Goal: Information Seeking & Learning: Learn about a topic

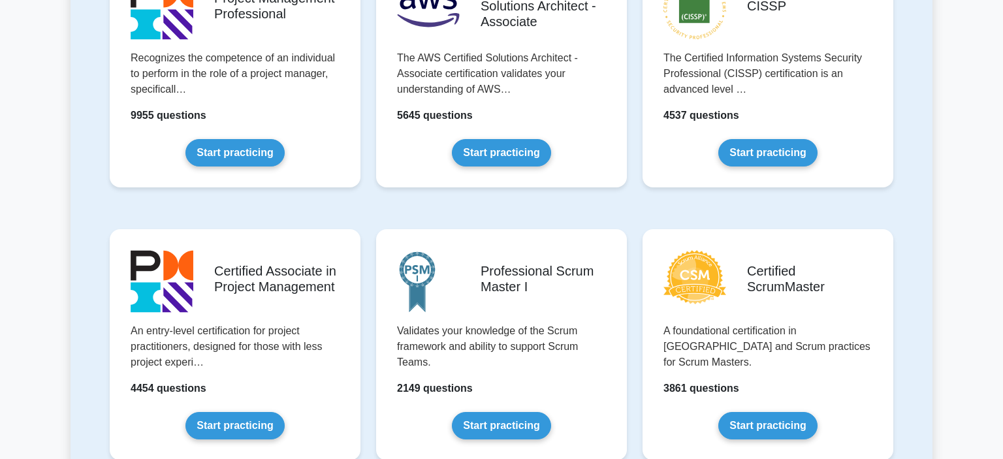
scroll to position [358, 0]
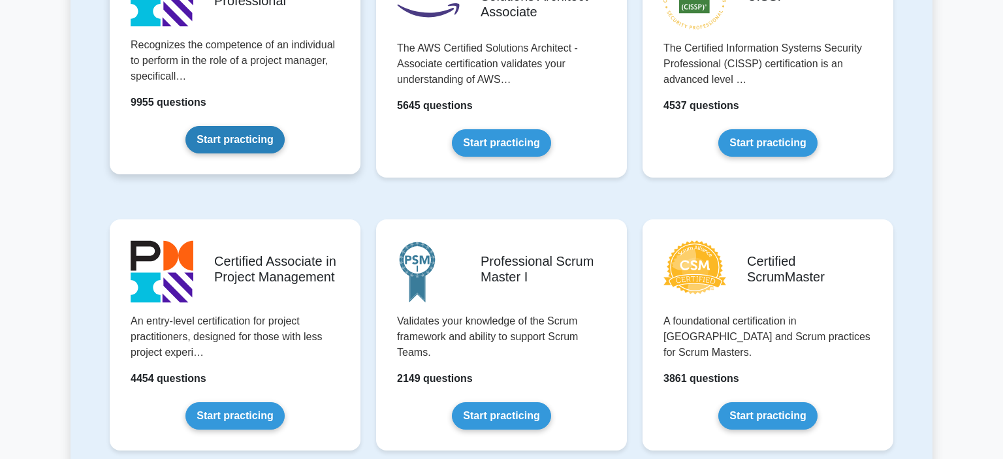
click at [223, 134] on link "Start practicing" at bounding box center [234, 139] width 99 height 27
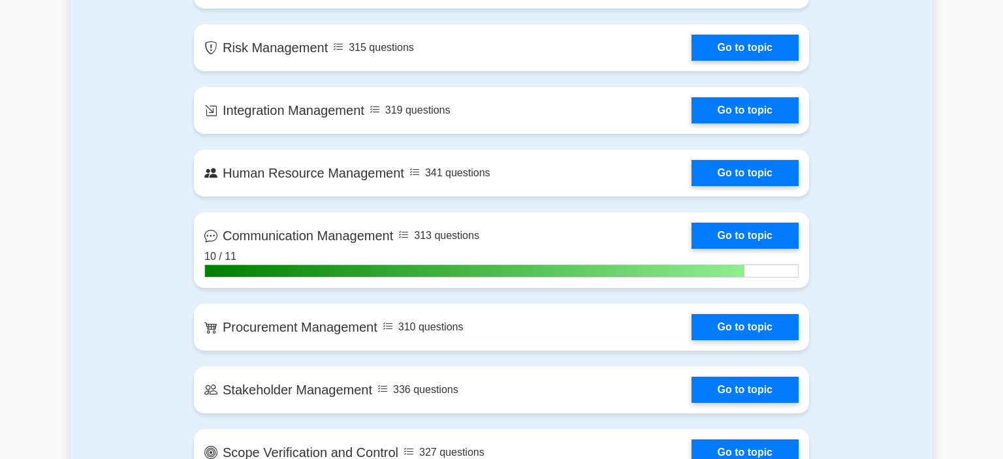
scroll to position [983, 0]
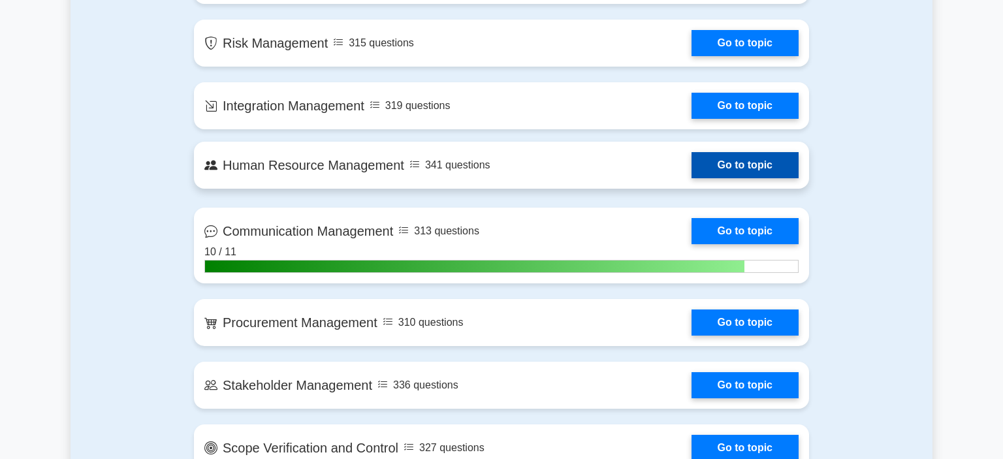
click at [749, 161] on link "Go to topic" at bounding box center [744, 165] width 107 height 26
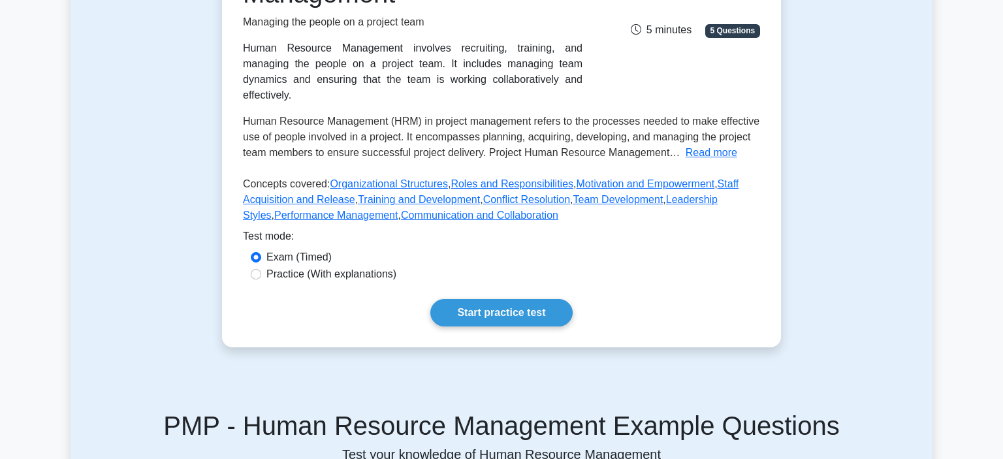
scroll to position [252, 0]
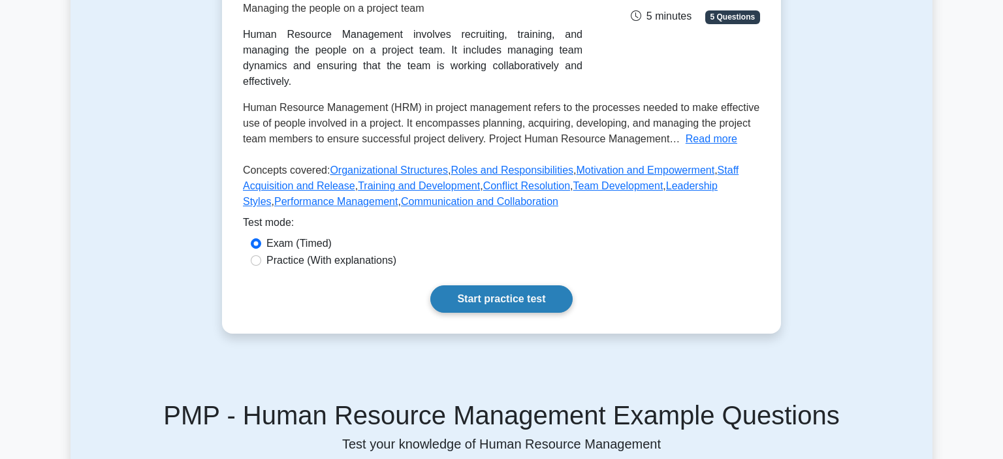
click at [508, 285] on link "Start practice test" at bounding box center [501, 298] width 142 height 27
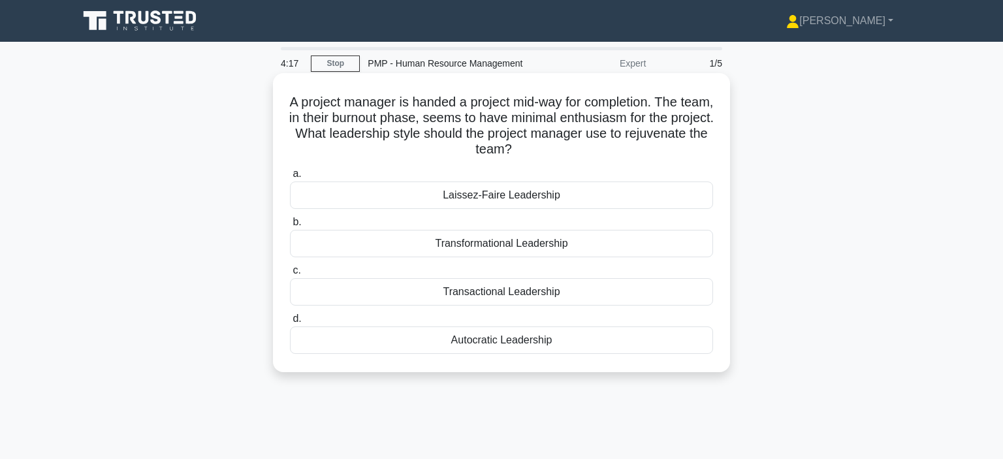
click at [516, 246] on div "Transformational Leadership" at bounding box center [501, 243] width 423 height 27
click at [290, 227] on input "b. Transformational Leadership" at bounding box center [290, 222] width 0 height 8
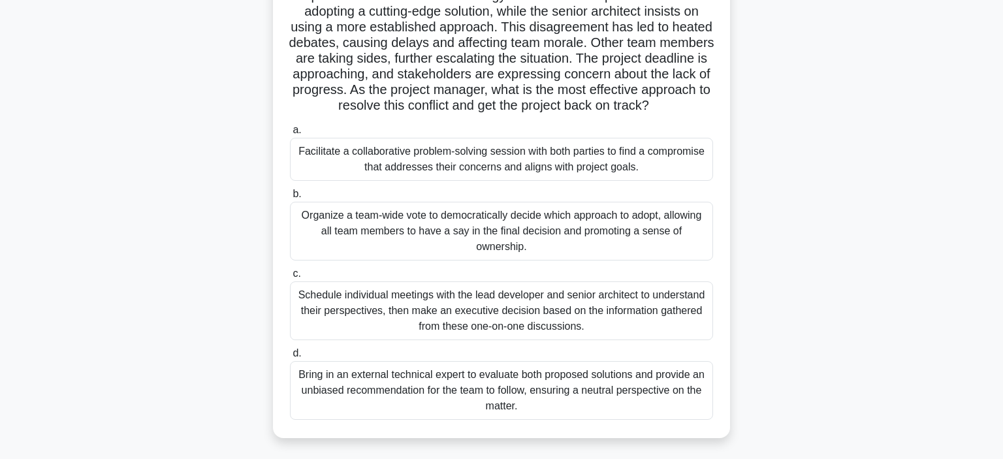
scroll to position [127, 0]
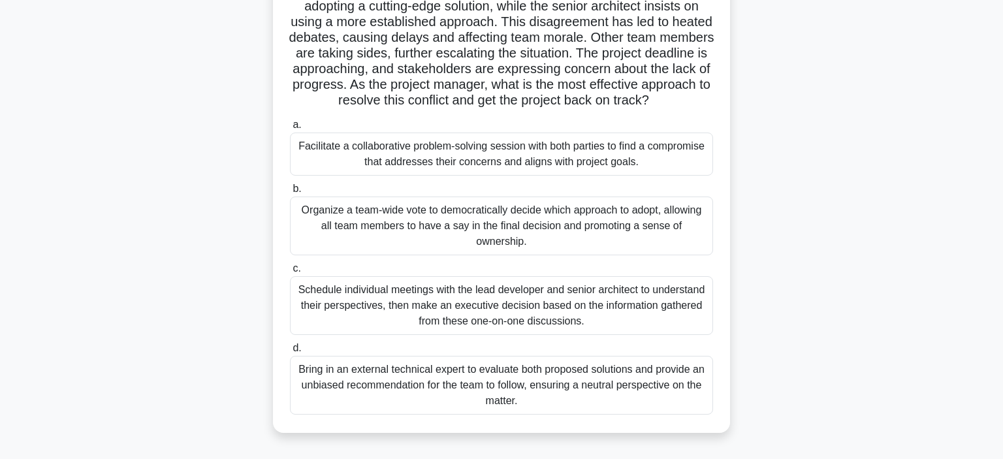
click at [513, 159] on div "Facilitate a collaborative problem-solving session with both parties to find a …" at bounding box center [501, 154] width 423 height 43
click at [290, 129] on input "a. Facilitate a collaborative problem-solving session with both parties to find…" at bounding box center [290, 125] width 0 height 8
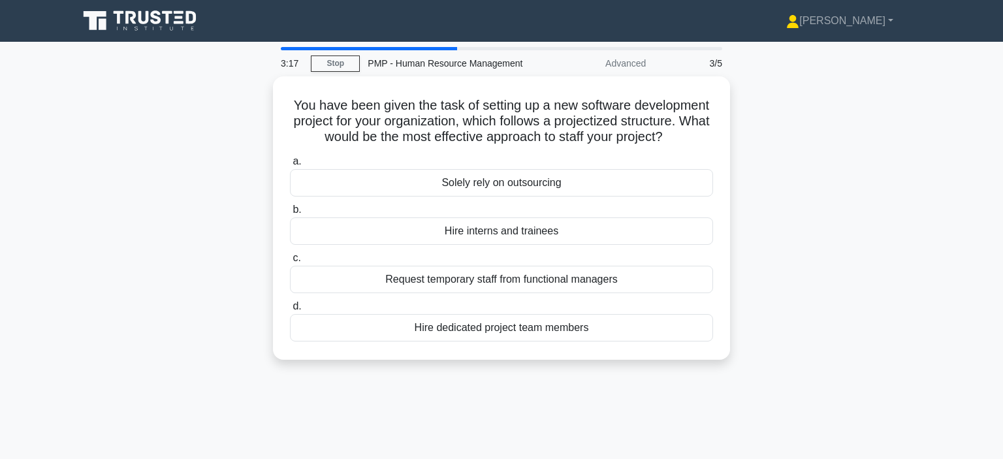
scroll to position [0, 0]
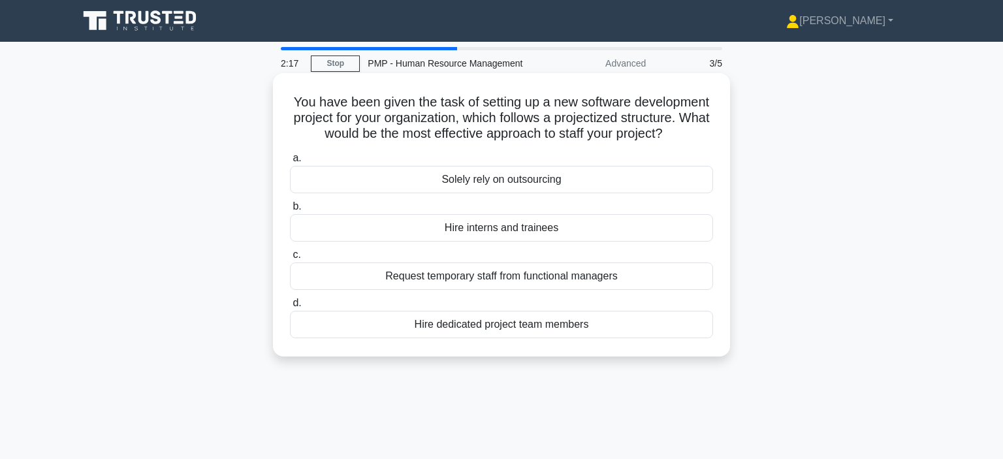
click at [578, 322] on div "Hire dedicated project team members" at bounding box center [501, 324] width 423 height 27
click at [290, 308] on input "d. Hire dedicated project team members" at bounding box center [290, 303] width 0 height 8
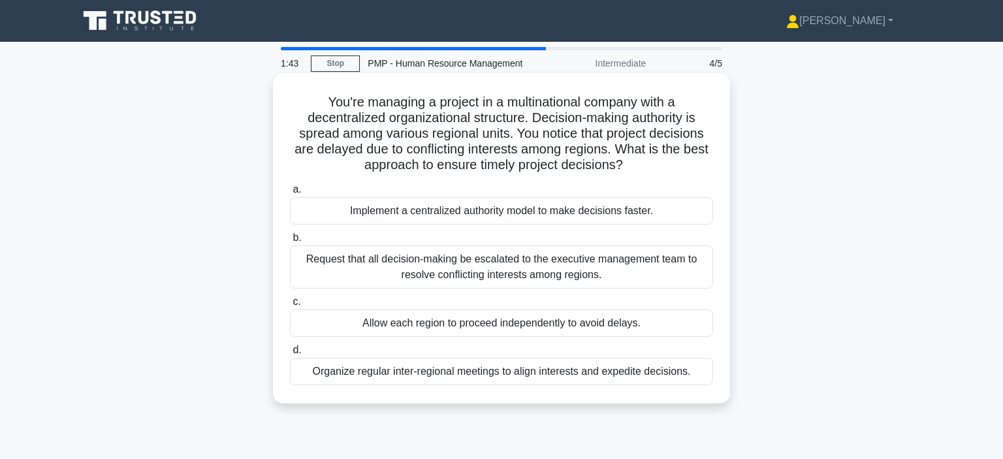
click at [644, 369] on div "Organize regular inter-regional meetings to align interests and expedite decisi…" at bounding box center [501, 371] width 423 height 27
click at [290, 355] on input "d. Organize regular inter-regional meetings to align interests and expedite dec…" at bounding box center [290, 350] width 0 height 8
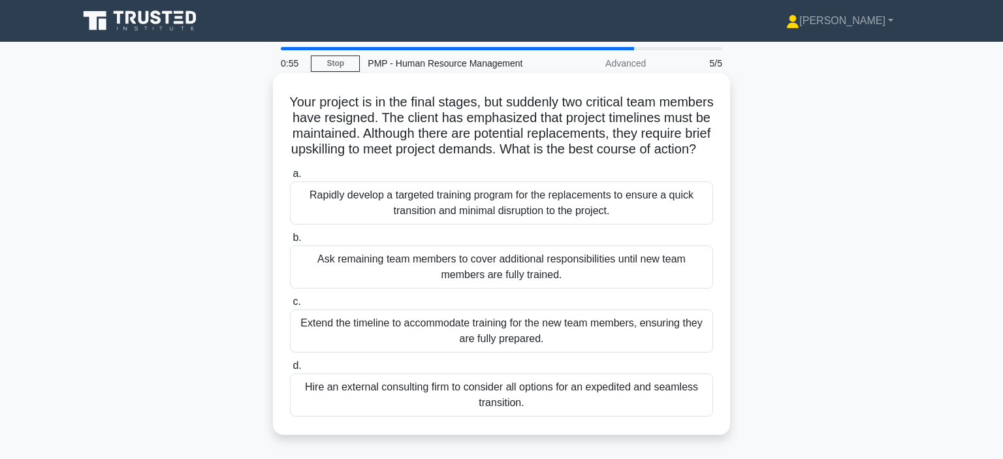
click at [550, 206] on div "Rapidly develop a targeted training program for the replacements to ensure a qu…" at bounding box center [501, 203] width 423 height 43
click at [290, 178] on input "a. Rapidly develop a targeted training program for the replacements to ensure a…" at bounding box center [290, 174] width 0 height 8
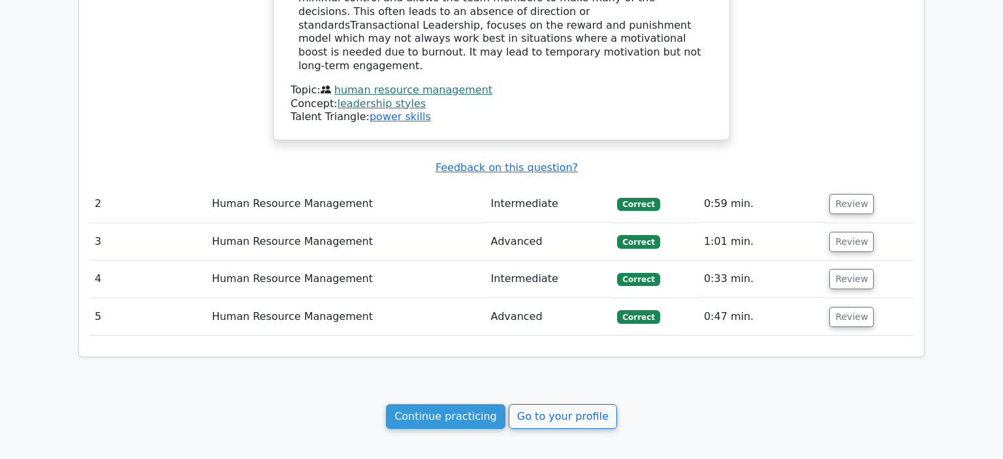
scroll to position [1162, 0]
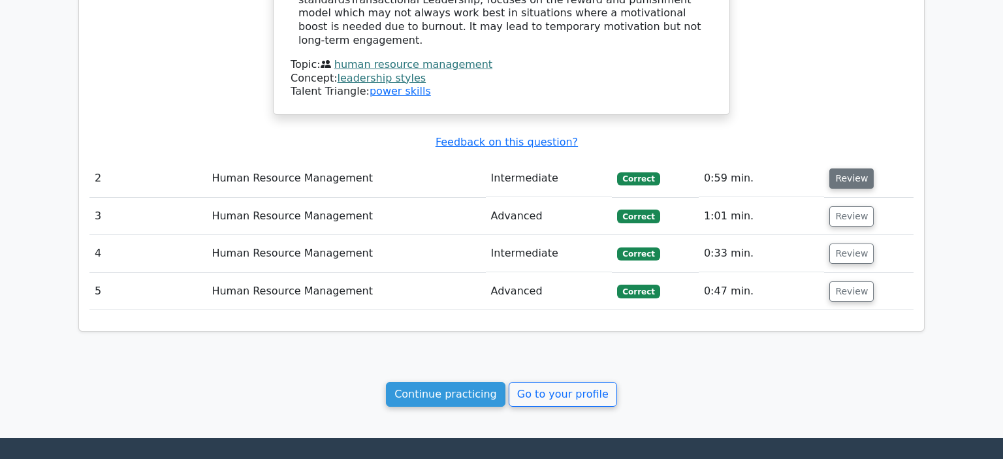
click at [844, 168] on button "Review" at bounding box center [851, 178] width 44 height 20
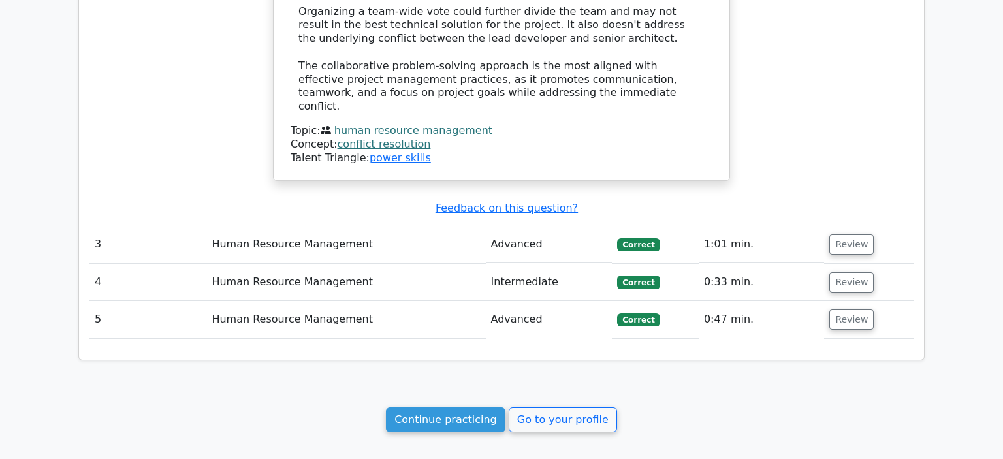
scroll to position [2181, 0]
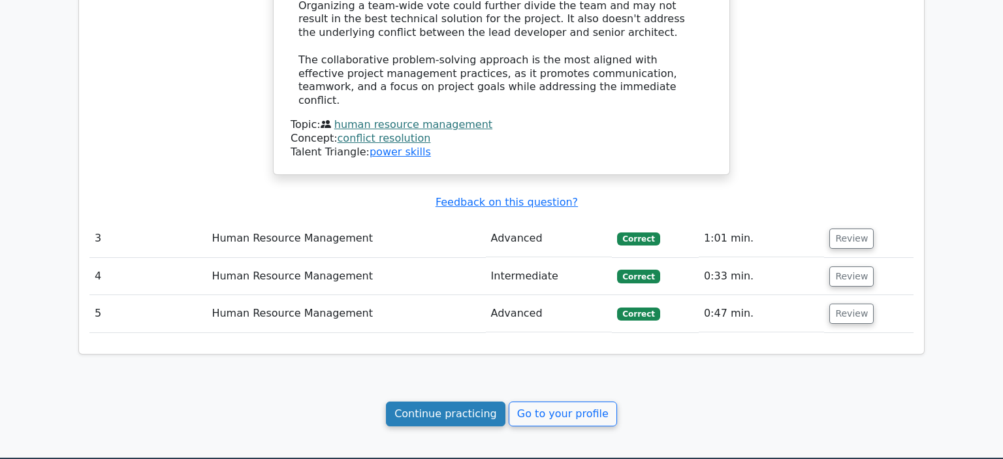
click at [445, 402] on link "Continue practicing" at bounding box center [445, 414] width 119 height 25
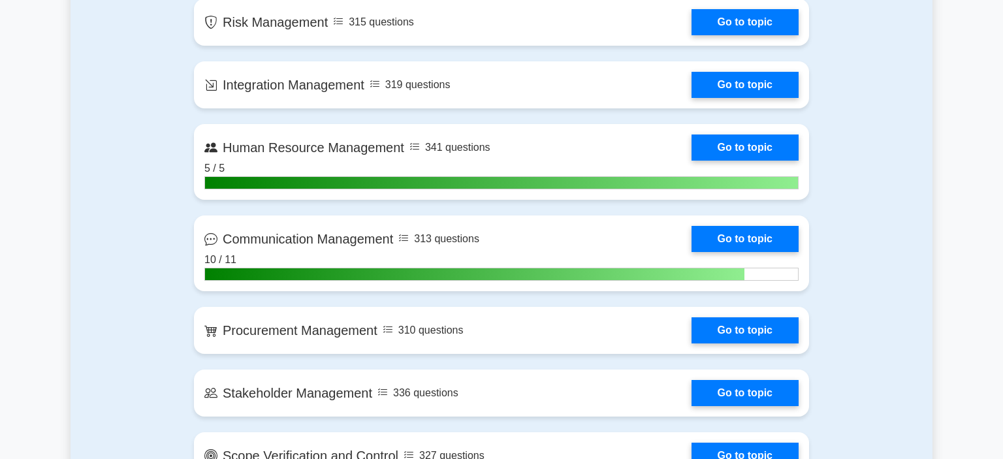
scroll to position [1028, 0]
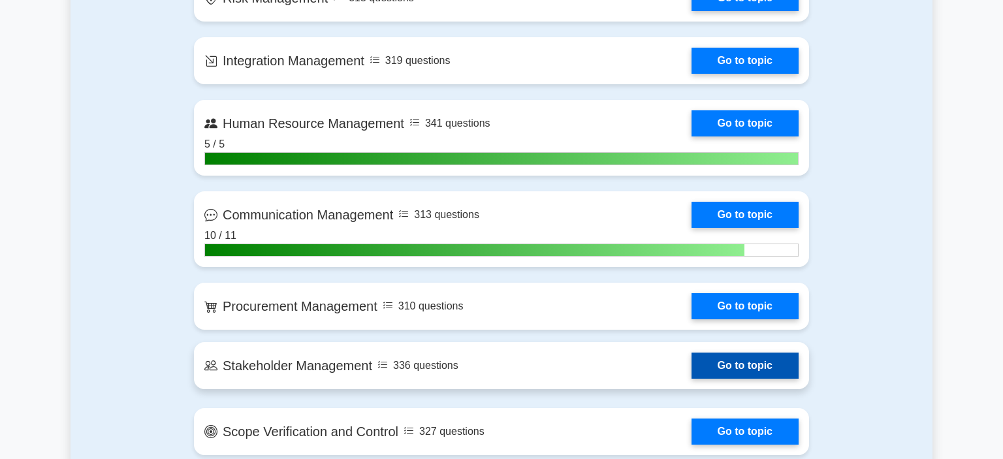
click at [764, 364] on link "Go to topic" at bounding box center [744, 366] width 107 height 26
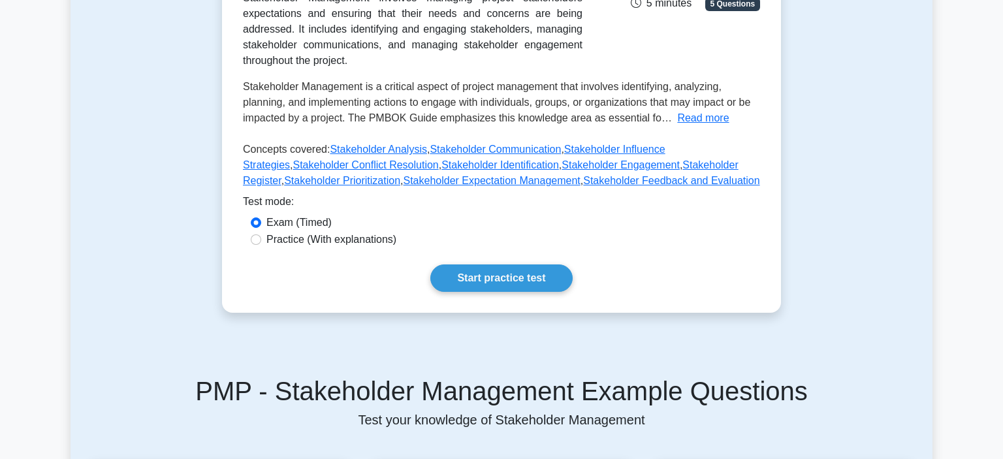
scroll to position [285, 0]
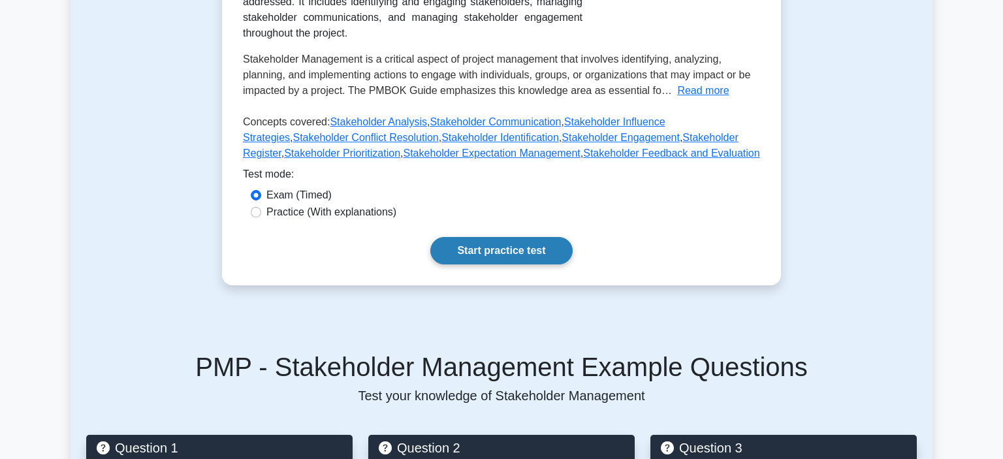
click at [501, 257] on link "Start practice test" at bounding box center [501, 250] width 142 height 27
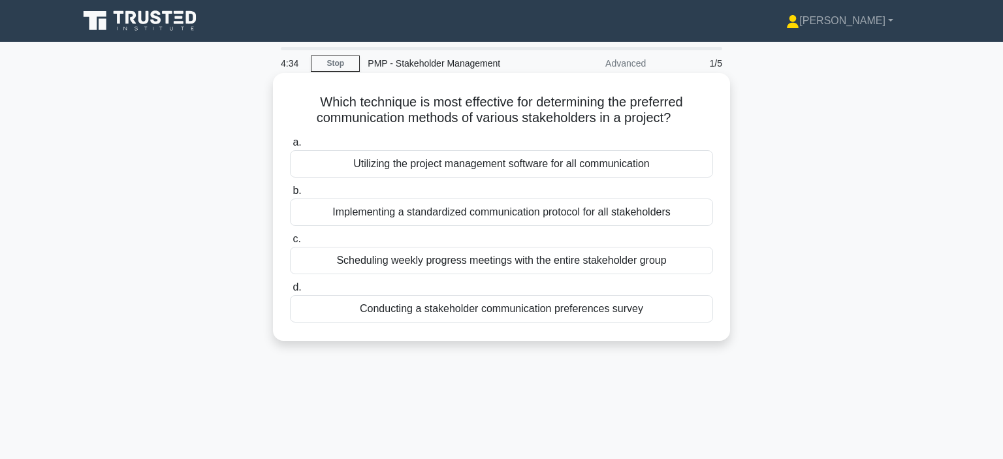
click at [600, 309] on div "Conducting a stakeholder communication preferences survey" at bounding box center [501, 308] width 423 height 27
click at [290, 292] on input "d. Conducting a stakeholder communication preferences survey" at bounding box center [290, 287] width 0 height 8
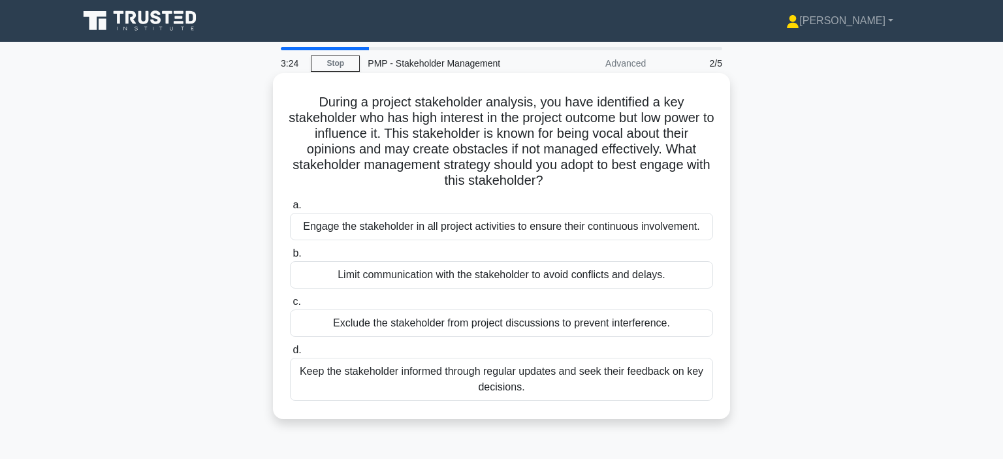
click at [554, 369] on div "Keep the stakeholder informed through regular updates and seek their feedback o…" at bounding box center [501, 379] width 423 height 43
click at [290, 355] on input "d. Keep the stakeholder informed through regular updates and seek their feedbac…" at bounding box center [290, 350] width 0 height 8
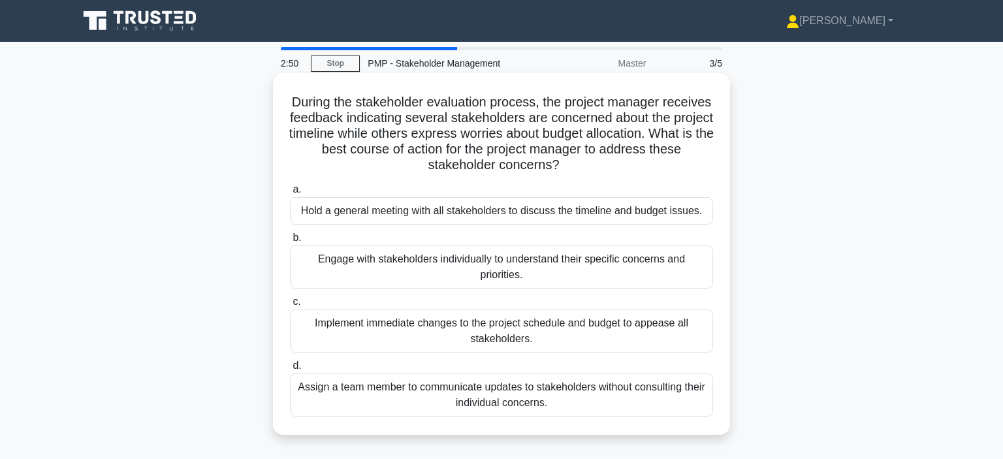
click at [628, 215] on div "Hold a general meeting with all stakeholders to discuss the timeline and budget…" at bounding box center [501, 210] width 423 height 27
click at [290, 194] on input "a. Hold a general meeting with all stakeholders to discuss the timeline and bud…" at bounding box center [290, 189] width 0 height 8
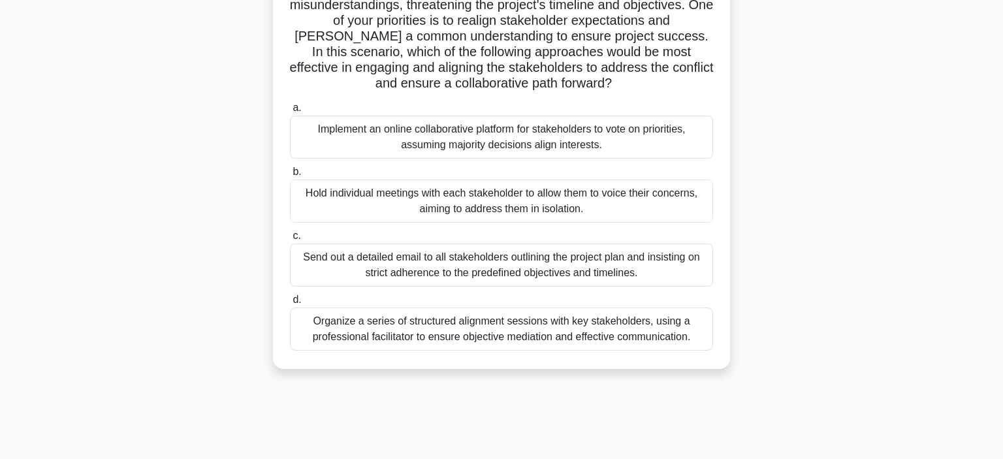
scroll to position [182, 0]
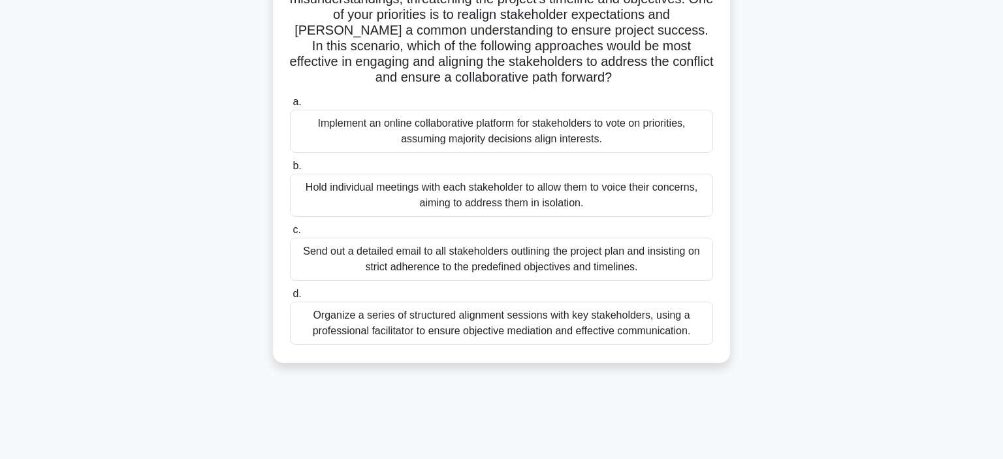
click at [586, 322] on div "Organize a series of structured alignment sessions with key stakeholders, using…" at bounding box center [501, 323] width 423 height 43
click at [290, 298] on input "d. Organize a series of structured alignment sessions with key stakeholders, us…" at bounding box center [290, 294] width 0 height 8
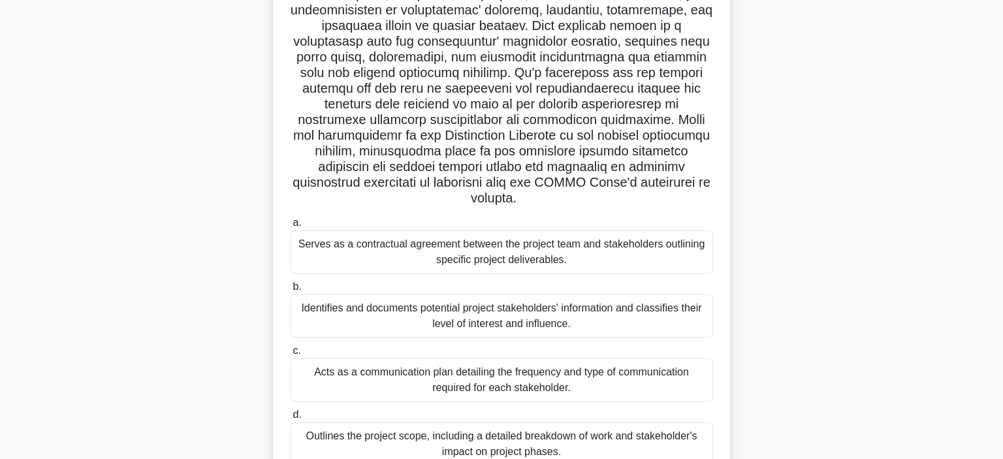
scroll to position [161, 0]
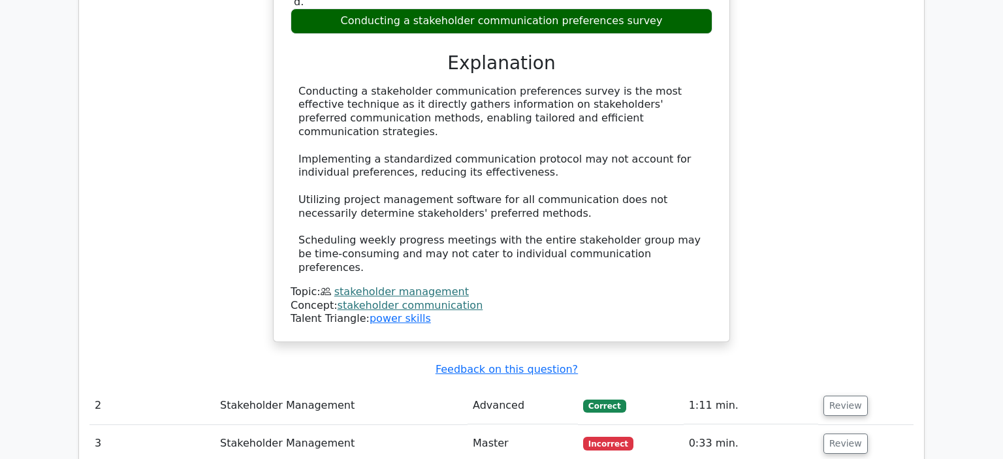
scroll to position [1037, 0]
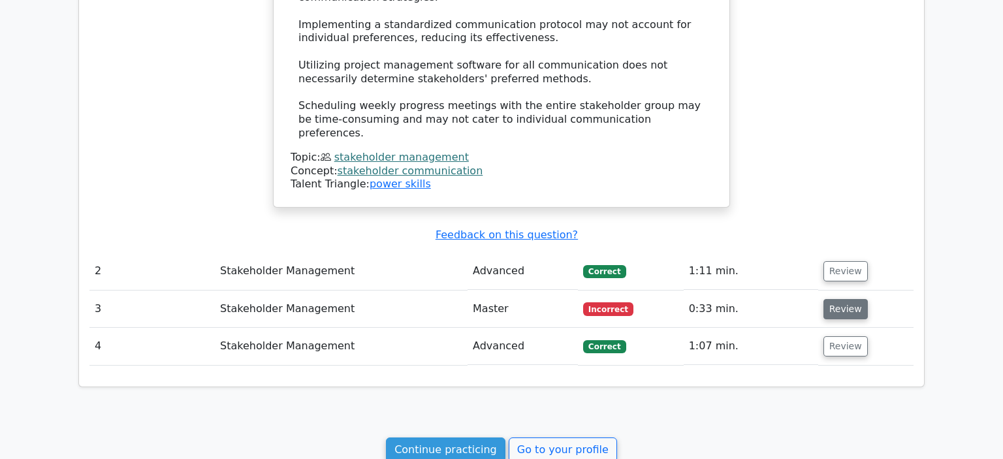
click at [844, 299] on button "Review" at bounding box center [845, 309] width 44 height 20
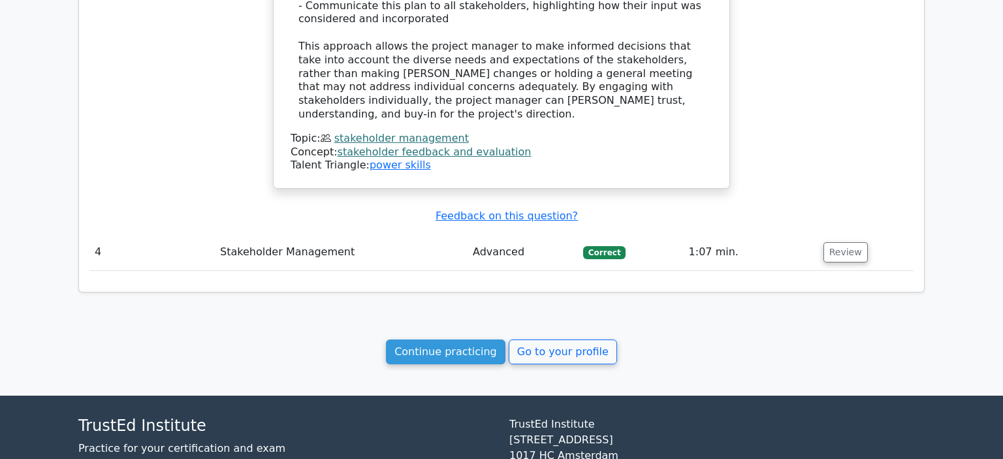
scroll to position [2010, 0]
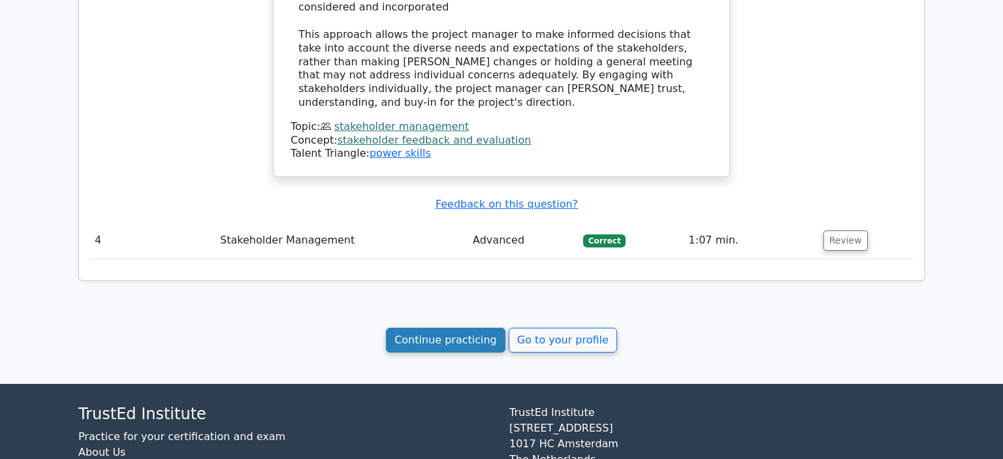
click at [430, 328] on link "Continue practicing" at bounding box center [445, 340] width 119 height 25
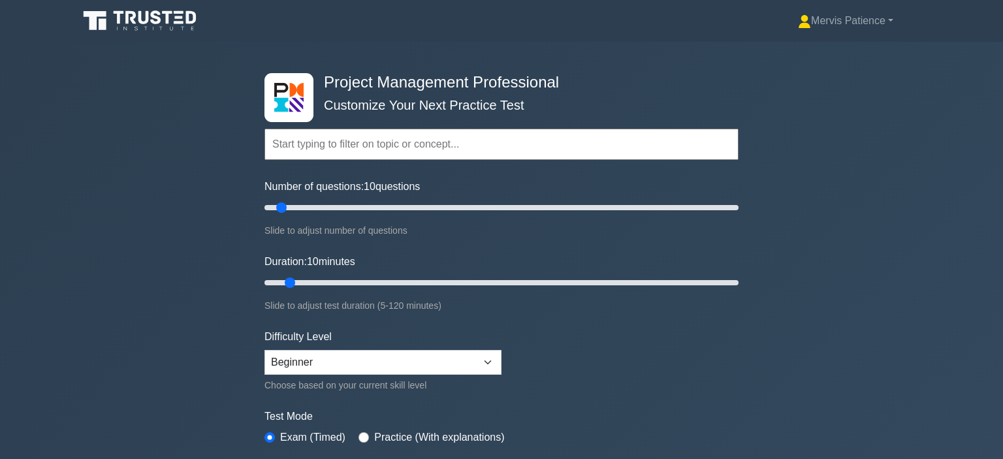
click at [430, 265] on div "Duration: 10 minutes Slide to adjust test duration (5-120 minutes)" at bounding box center [501, 283] width 474 height 59
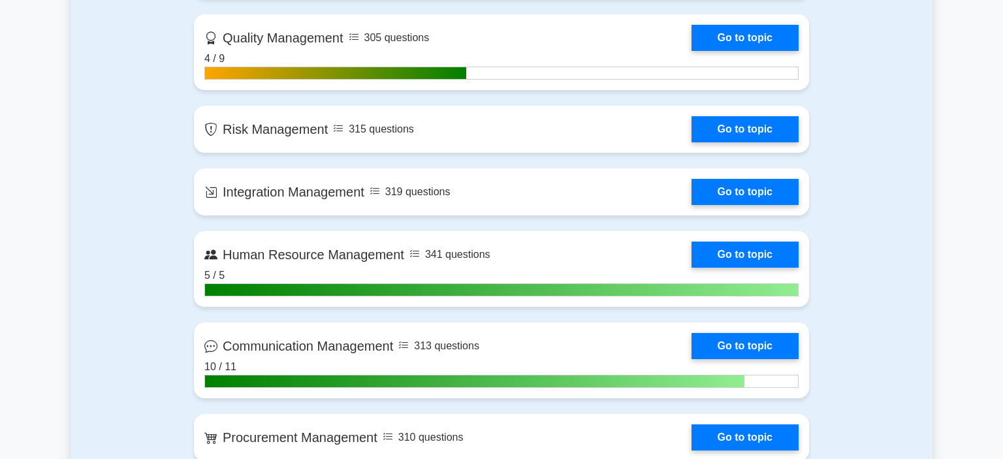
scroll to position [908, 0]
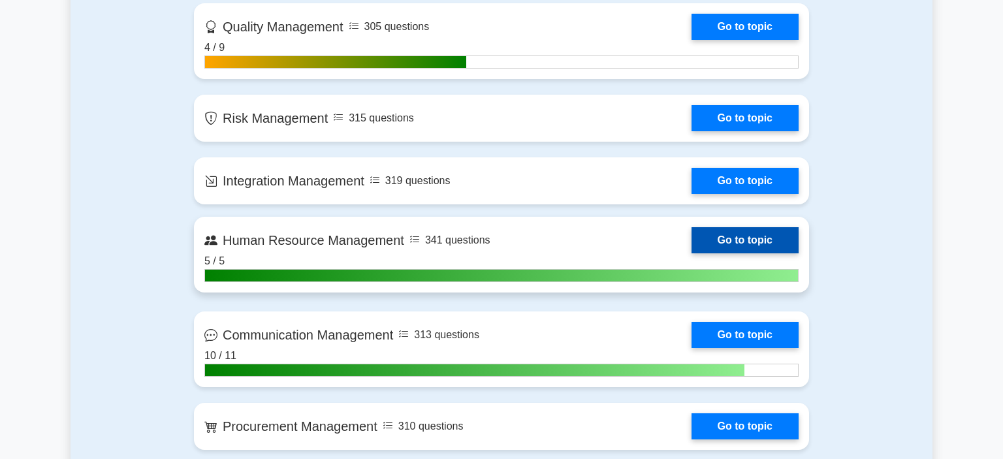
click at [740, 242] on link "Go to topic" at bounding box center [744, 240] width 107 height 26
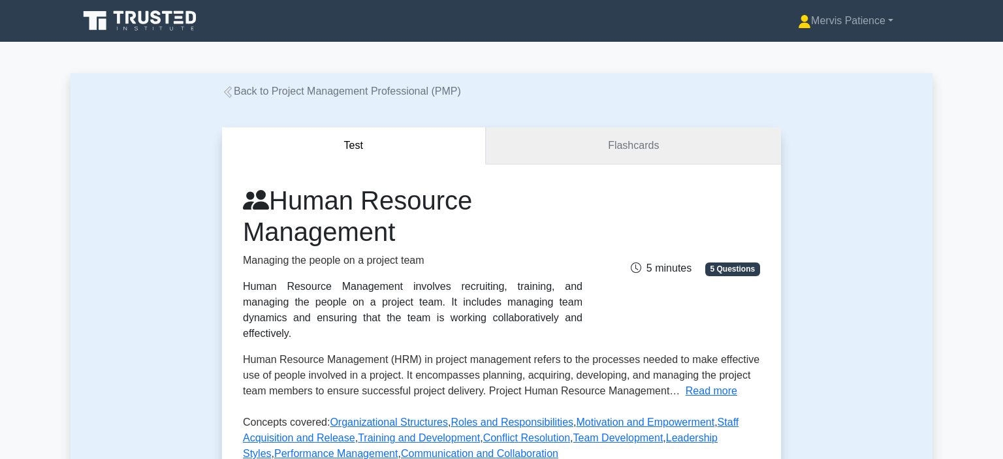
click at [633, 150] on link "Flashcards" at bounding box center [633, 145] width 295 height 37
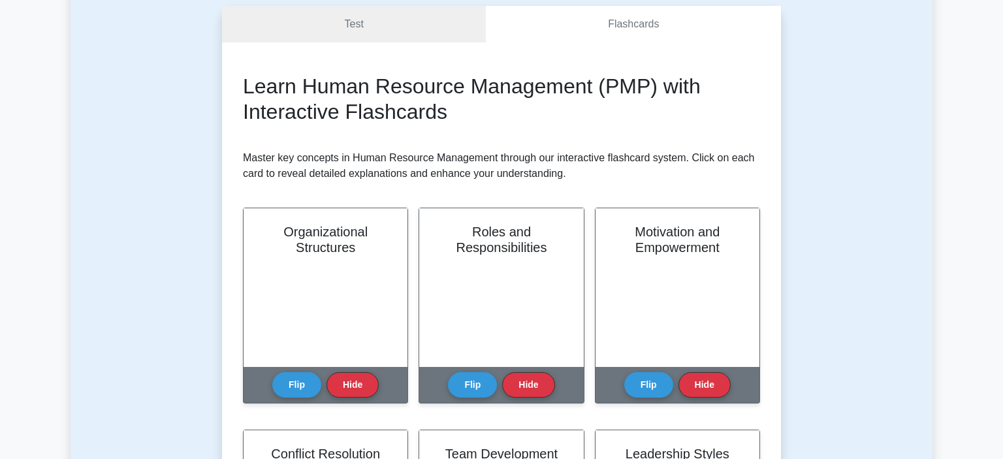
scroll to position [158, 0]
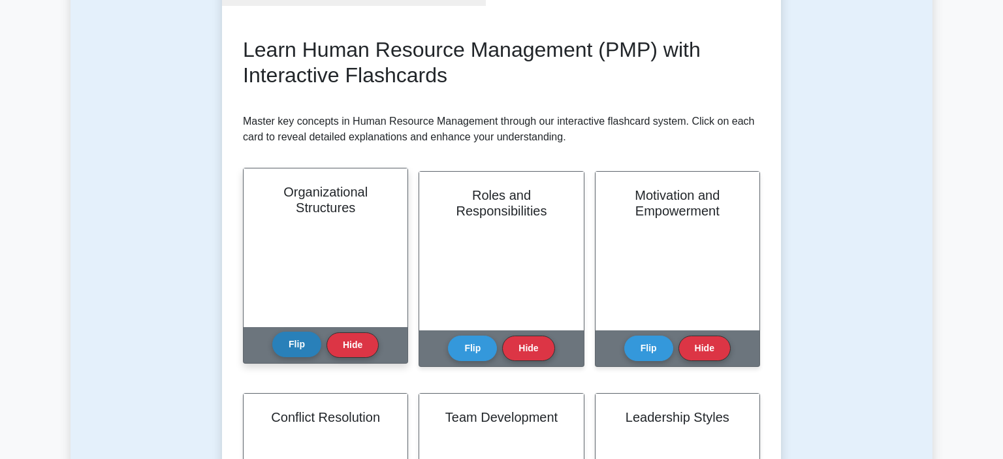
click at [292, 348] on button "Flip" at bounding box center [296, 344] width 49 height 25
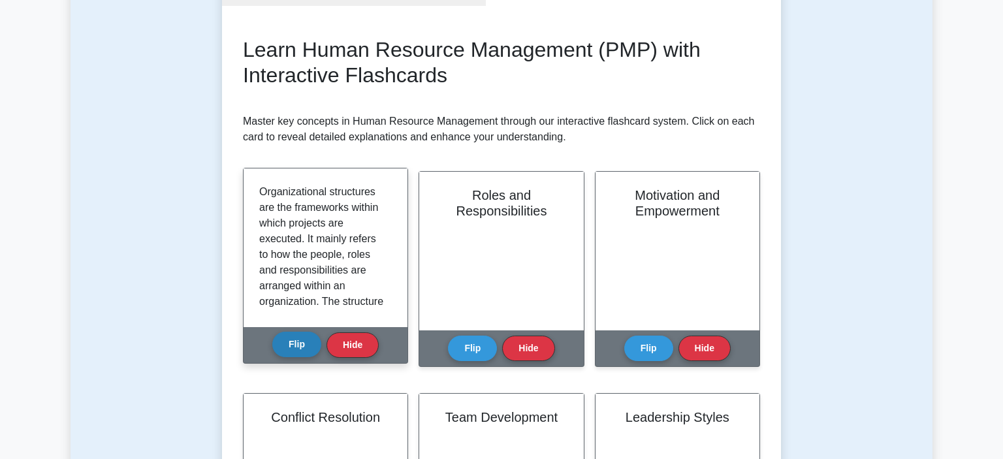
click at [303, 347] on button "Flip" at bounding box center [296, 344] width 49 height 25
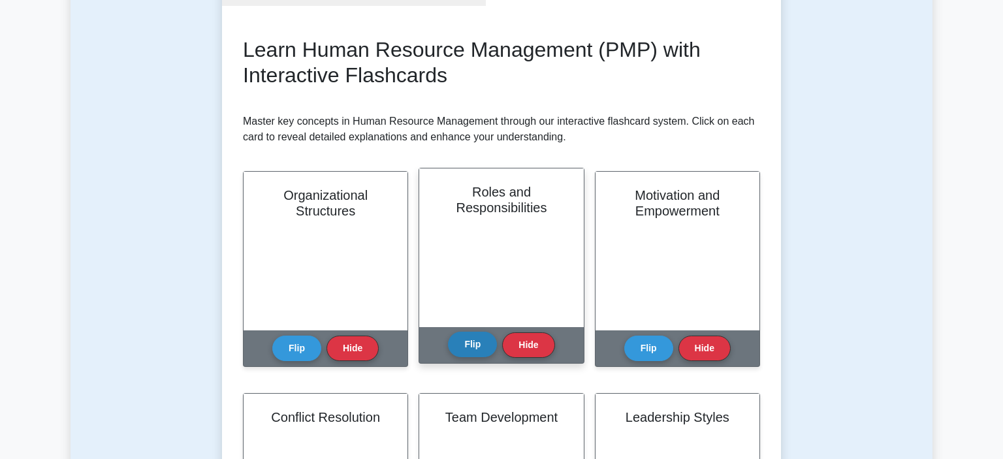
click at [471, 340] on button "Flip" at bounding box center [472, 344] width 49 height 25
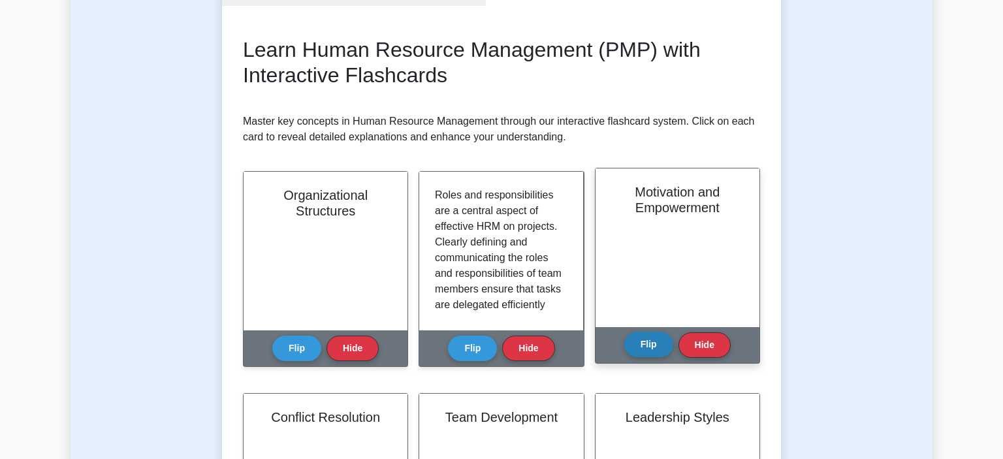
click at [642, 341] on button "Flip" at bounding box center [648, 344] width 49 height 25
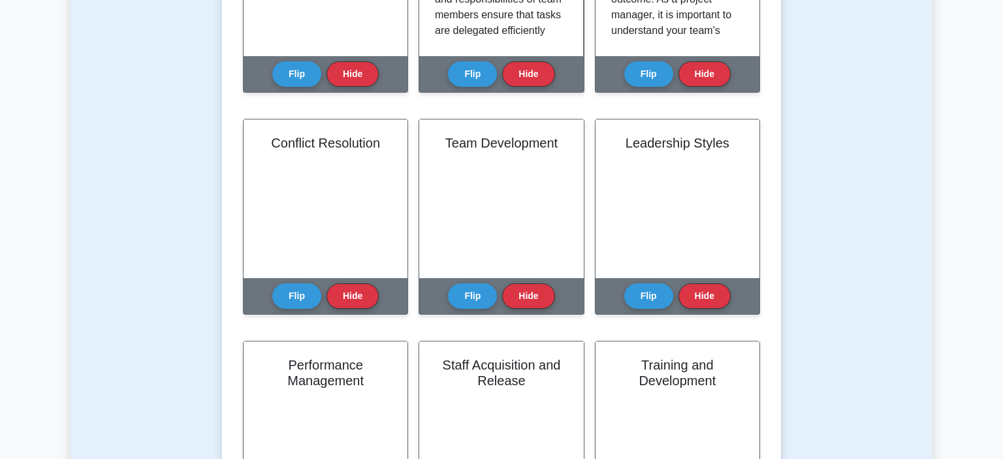
scroll to position [439, 0]
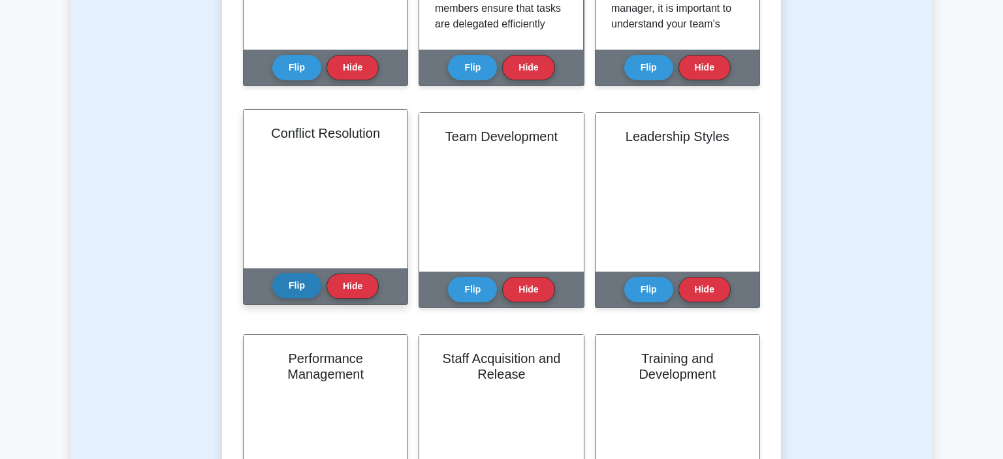
click at [302, 287] on button "Flip" at bounding box center [296, 285] width 49 height 25
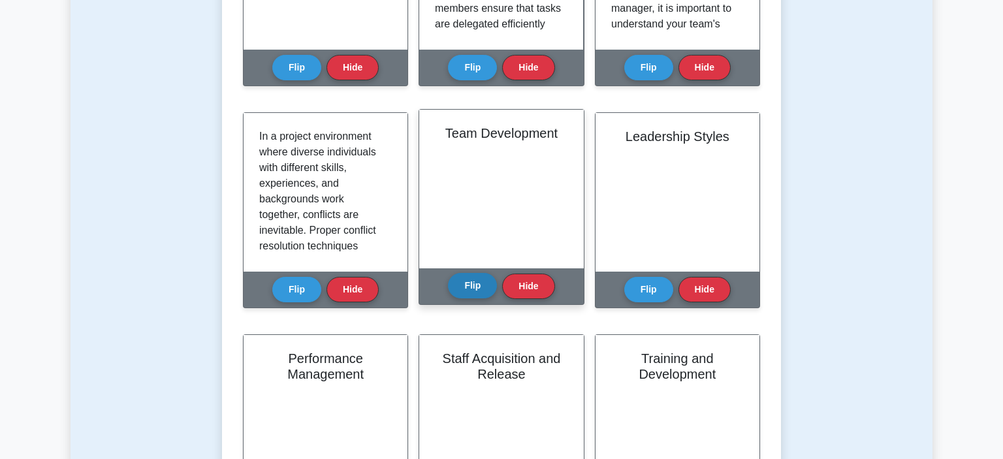
click at [466, 282] on button "Flip" at bounding box center [472, 285] width 49 height 25
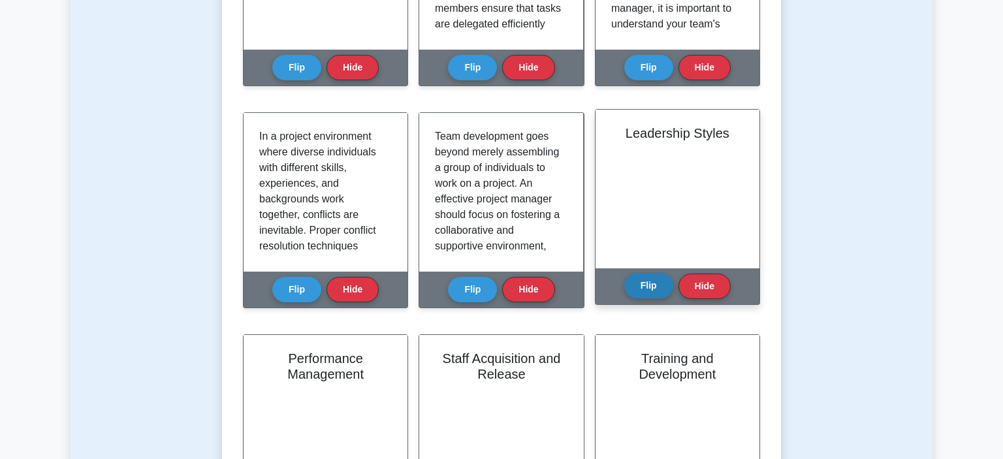
click at [639, 280] on button "Flip" at bounding box center [648, 285] width 49 height 25
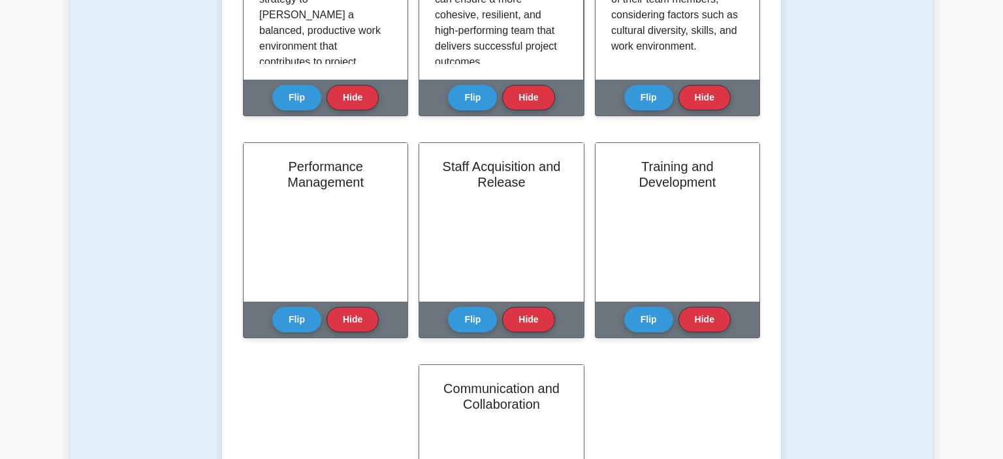
scroll to position [636, 0]
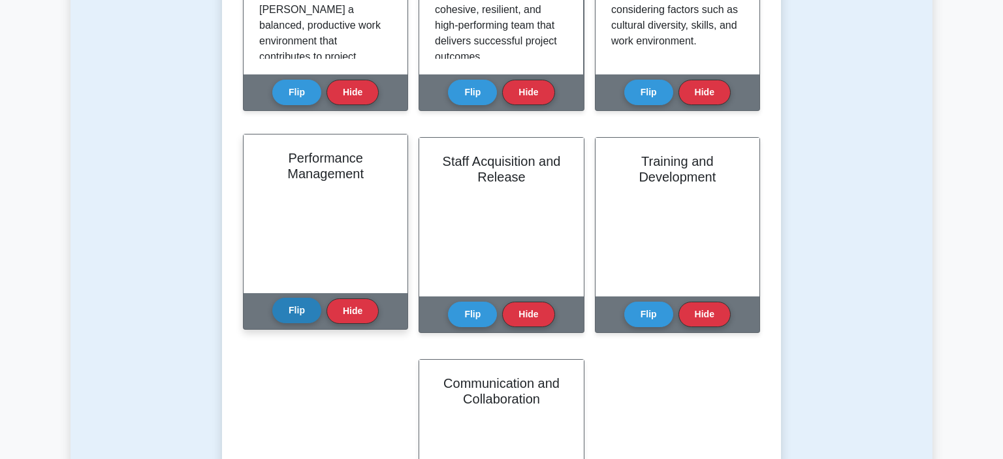
click at [294, 311] on button "Flip" at bounding box center [296, 310] width 49 height 25
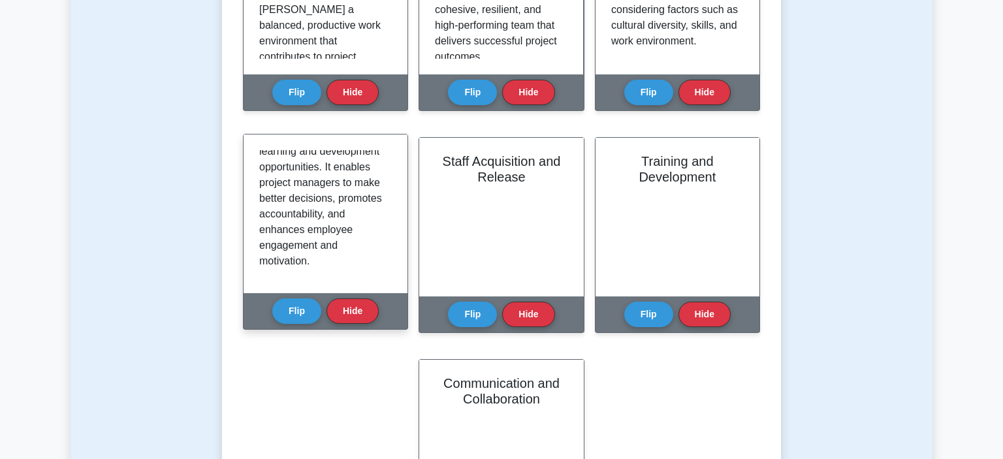
scroll to position [400, 0]
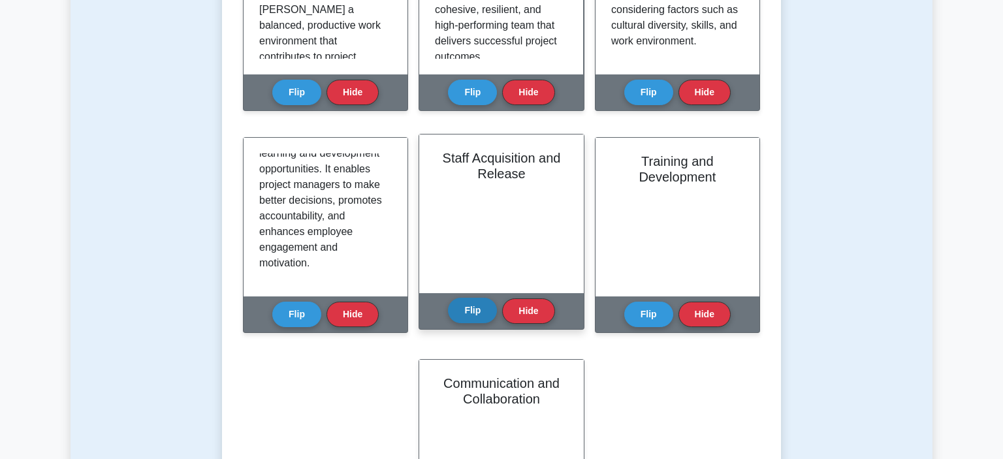
click at [466, 310] on button "Flip" at bounding box center [472, 310] width 49 height 25
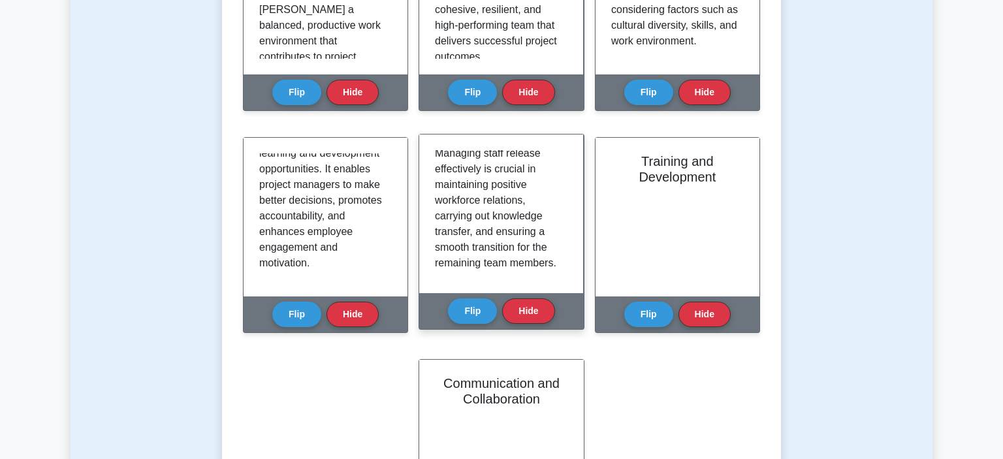
scroll to position [353, 0]
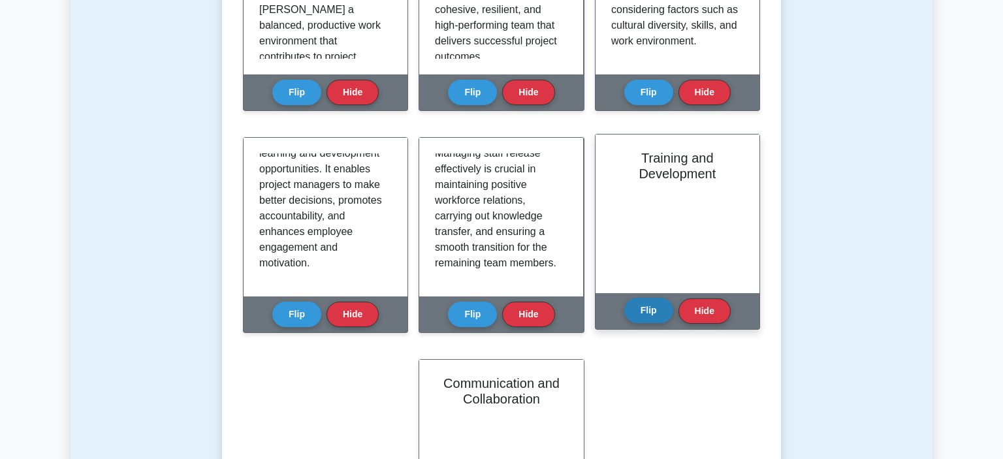
click at [639, 310] on button "Flip" at bounding box center [648, 310] width 49 height 25
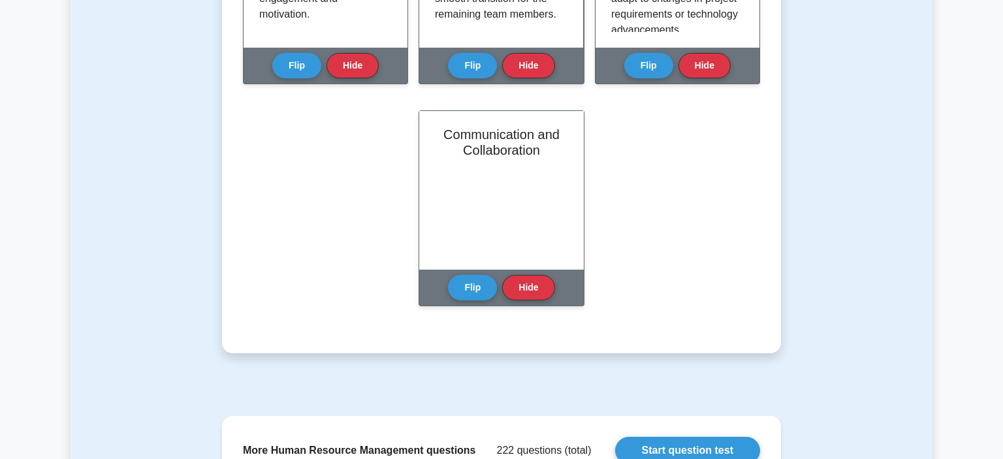
scroll to position [923, 0]
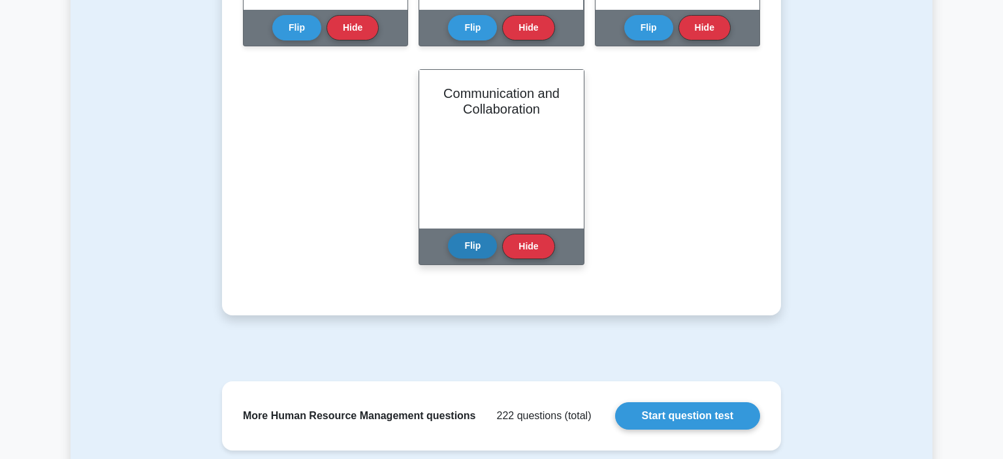
click at [471, 242] on button "Flip" at bounding box center [472, 245] width 49 height 25
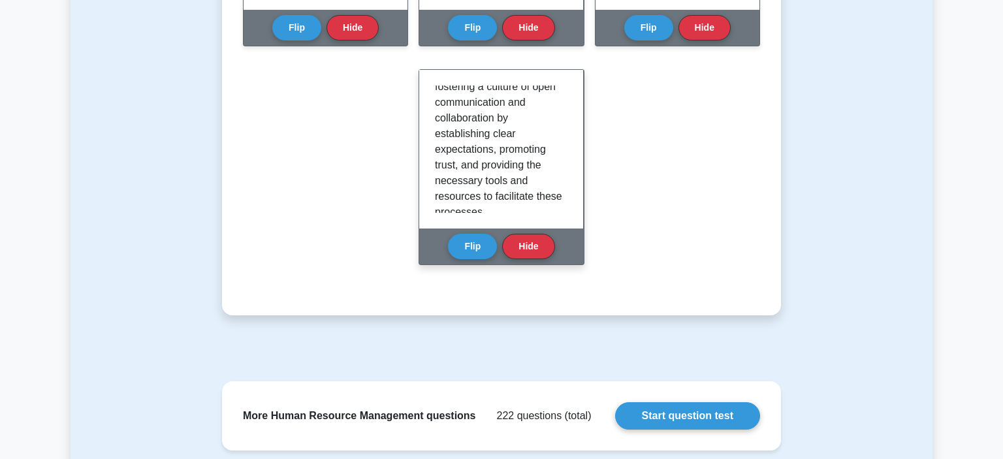
scroll to position [400, 0]
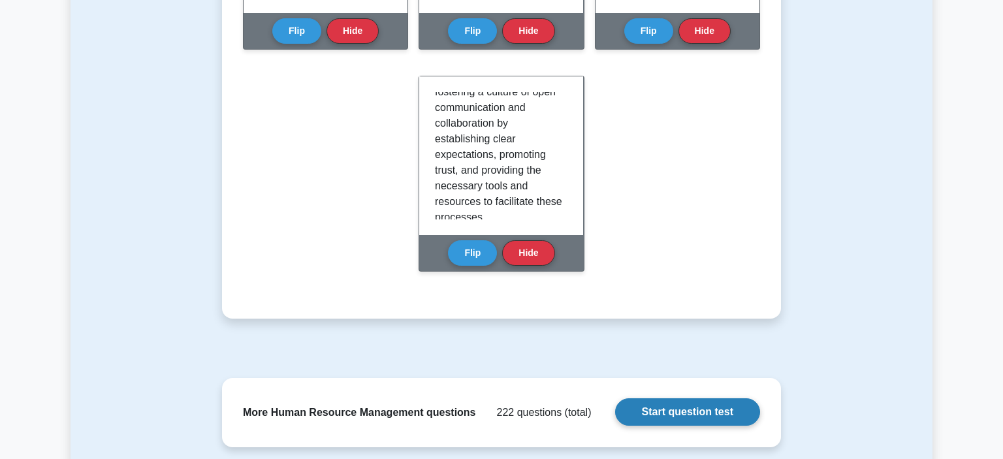
click at [690, 405] on link "Start question test" at bounding box center [687, 411] width 145 height 27
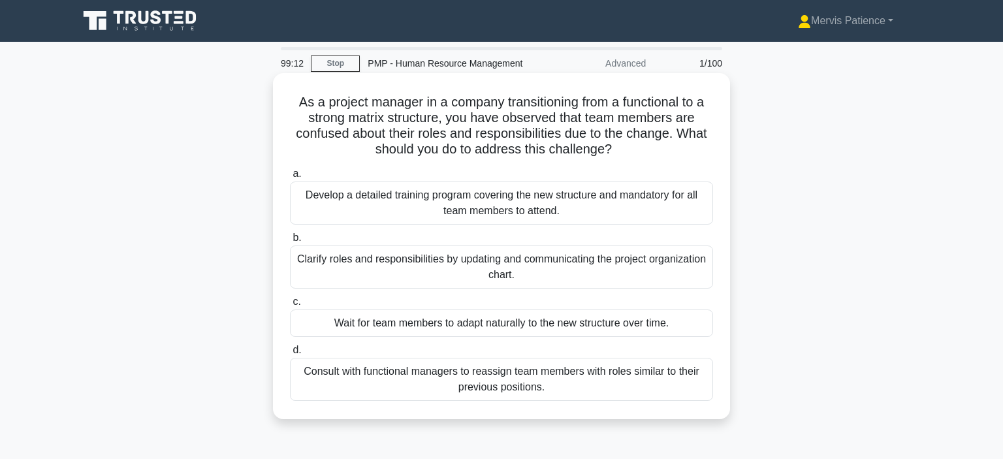
click at [586, 205] on div "Develop a detailed training program covering the new structure and mandatory fo…" at bounding box center [501, 203] width 423 height 43
click at [290, 178] on input "a. Develop a detailed training program covering the new structure and mandatory…" at bounding box center [290, 174] width 0 height 8
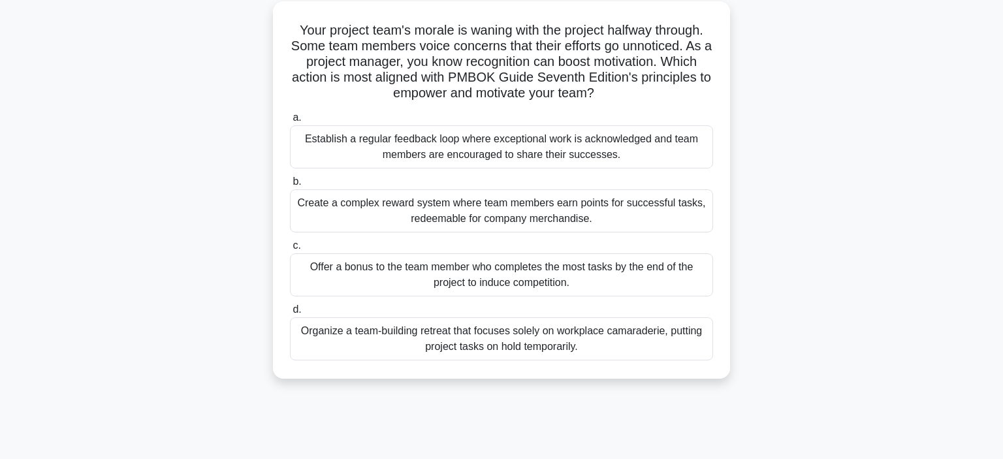
scroll to position [77, 0]
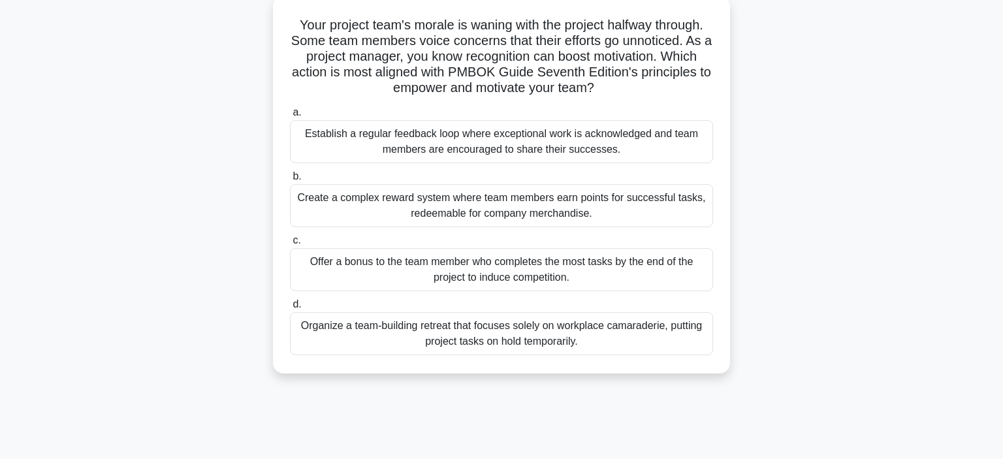
click at [545, 146] on div "Establish a regular feedback loop where exceptional work is acknowledged and te…" at bounding box center [501, 141] width 423 height 43
click at [290, 117] on input "a. Establish a regular feedback loop where exceptional work is acknowledged and…" at bounding box center [290, 112] width 0 height 8
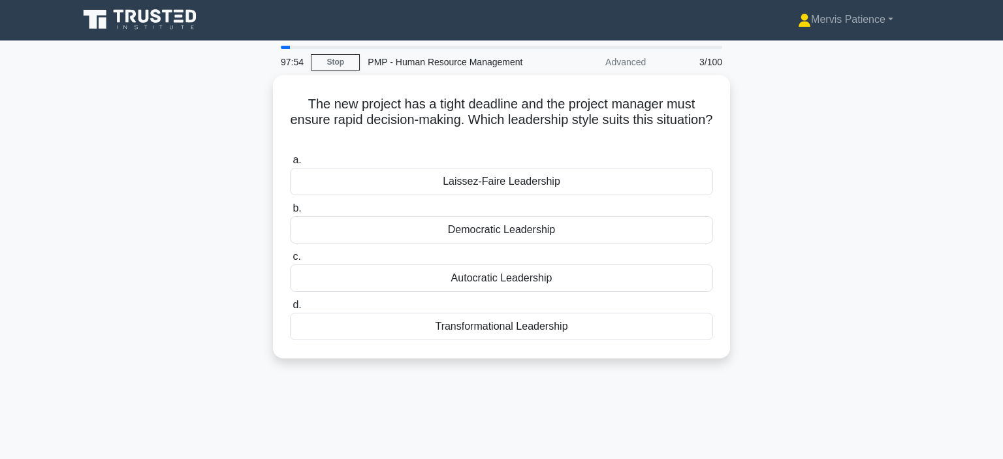
scroll to position [0, 0]
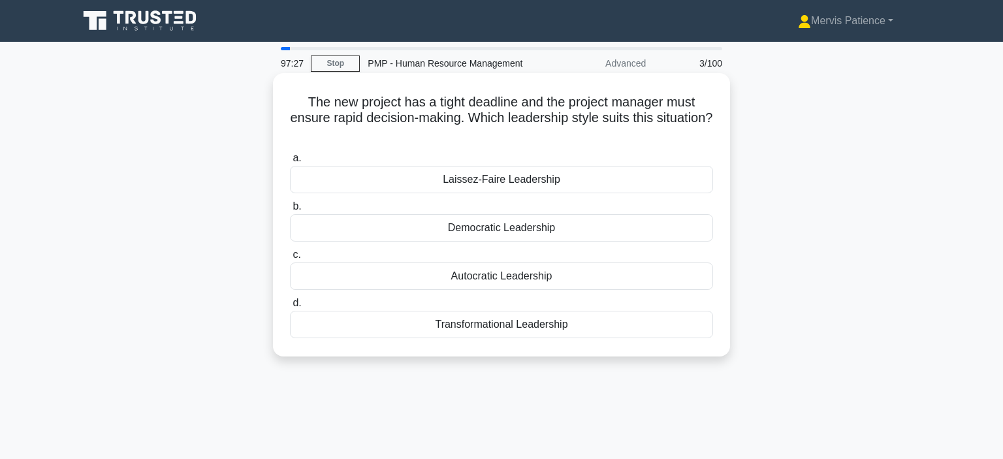
click at [499, 279] on div "Autocratic Leadership" at bounding box center [501, 275] width 423 height 27
click at [290, 259] on input "c. Autocratic Leadership" at bounding box center [290, 255] width 0 height 8
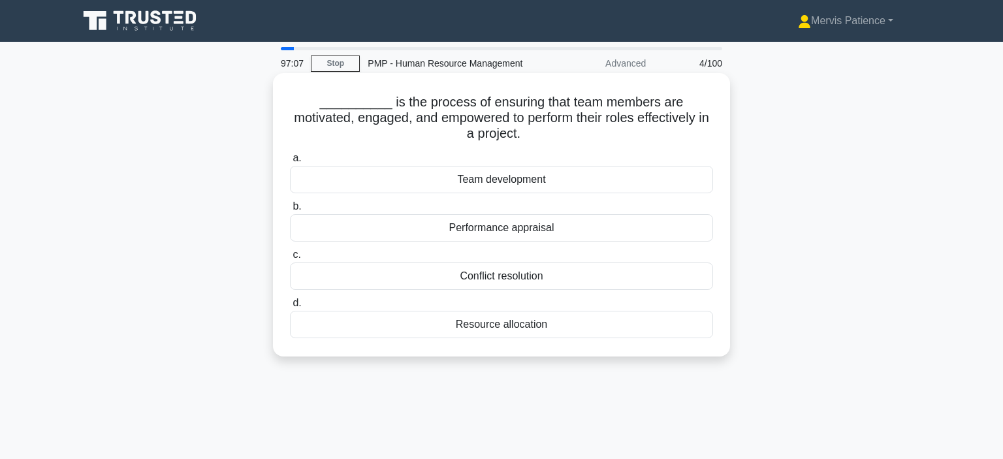
click at [480, 185] on div "Team development" at bounding box center [501, 179] width 423 height 27
click at [290, 163] on input "a. Team development" at bounding box center [290, 158] width 0 height 8
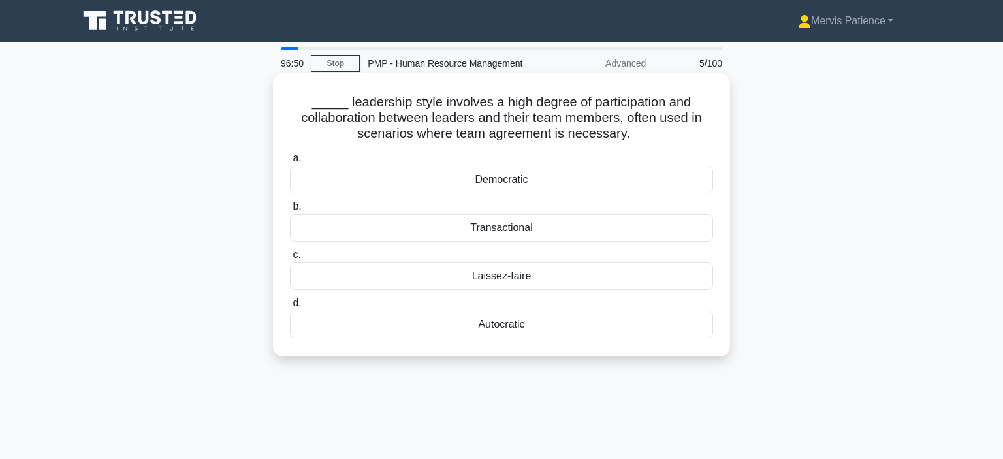
click at [498, 182] on div "Democratic" at bounding box center [501, 179] width 423 height 27
click at [290, 163] on input "a. Democratic" at bounding box center [290, 158] width 0 height 8
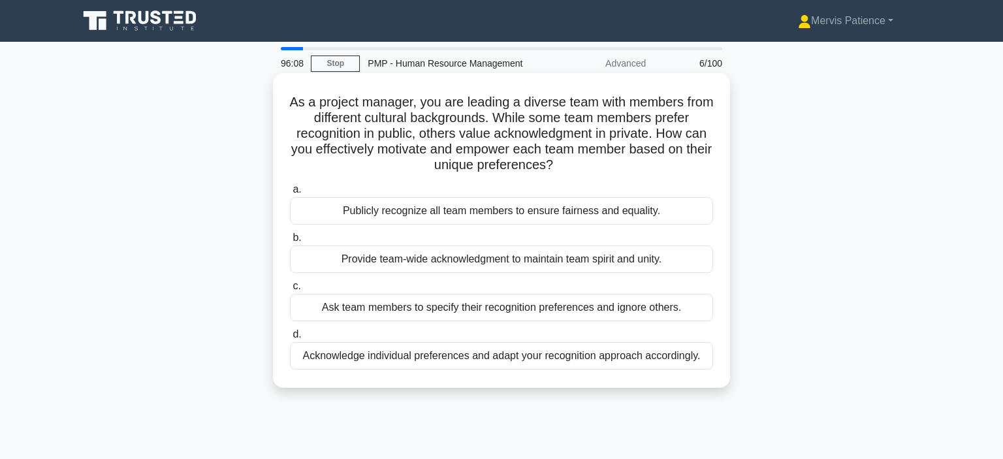
click at [477, 357] on div "Acknowledge individual preferences and adapt your recognition approach accordin…" at bounding box center [501, 355] width 423 height 27
click at [290, 339] on input "d. Acknowledge individual preferences and adapt your recognition approach accor…" at bounding box center [290, 334] width 0 height 8
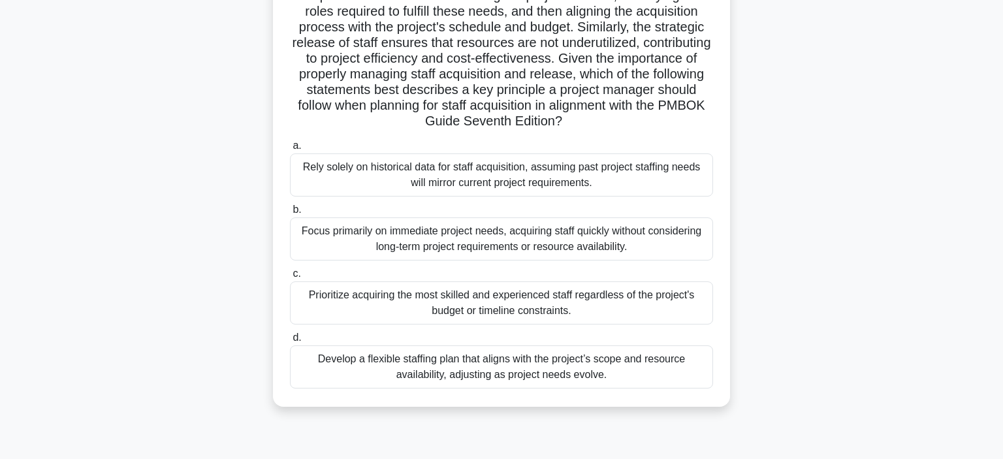
scroll to position [204, 0]
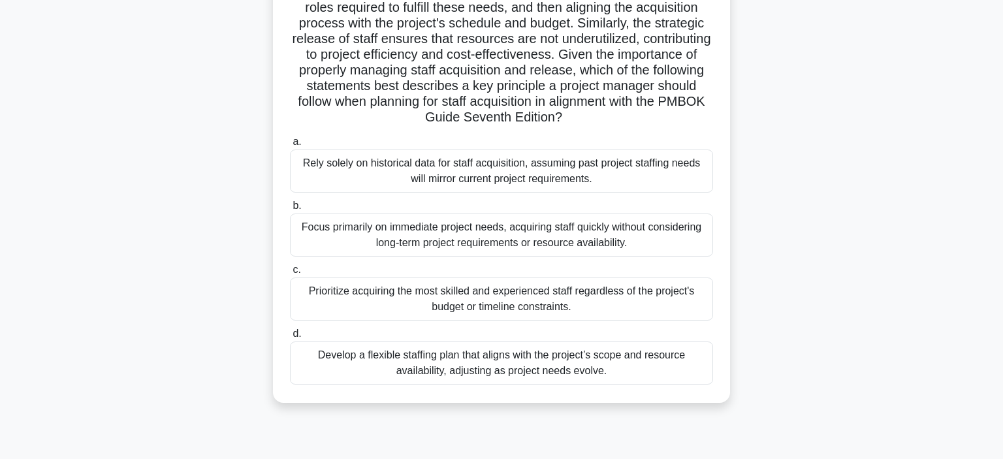
click at [556, 364] on div "Develop a flexible staffing plan that aligns with the project’s scope and resou…" at bounding box center [501, 362] width 423 height 43
click at [290, 338] on input "d. Develop a flexible staffing plan that aligns with the project’s scope and re…" at bounding box center [290, 334] width 0 height 8
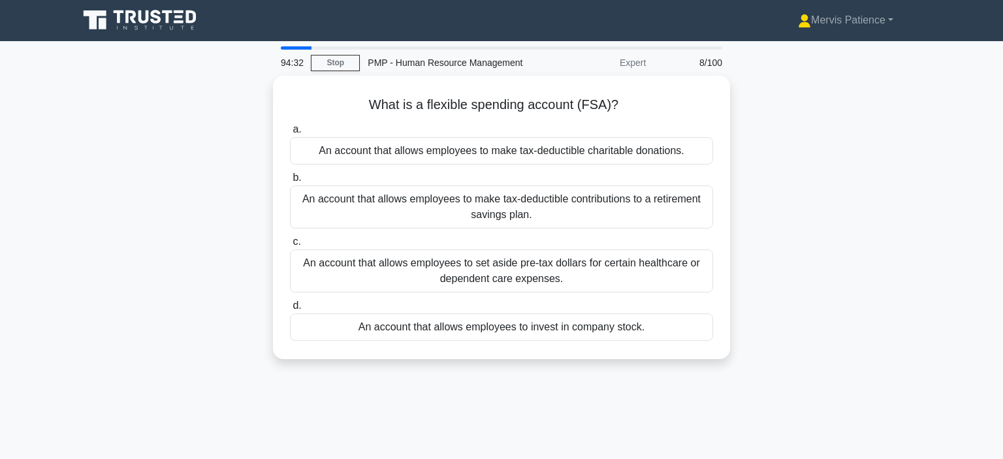
scroll to position [0, 0]
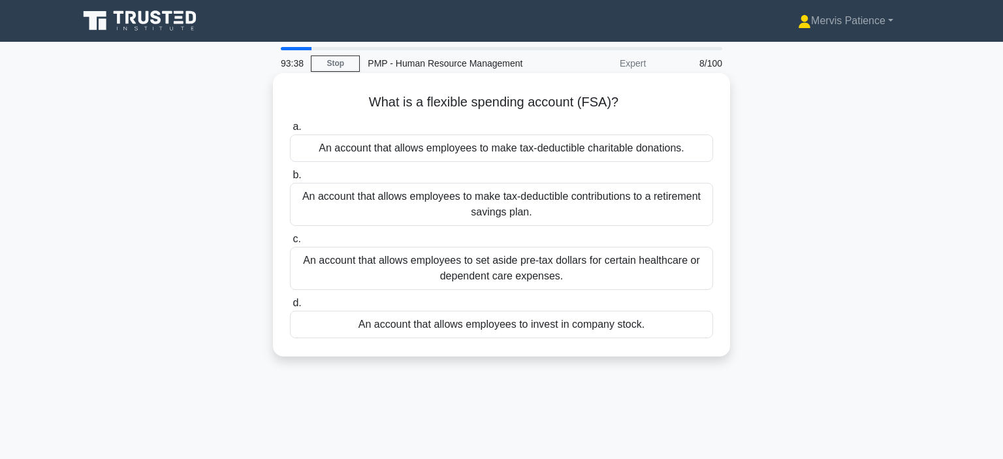
click at [541, 269] on div "An account that allows employees to set aside pre-tax dollars for certain healt…" at bounding box center [501, 268] width 423 height 43
click at [290, 244] on input "c. An account that allows employees to set aside pre-tax dollars for certain he…" at bounding box center [290, 239] width 0 height 8
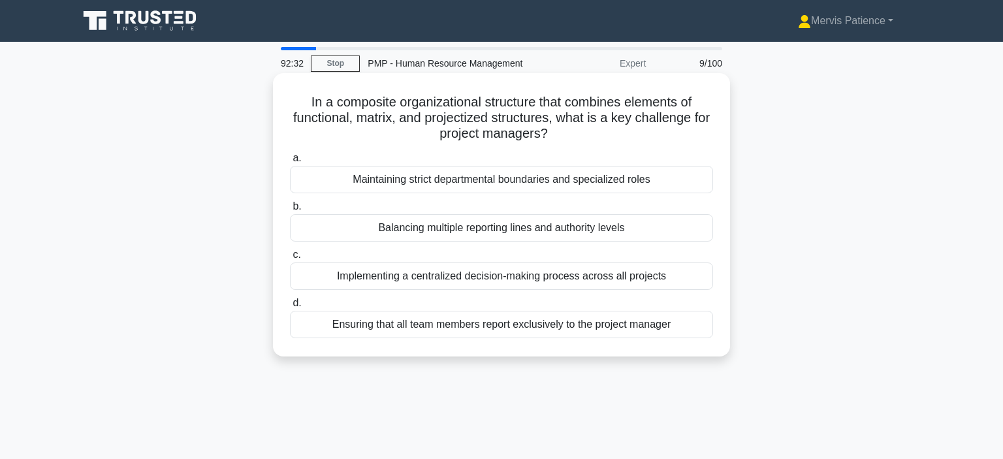
click at [563, 233] on div "Balancing multiple reporting lines and authority levels" at bounding box center [501, 227] width 423 height 27
click at [290, 211] on input "b. Balancing multiple reporting lines and authority levels" at bounding box center [290, 206] width 0 height 8
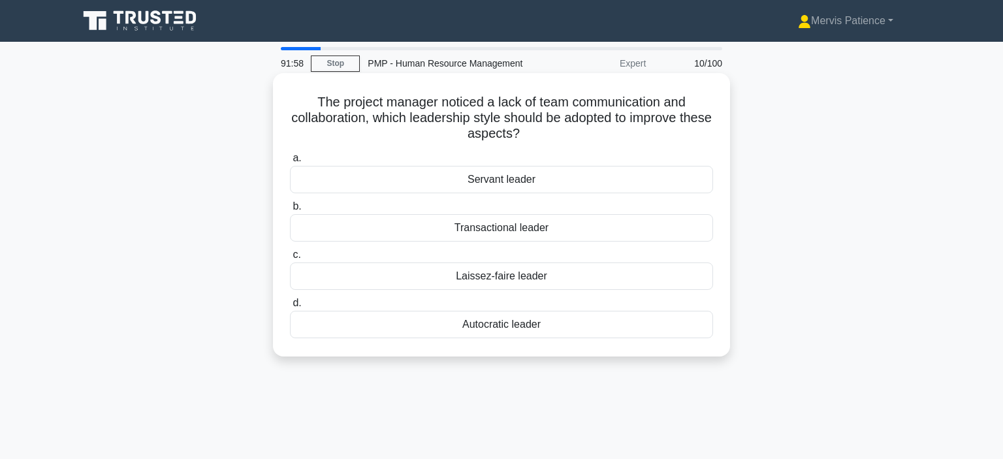
click at [474, 182] on div "Servant leader" at bounding box center [501, 179] width 423 height 27
click at [290, 163] on input "a. Servant leader" at bounding box center [290, 158] width 0 height 8
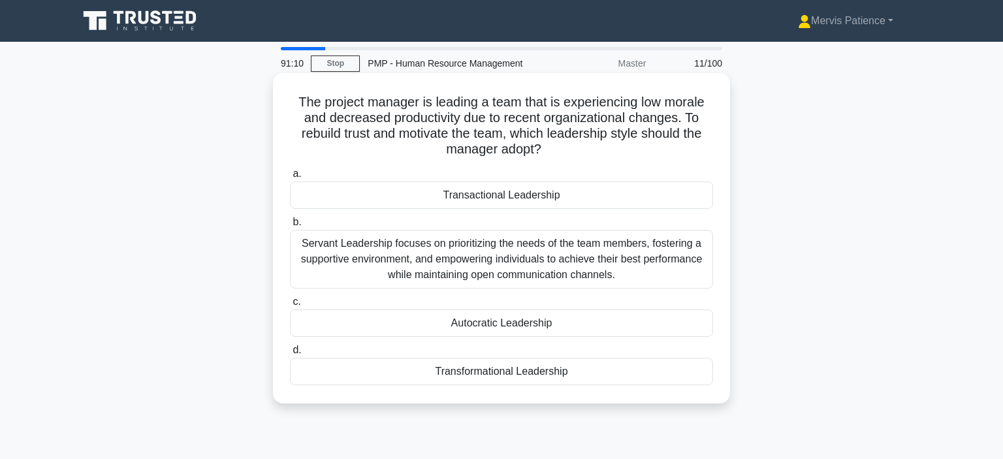
click at [516, 372] on div "Transformational Leadership" at bounding box center [501, 371] width 423 height 27
click at [290, 355] on input "d. Transformational Leadership" at bounding box center [290, 350] width 0 height 8
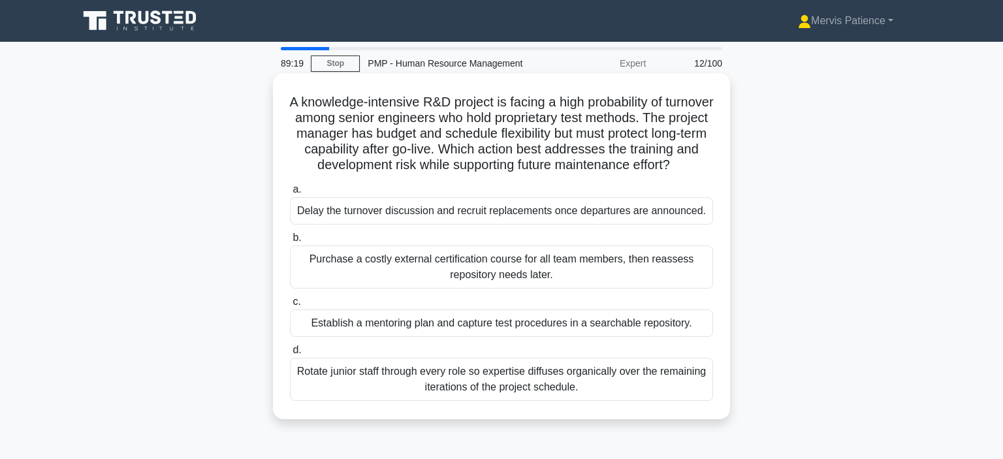
click at [548, 398] on div "Rotate junior staff through every role so expertise diffuses organically over t…" at bounding box center [501, 379] width 423 height 43
click at [290, 355] on input "d. Rotate junior staff through every role so expertise diffuses organically ove…" at bounding box center [290, 350] width 0 height 8
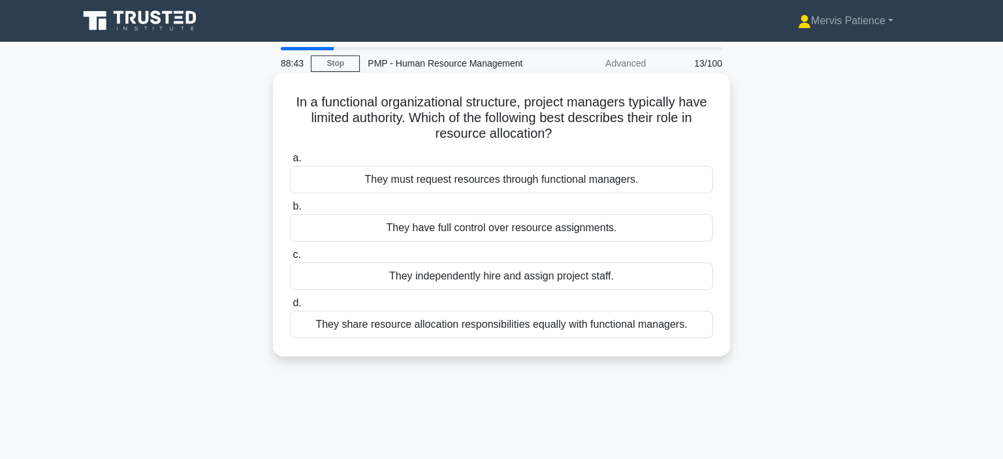
click at [559, 184] on div "They must request resources through functional managers." at bounding box center [501, 179] width 423 height 27
click at [290, 163] on input "a. They must request resources through functional managers." at bounding box center [290, 158] width 0 height 8
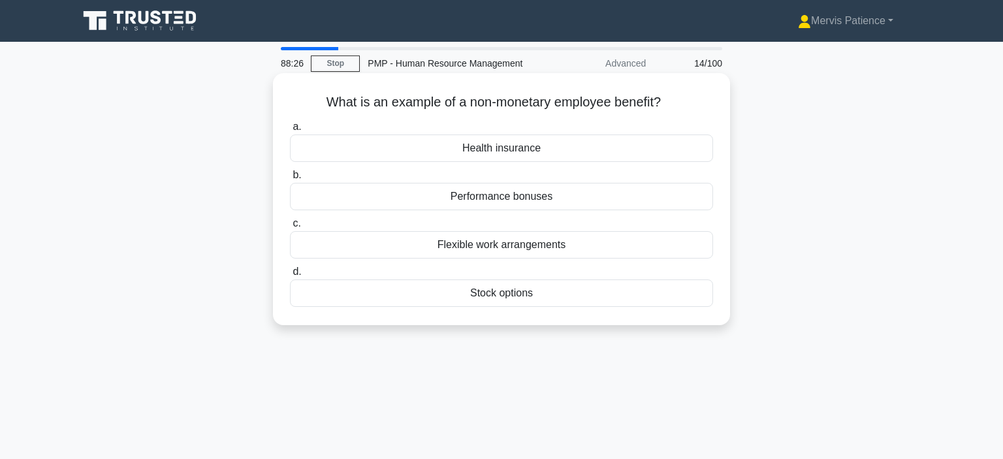
click at [531, 248] on div "Flexible work arrangements" at bounding box center [501, 244] width 423 height 27
click at [290, 228] on input "c. Flexible work arrangements" at bounding box center [290, 223] width 0 height 8
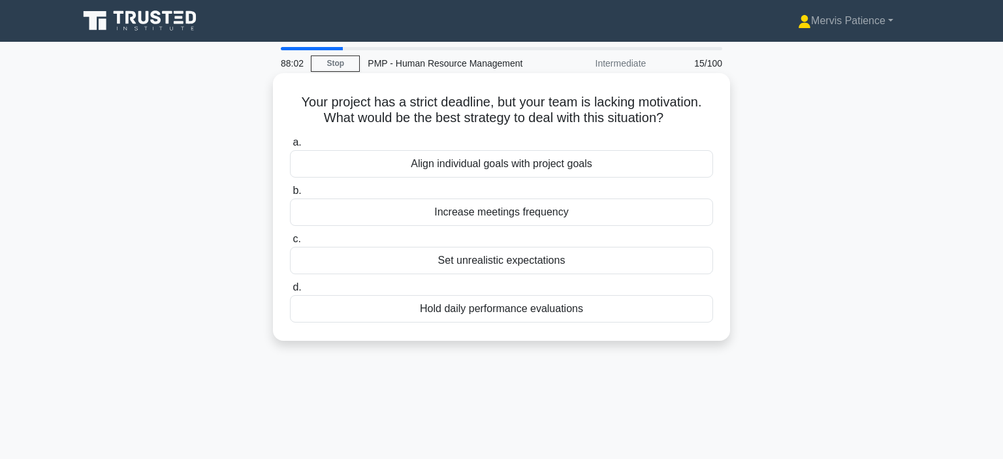
click at [543, 168] on div "Align individual goals with project goals" at bounding box center [501, 163] width 423 height 27
click at [290, 147] on input "a. Align individual goals with project goals" at bounding box center [290, 142] width 0 height 8
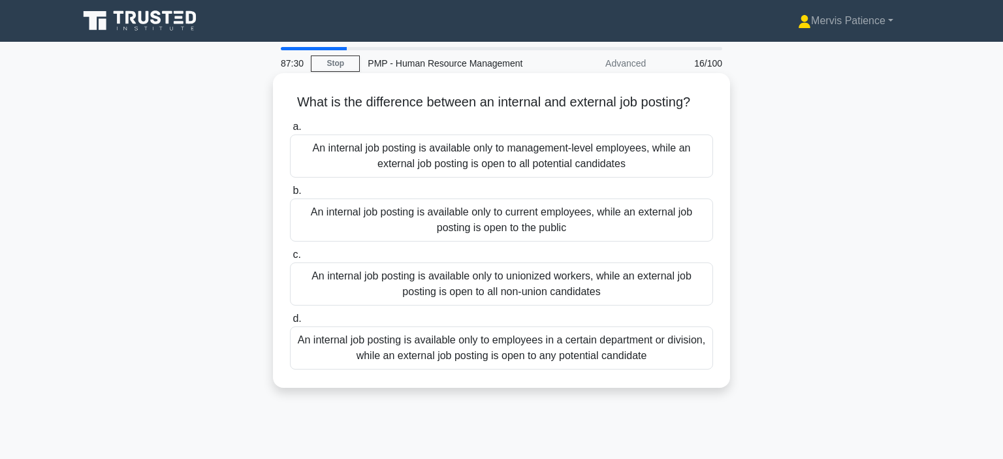
click at [456, 223] on div "An internal job posting is available only to current employees, while an extern…" at bounding box center [501, 219] width 423 height 43
click at [290, 195] on input "b. An internal job posting is available only to current employees, while an ext…" at bounding box center [290, 191] width 0 height 8
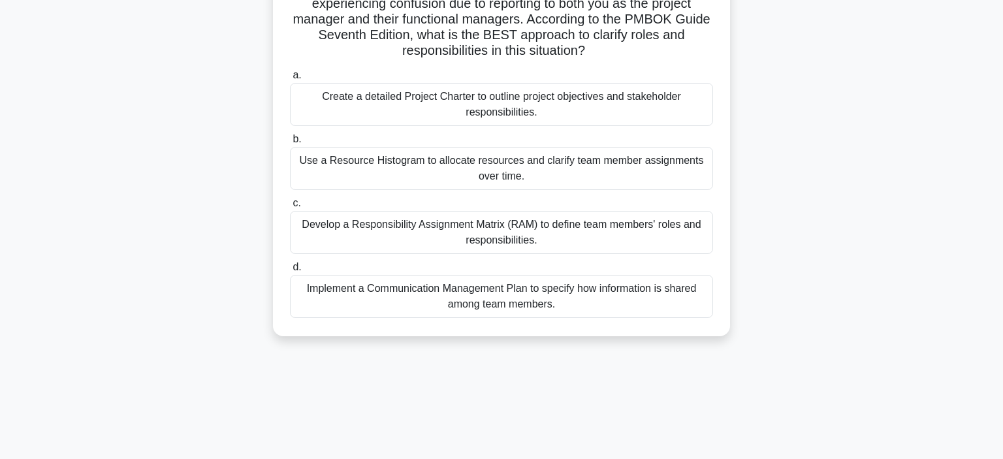
scroll to position [119, 0]
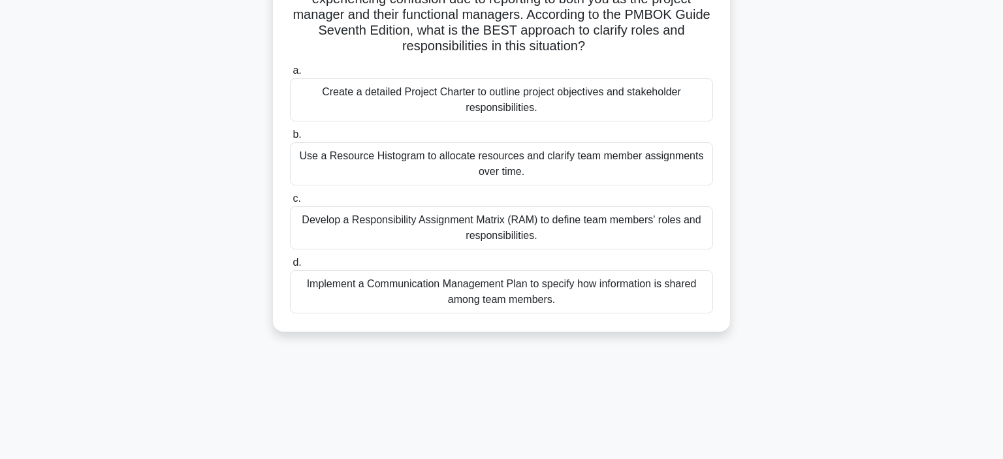
click at [561, 289] on div "Implement a Communication Management Plan to specify how information is shared …" at bounding box center [501, 291] width 423 height 43
click at [290, 267] on input "d. Implement a Communication Management Plan to specify how information is shar…" at bounding box center [290, 263] width 0 height 8
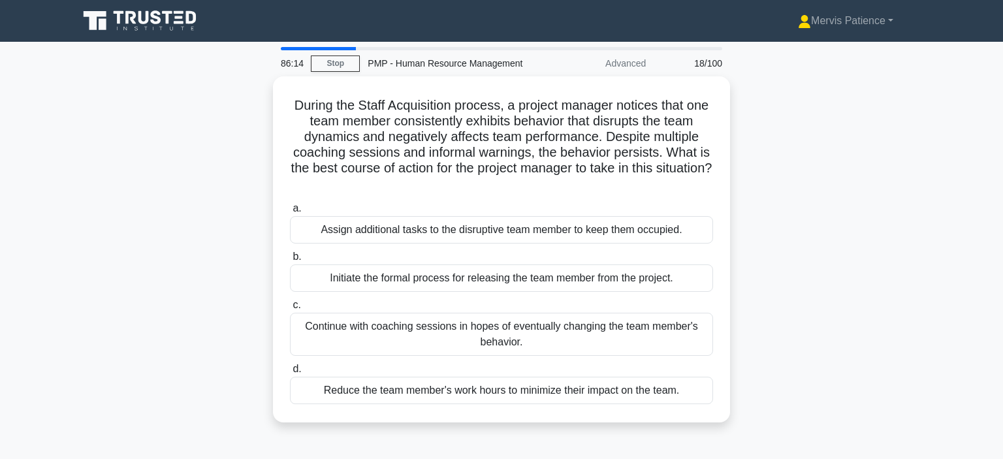
scroll to position [0, 0]
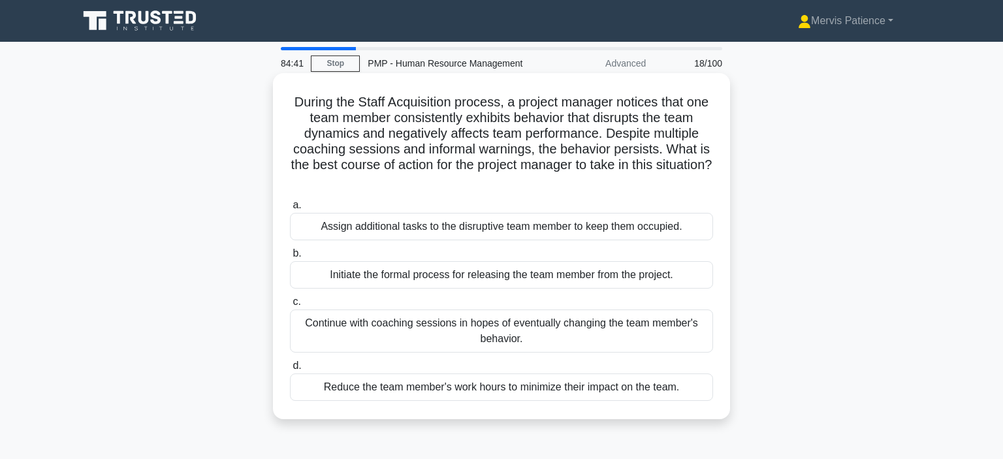
click at [541, 278] on div "Initiate the formal process for releasing the team member from the project." at bounding box center [501, 274] width 423 height 27
click at [290, 258] on input "b. Initiate the formal process for releasing the team member from the project." at bounding box center [290, 253] width 0 height 8
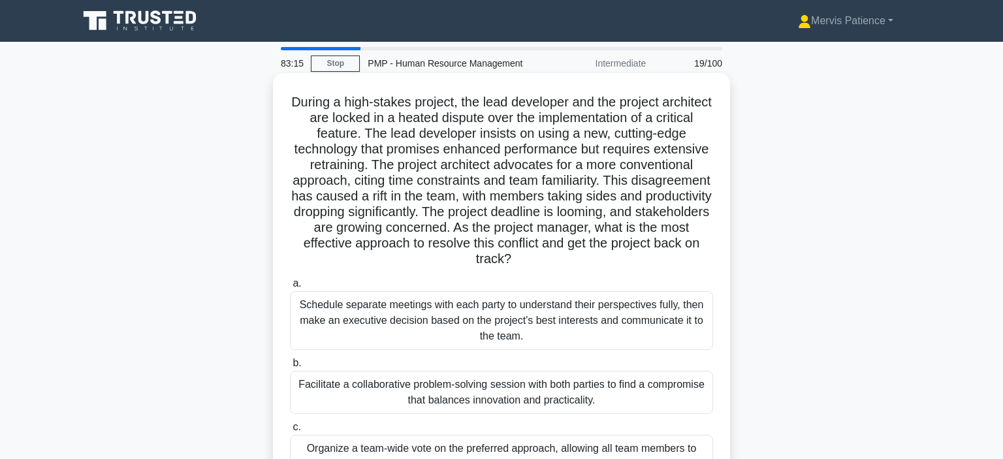
click at [549, 390] on div "Facilitate a collaborative problem-solving session with both parties to find a …" at bounding box center [501, 392] width 423 height 43
click at [290, 368] on input "b. Facilitate a collaborative problem-solving session with both parties to find…" at bounding box center [290, 363] width 0 height 8
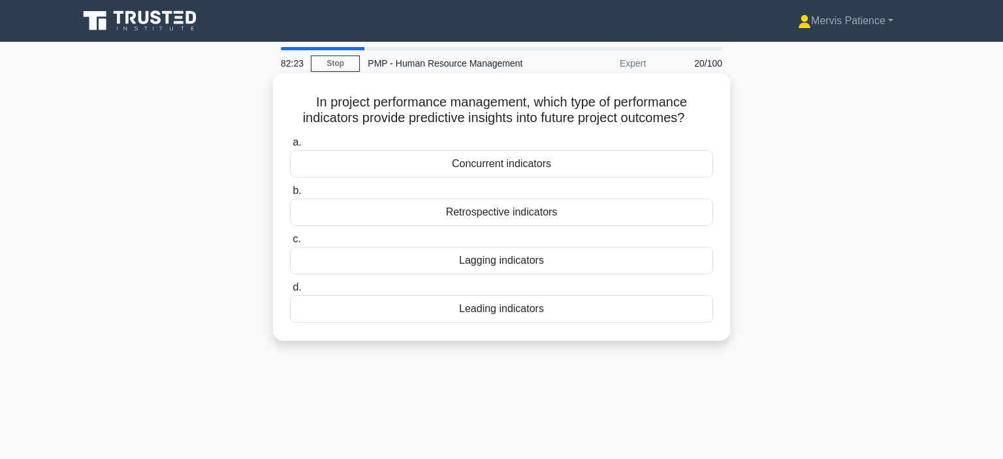
click at [554, 217] on div "Retrospective indicators" at bounding box center [501, 211] width 423 height 27
click at [290, 195] on input "b. Retrospective indicators" at bounding box center [290, 191] width 0 height 8
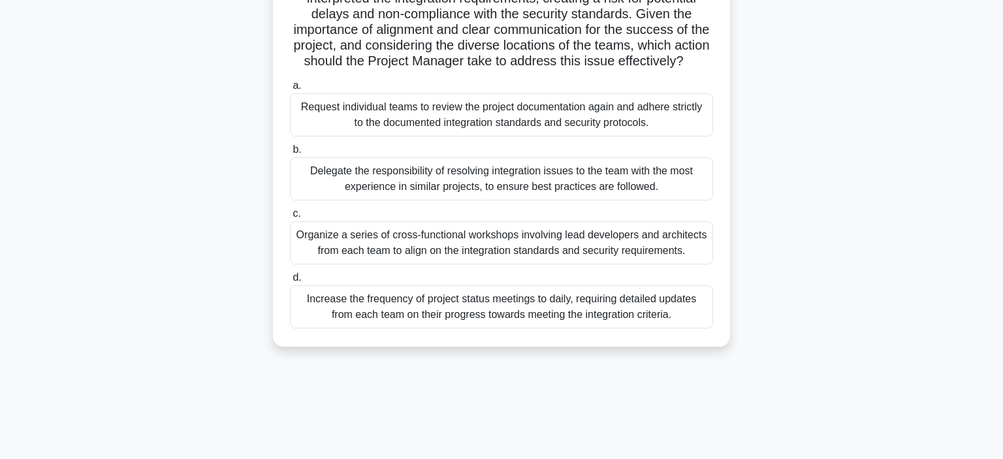
scroll to position [217, 0]
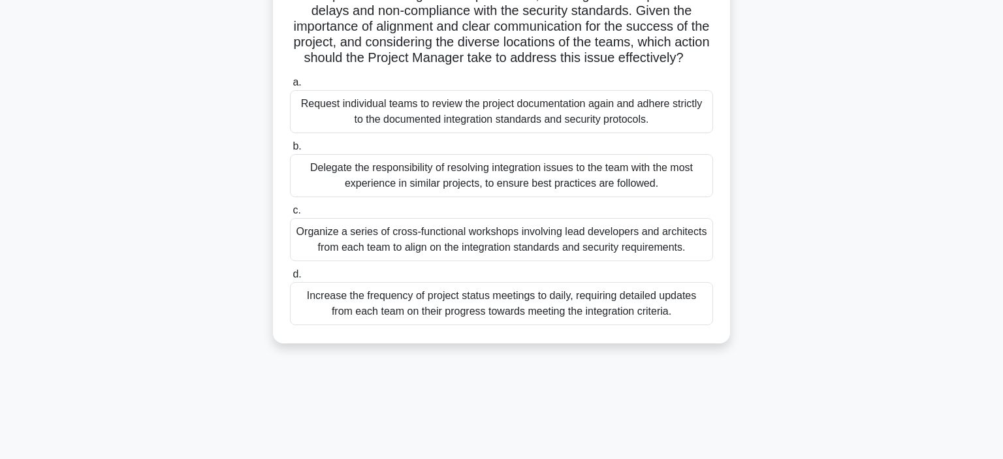
click at [543, 238] on div "Organize a series of cross-functional workshops involving lead developers and a…" at bounding box center [501, 239] width 423 height 43
click at [290, 215] on input "c. Organize a series of cross-functional workshops involving lead developers an…" at bounding box center [290, 210] width 0 height 8
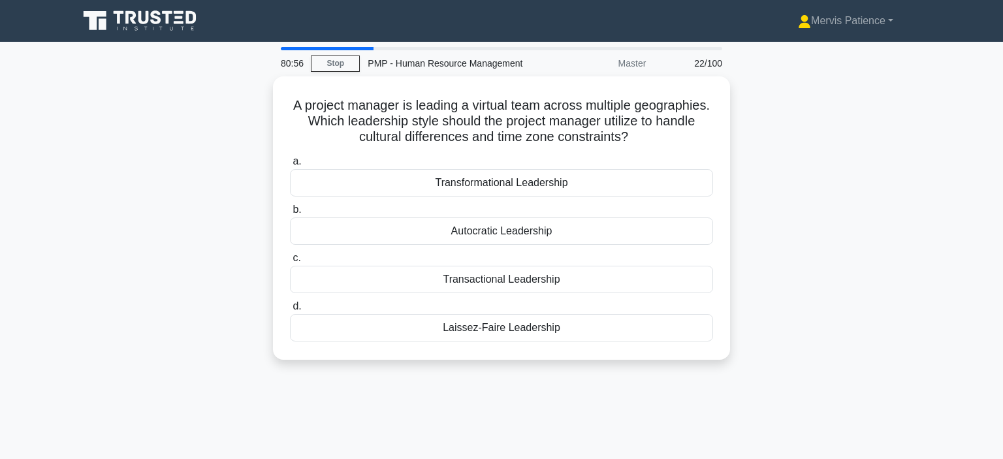
scroll to position [0, 0]
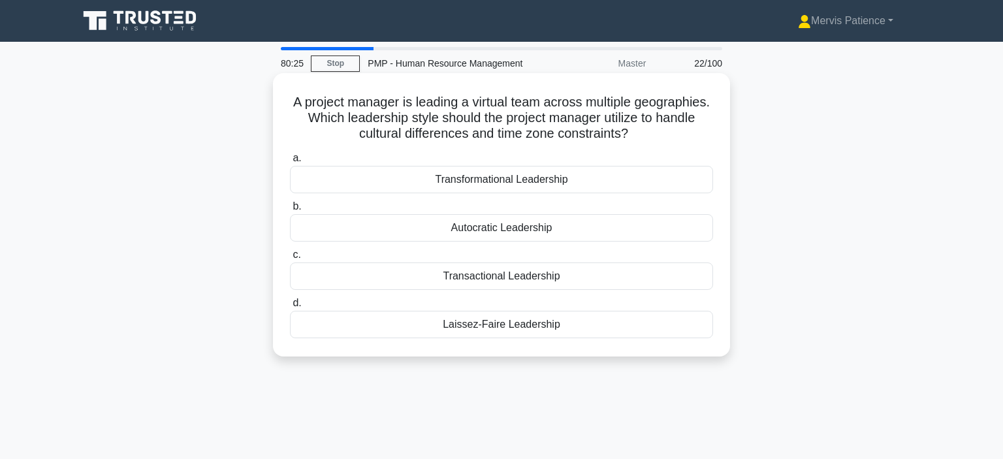
click at [495, 281] on div "Transactional Leadership" at bounding box center [501, 275] width 423 height 27
click at [290, 259] on input "c. Transactional Leadership" at bounding box center [290, 255] width 0 height 8
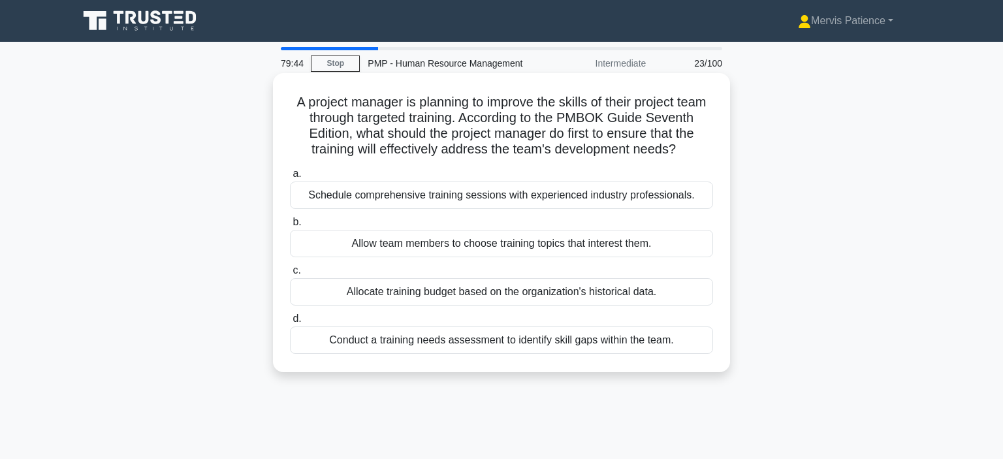
click at [487, 343] on div "Conduct a training needs assessment to identify skill gaps within the team." at bounding box center [501, 339] width 423 height 27
click at [290, 323] on input "d. Conduct a training needs assessment to identify skill gaps within the team." at bounding box center [290, 319] width 0 height 8
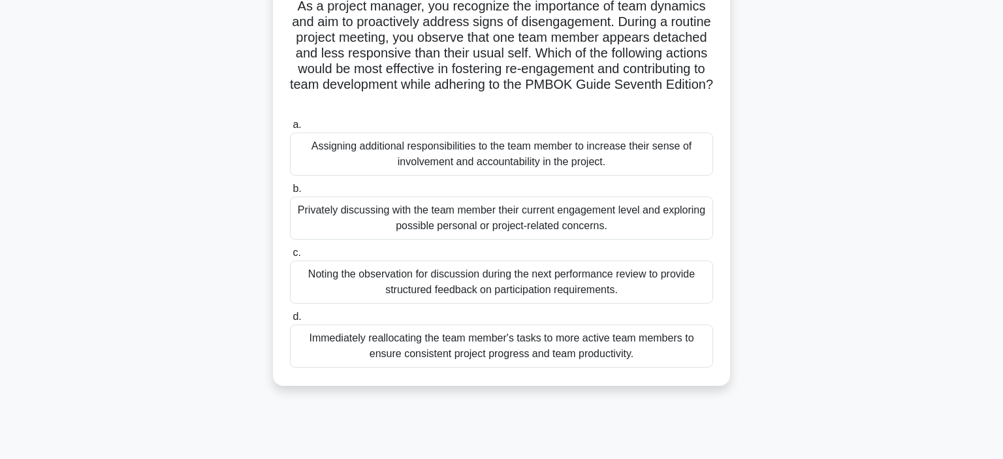
scroll to position [103, 0]
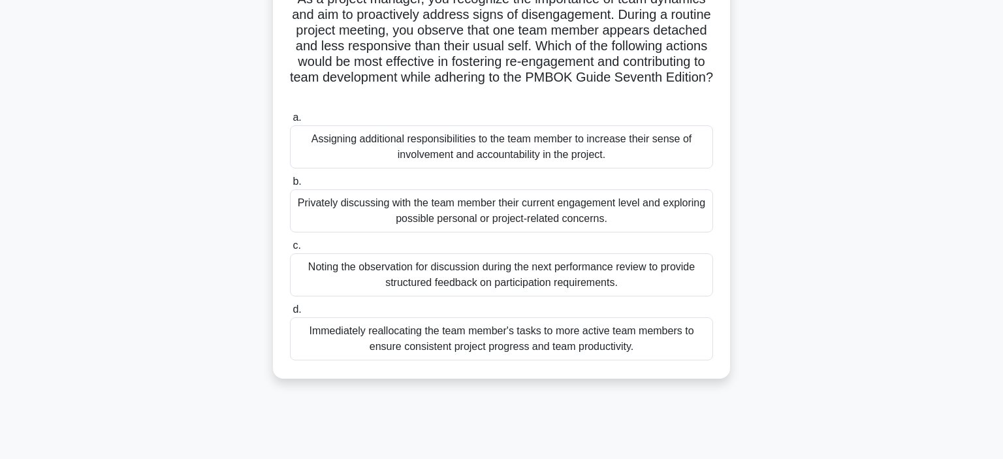
click at [535, 217] on div "Privately discussing with the team member their current engagement level and ex…" at bounding box center [501, 210] width 423 height 43
click at [290, 186] on input "b. Privately discussing with the team member their current engagement level and…" at bounding box center [290, 182] width 0 height 8
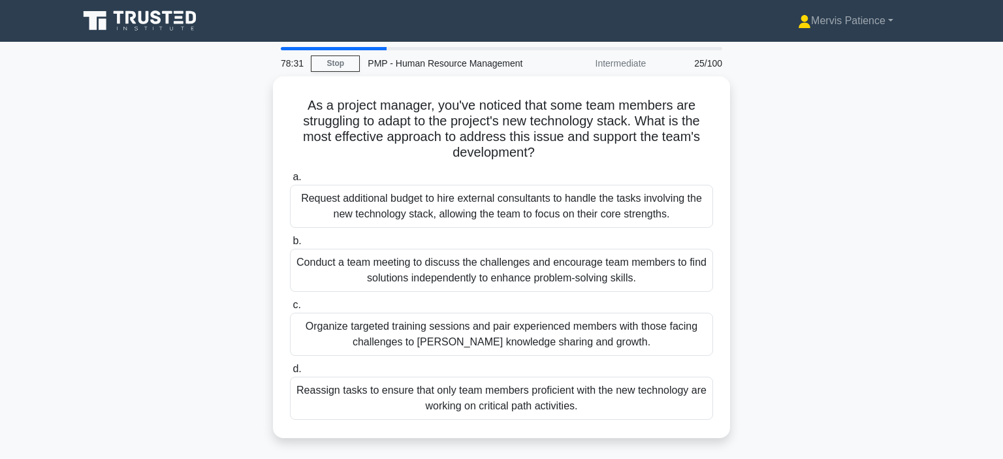
scroll to position [0, 0]
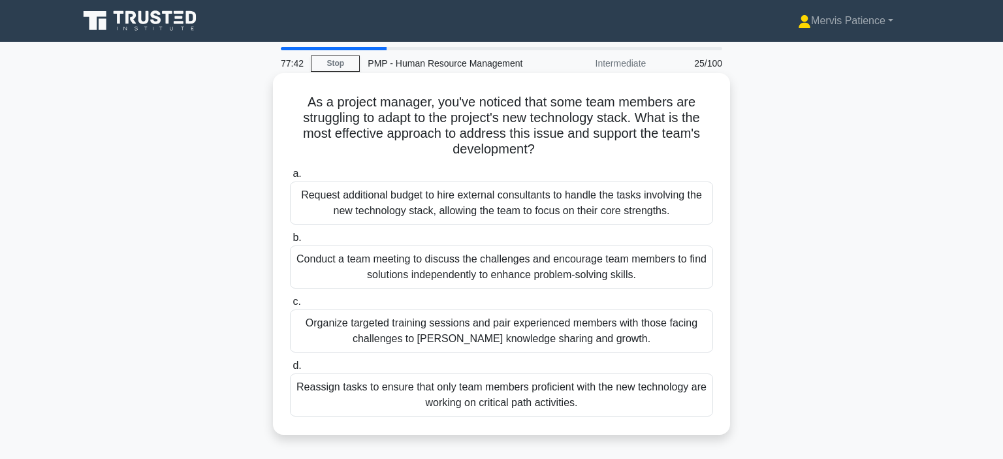
click at [526, 329] on div "Organize targeted training sessions and pair experienced members with those fac…" at bounding box center [501, 330] width 423 height 43
click at [290, 306] on input "c. Organize targeted training sessions and pair experienced members with those …" at bounding box center [290, 302] width 0 height 8
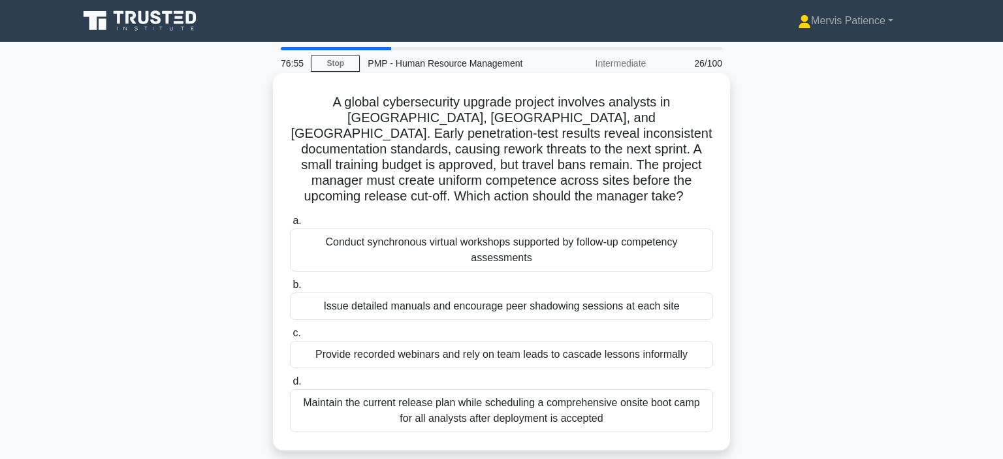
click at [528, 235] on div "Conduct synchronous virtual workshops supported by follow-up competency assessm…" at bounding box center [501, 250] width 423 height 43
click at [290, 225] on input "a. Conduct synchronous virtual workshops supported by follow-up competency asse…" at bounding box center [290, 221] width 0 height 8
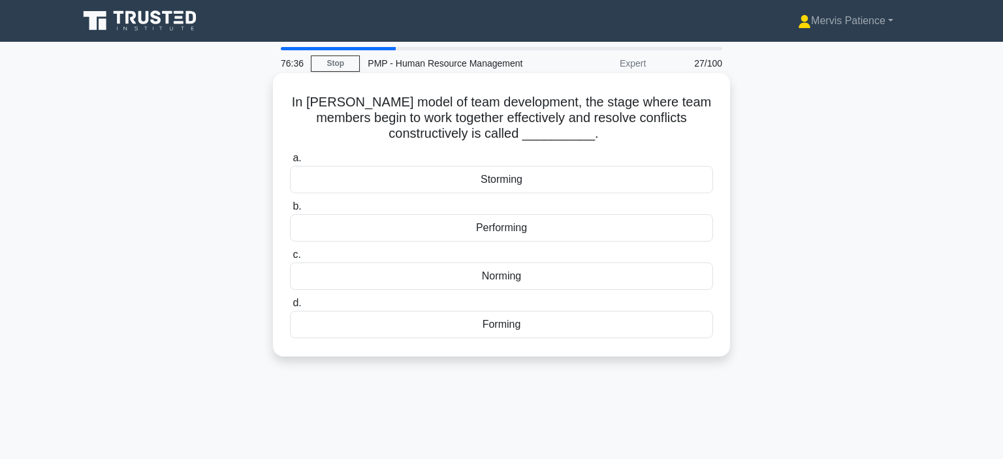
click at [503, 232] on div "Performing" at bounding box center [501, 227] width 423 height 27
click at [290, 211] on input "b. Performing" at bounding box center [290, 206] width 0 height 8
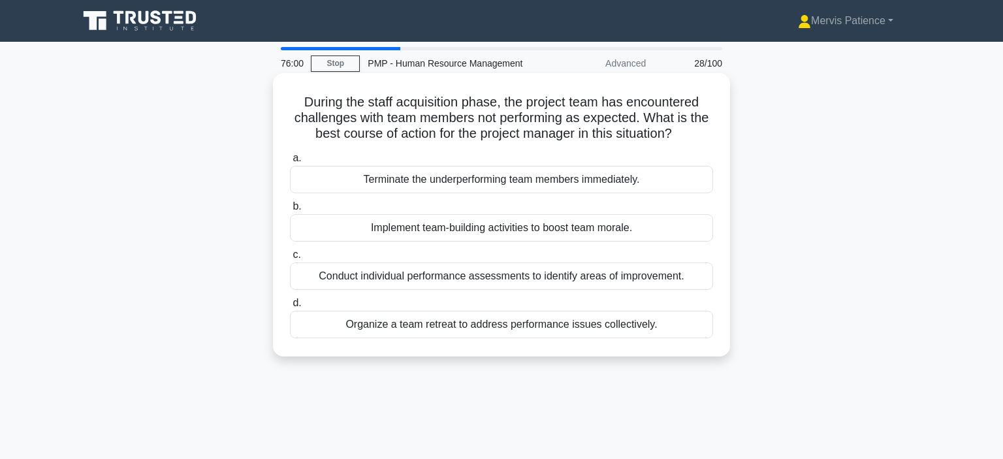
click at [542, 281] on div "Conduct individual performance assessments to identify areas of improvement." at bounding box center [501, 275] width 423 height 27
click at [290, 259] on input "c. Conduct individual performance assessments to identify areas of improvement." at bounding box center [290, 255] width 0 height 8
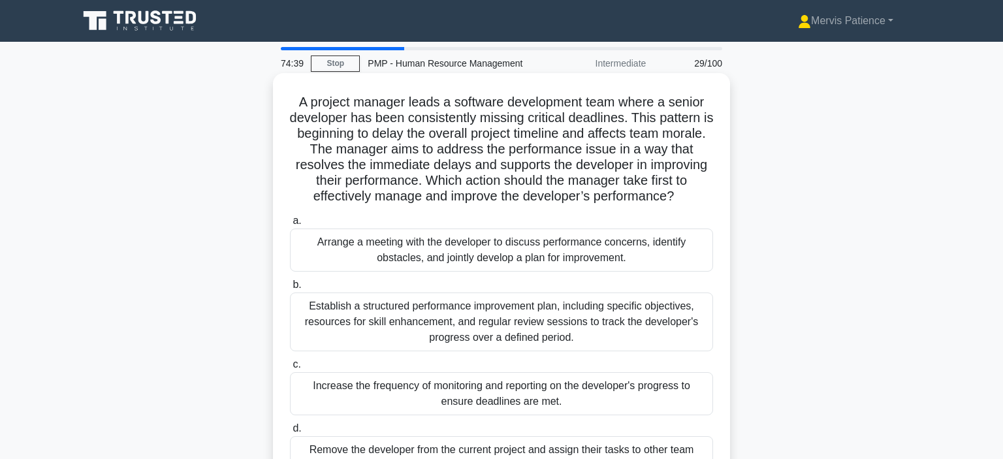
click at [535, 249] on div "Arrange a meeting with the developer to discuss performance concerns, identify …" at bounding box center [501, 250] width 423 height 43
click at [290, 225] on input "a. Arrange a meeting with the developer to discuss performance concerns, identi…" at bounding box center [290, 221] width 0 height 8
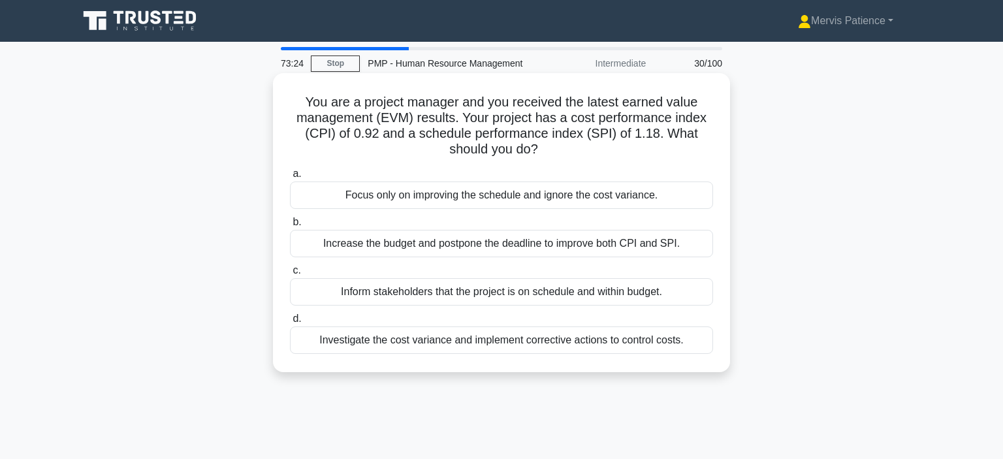
click at [494, 342] on div "Investigate the cost variance and implement corrective actions to control costs." at bounding box center [501, 339] width 423 height 27
click at [290, 323] on input "d. Investigate the cost variance and implement corrective actions to control co…" at bounding box center [290, 319] width 0 height 8
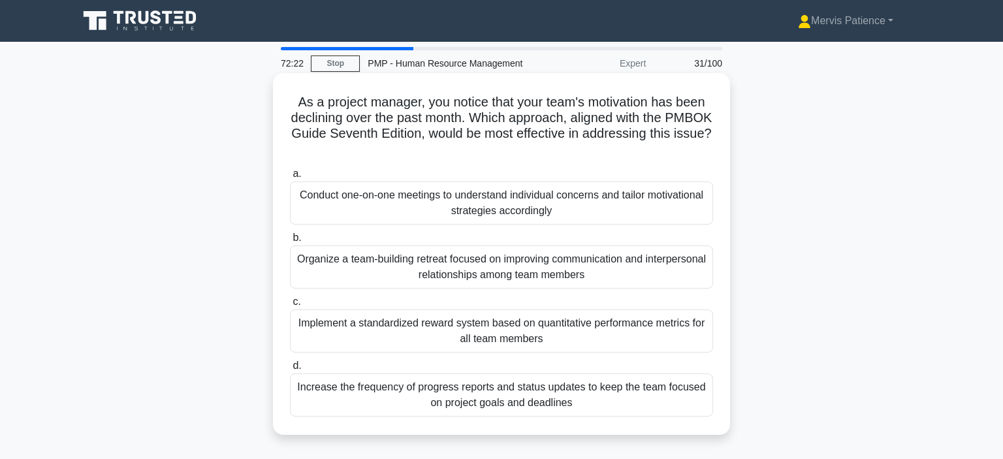
click at [520, 204] on div "Conduct one-on-one meetings to understand individual concerns and tailor motiva…" at bounding box center [501, 203] width 423 height 43
click at [290, 178] on input "a. Conduct one-on-one meetings to understand individual concerns and tailor mot…" at bounding box center [290, 174] width 0 height 8
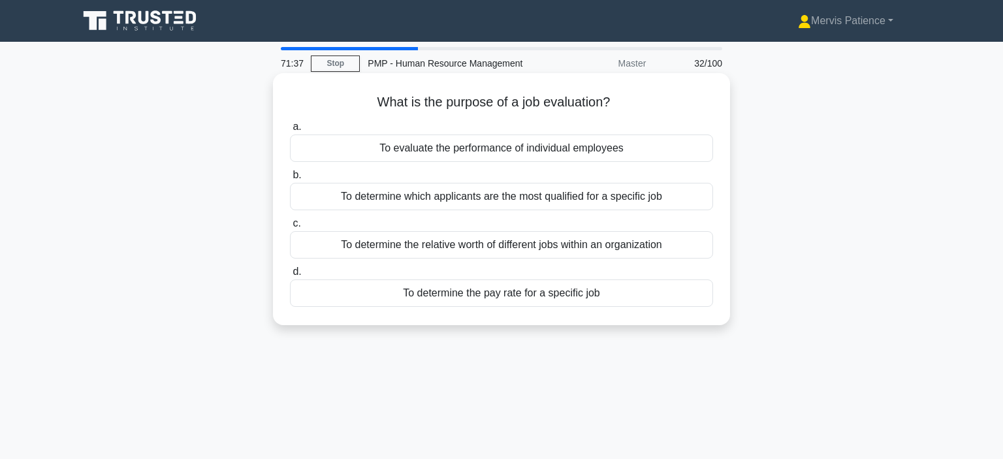
click at [569, 249] on div "To determine the relative worth of different jobs within an organization" at bounding box center [501, 244] width 423 height 27
click at [290, 228] on input "c. To determine the relative worth of different jobs within an organization" at bounding box center [290, 223] width 0 height 8
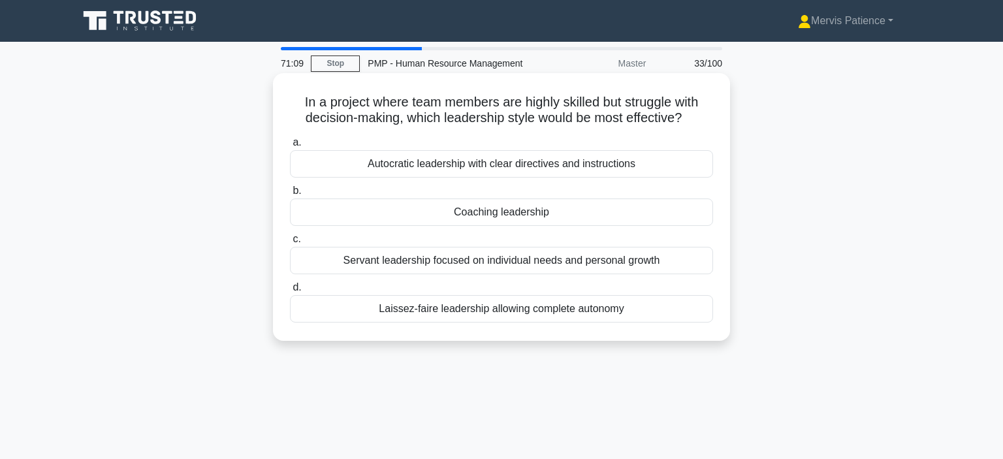
click at [518, 262] on div "Servant leadership focused on individual needs and personal growth" at bounding box center [501, 260] width 423 height 27
click at [290, 244] on input "c. Servant leadership focused on individual needs and personal growth" at bounding box center [290, 239] width 0 height 8
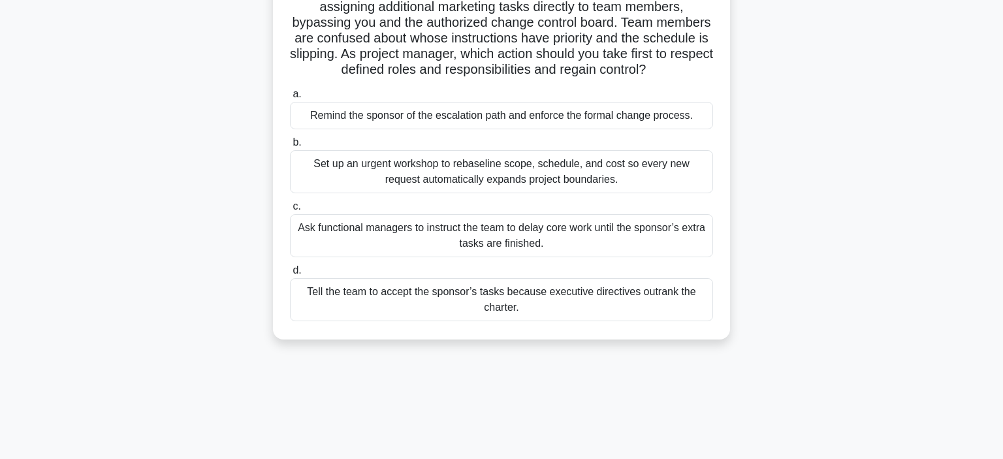
scroll to position [125, 0]
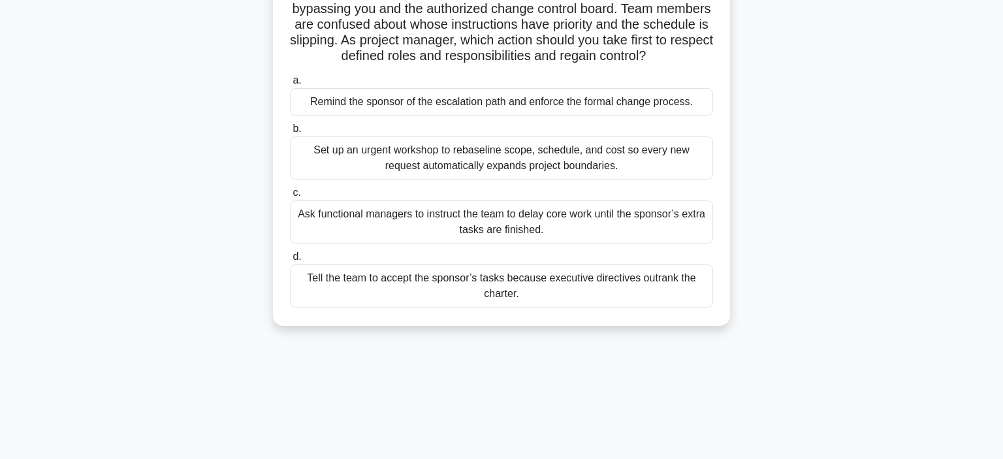
click at [559, 106] on div "Remind the sponsor of the escalation path and enforce the formal change process." at bounding box center [501, 101] width 423 height 27
click at [290, 85] on input "a. Remind the sponsor of the escalation path and enforce the formal change proc…" at bounding box center [290, 80] width 0 height 8
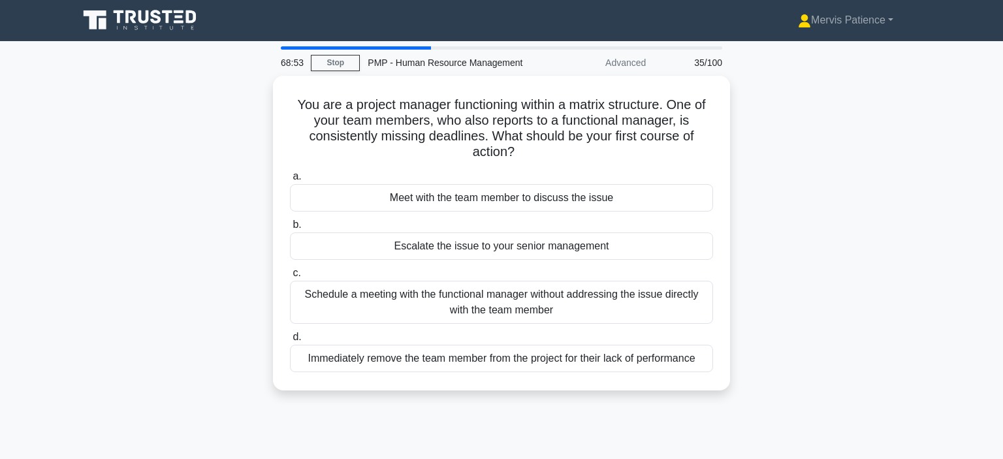
scroll to position [0, 0]
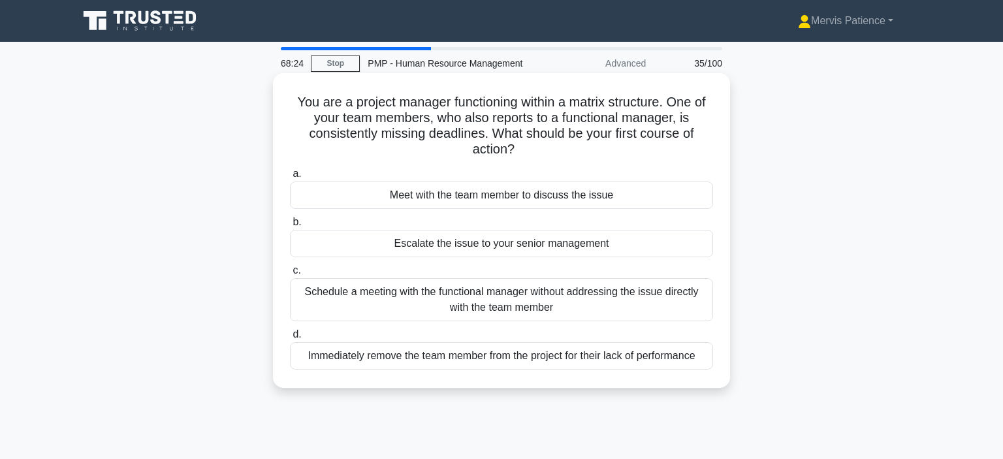
click at [566, 200] on div "Meet with the team member to discuss the issue" at bounding box center [501, 195] width 423 height 27
click at [290, 178] on input "a. Meet with the team member to discuss the issue" at bounding box center [290, 174] width 0 height 8
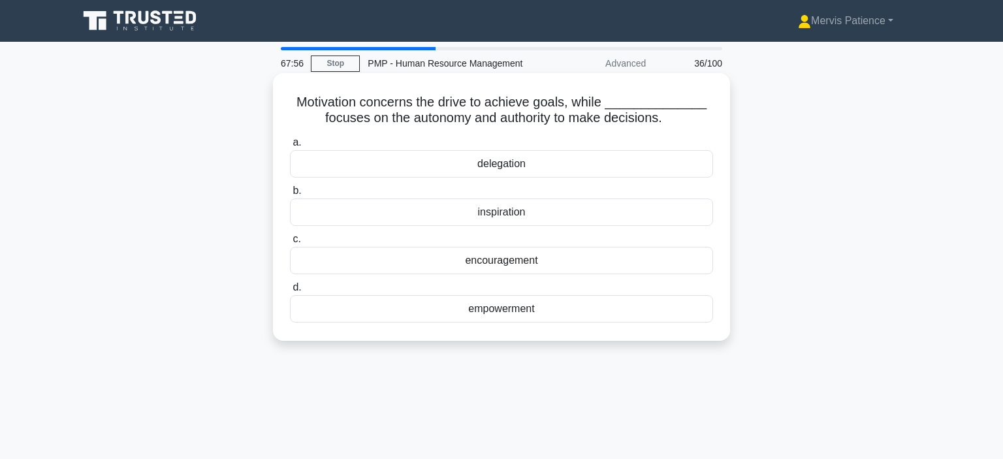
click at [515, 310] on div "empowerment" at bounding box center [501, 308] width 423 height 27
click at [290, 292] on input "d. empowerment" at bounding box center [290, 287] width 0 height 8
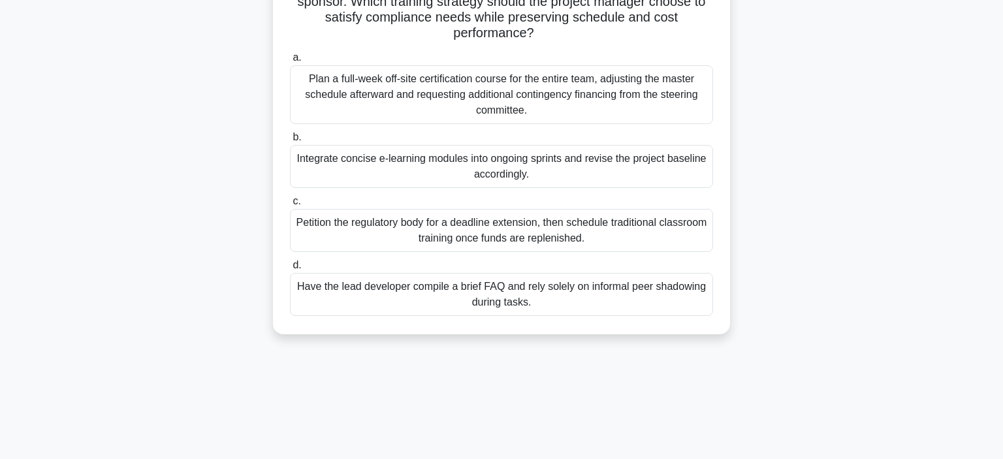
scroll to position [174, 0]
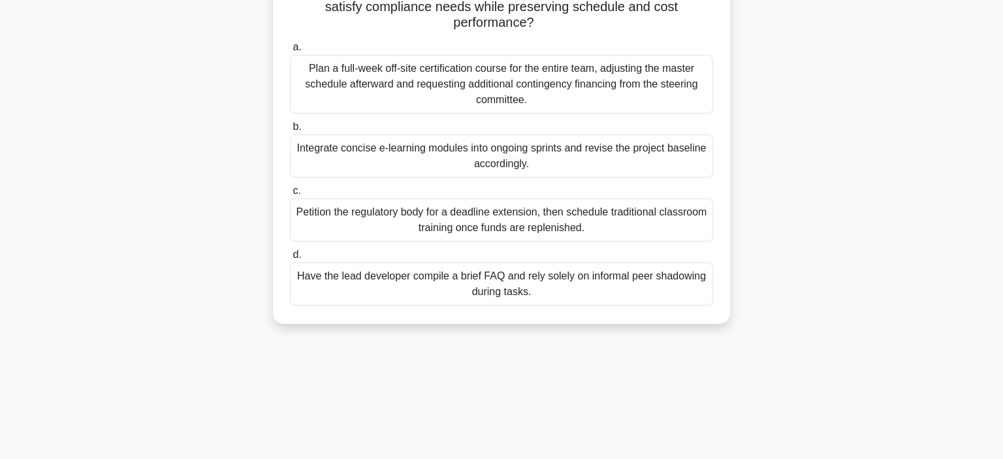
click at [579, 89] on div "Plan a full-week off-site certification course for the entire team, adjusting t…" at bounding box center [501, 84] width 423 height 59
click at [290, 52] on input "a. Plan a full-week off-site certification course for the entire team, adjustin…" at bounding box center [290, 47] width 0 height 8
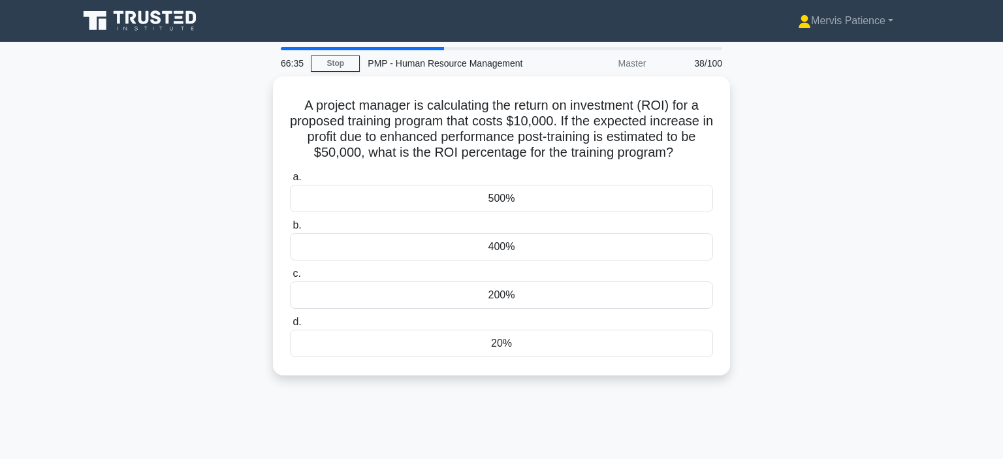
scroll to position [0, 0]
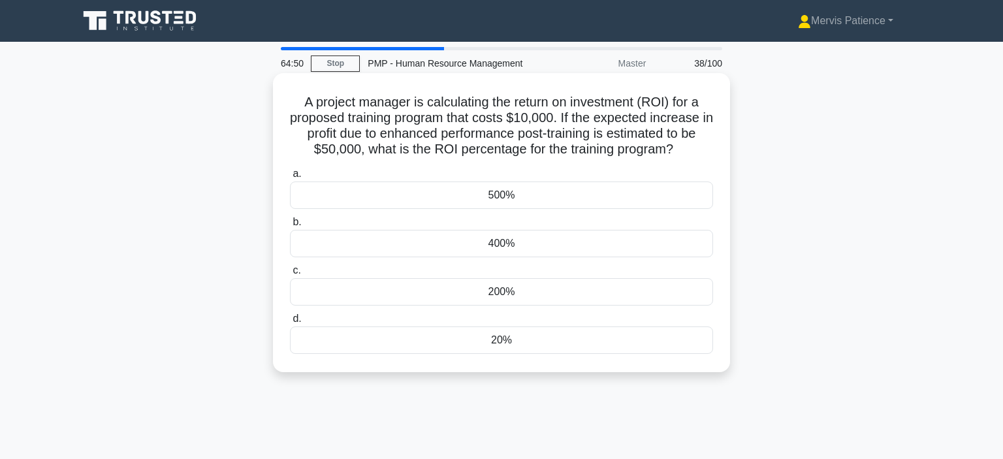
click at [506, 242] on div "400%" at bounding box center [501, 243] width 423 height 27
click at [290, 227] on input "b. 400%" at bounding box center [290, 222] width 0 height 8
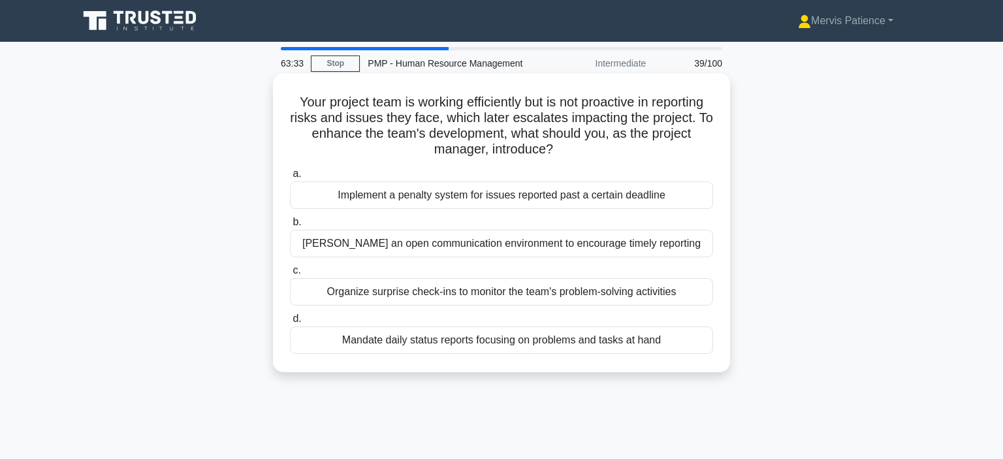
click at [586, 341] on div "Mandate daily status reports focusing on problems and tasks at hand" at bounding box center [501, 339] width 423 height 27
click at [290, 323] on input "d. Mandate daily status reports focusing on problems and tasks at hand" at bounding box center [290, 319] width 0 height 8
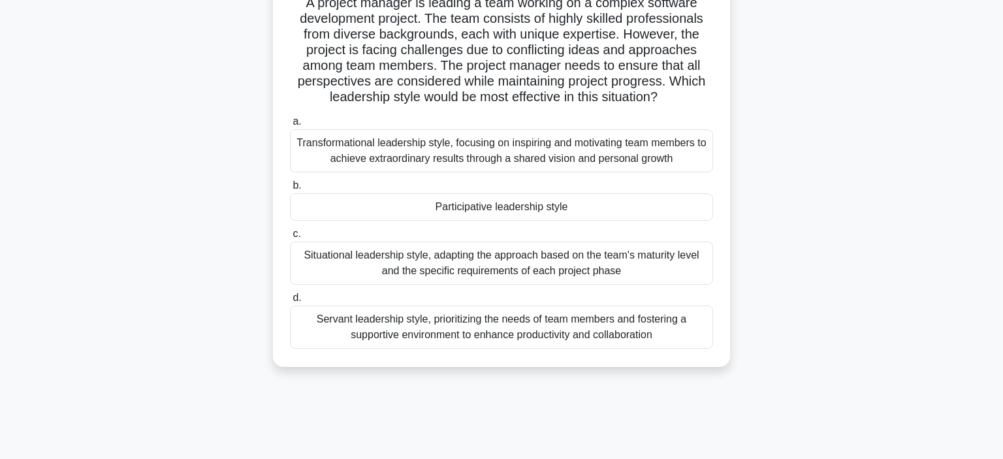
scroll to position [106, 0]
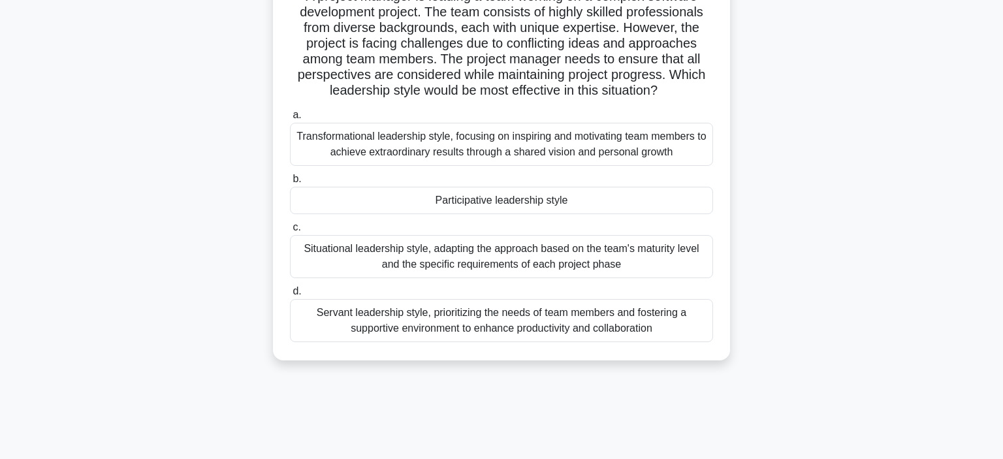
click at [570, 156] on div "Transformational leadership style, focusing on inspiring and motivating team me…" at bounding box center [501, 144] width 423 height 43
click at [290, 119] on input "a. Transformational leadership style, focusing on inspiring and motivating team…" at bounding box center [290, 115] width 0 height 8
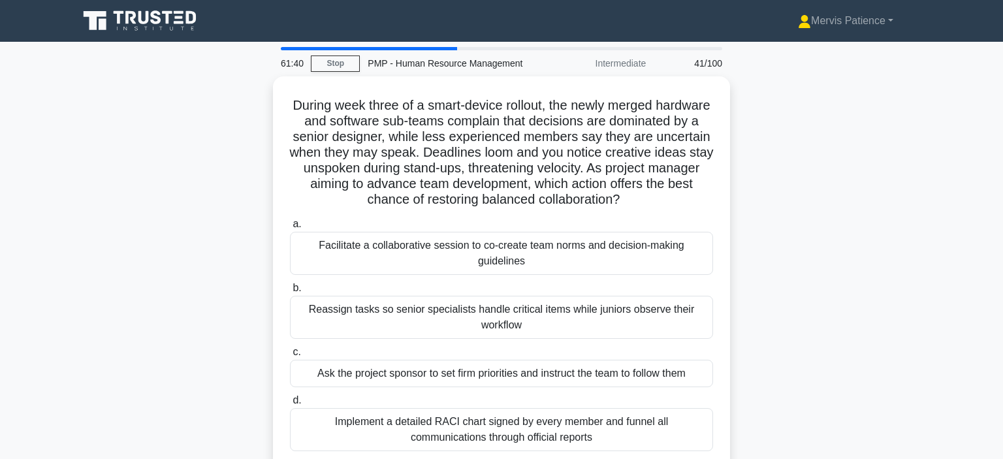
scroll to position [0, 0]
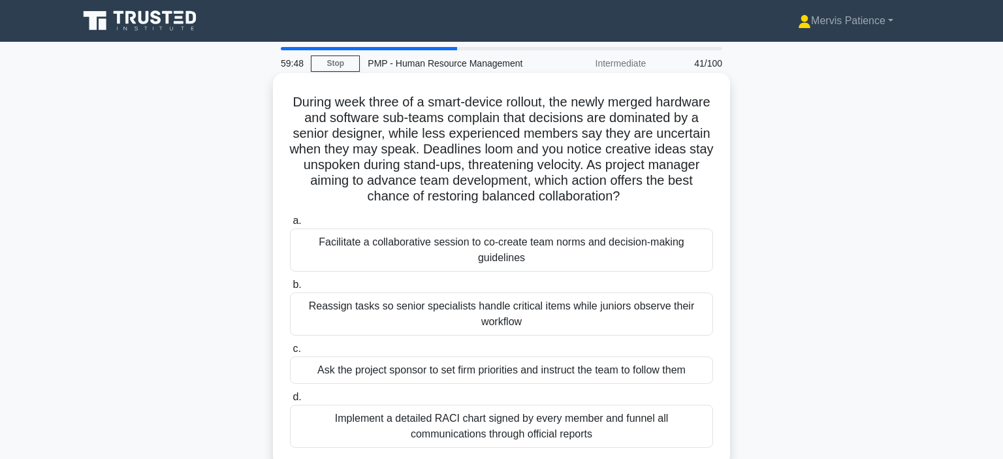
click at [479, 253] on div "Facilitate a collaborative session to co-create team norms and decision-making …" at bounding box center [501, 250] width 423 height 43
click at [290, 225] on input "a. Facilitate a collaborative session to co-create team norms and decision-maki…" at bounding box center [290, 221] width 0 height 8
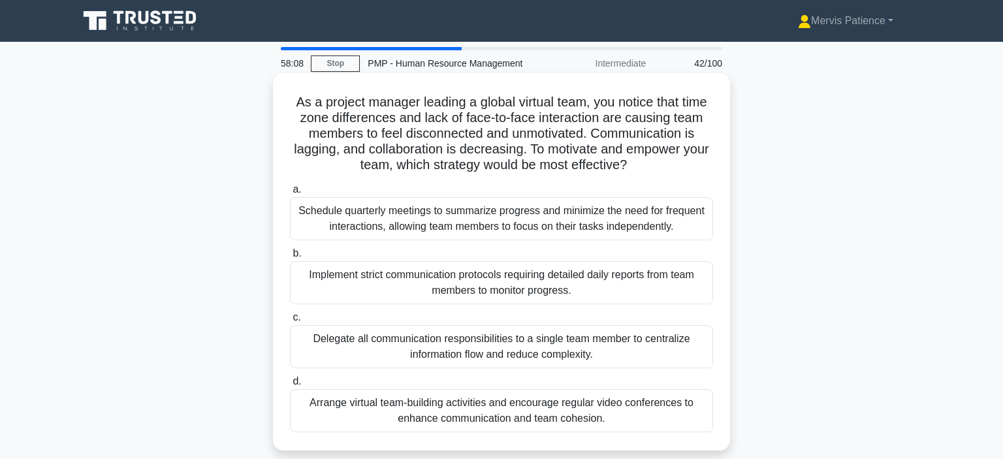
click at [526, 408] on div "Arrange virtual team-building activities and encourage regular video conference…" at bounding box center [501, 410] width 423 height 43
click at [290, 386] on input "d. Arrange virtual team-building activities and encourage regular video confere…" at bounding box center [290, 381] width 0 height 8
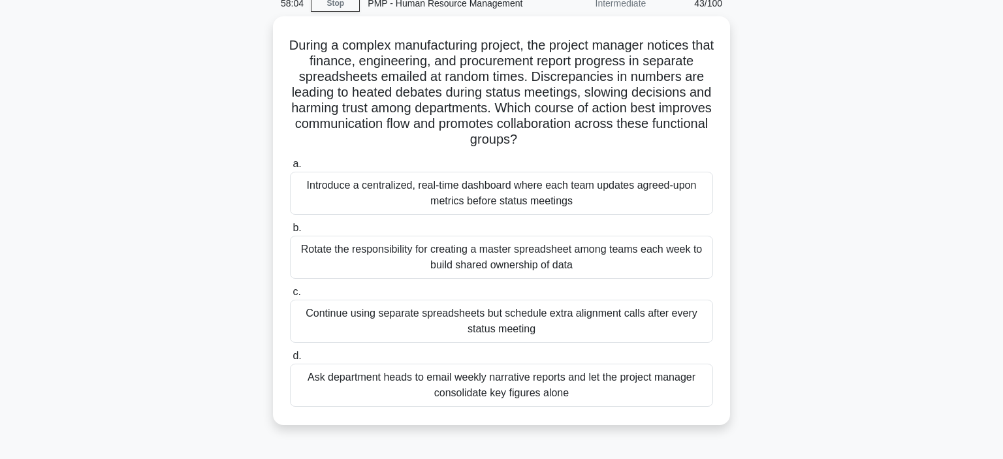
scroll to position [68, 0]
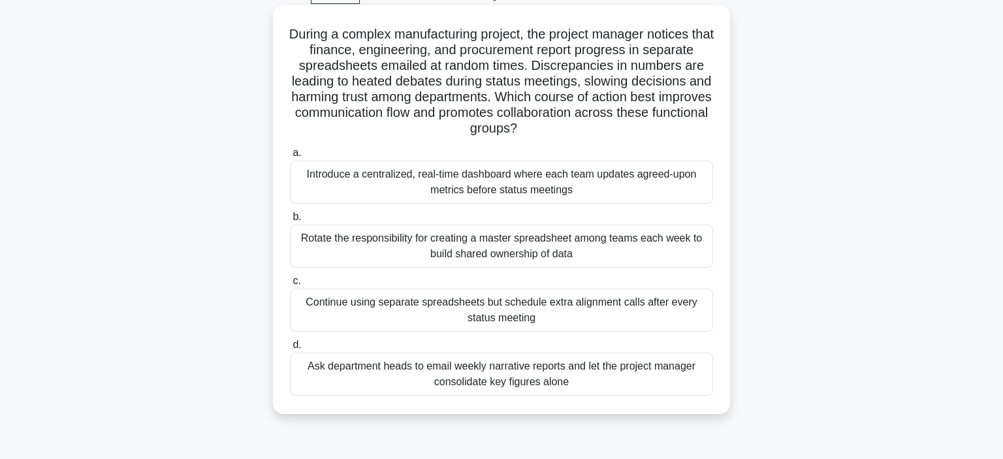
click at [573, 178] on div "Introduce a centralized, real-time dashboard where each team updates agreed-upo…" at bounding box center [501, 182] width 423 height 43
click at [290, 157] on input "a. Introduce a centralized, real-time dashboard where each team updates agreed-…" at bounding box center [290, 153] width 0 height 8
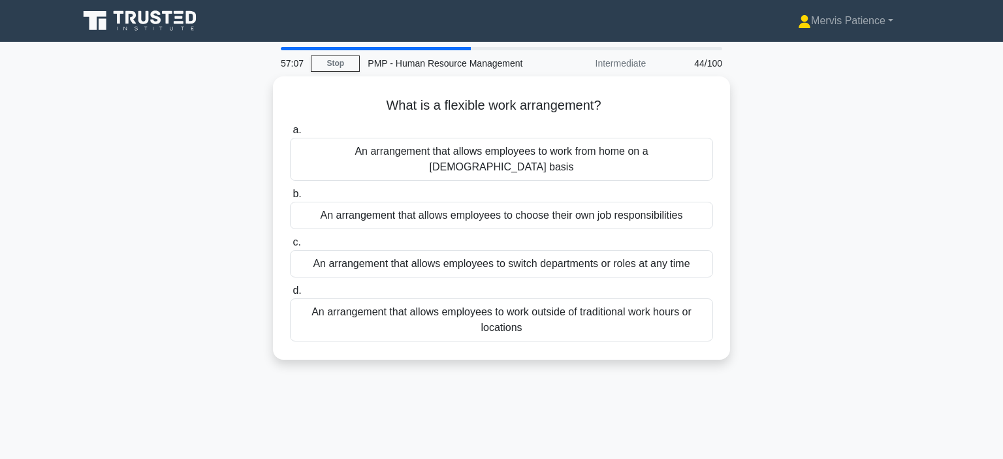
scroll to position [0, 0]
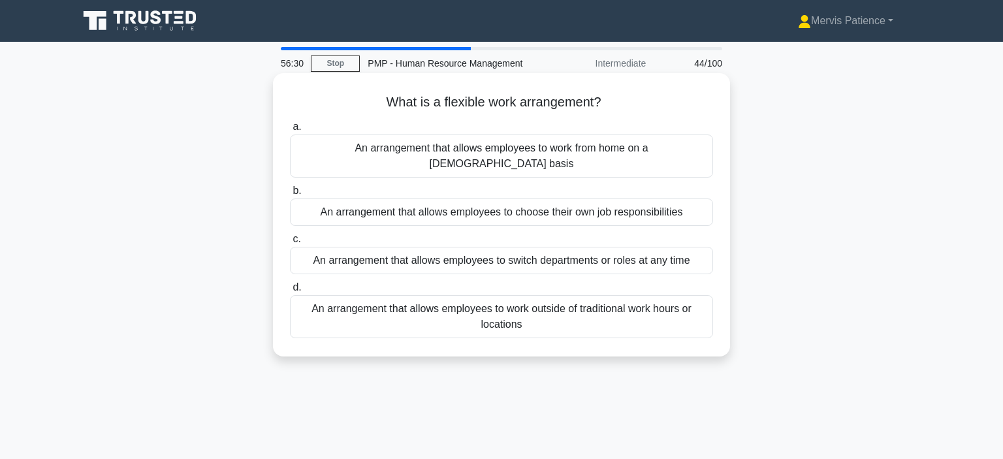
click at [541, 296] on div "An arrangement that allows employees to work outside of traditional work hours …" at bounding box center [501, 316] width 423 height 43
click at [290, 292] on input "d. An arrangement that allows employees to work outside of traditional work hou…" at bounding box center [290, 287] width 0 height 8
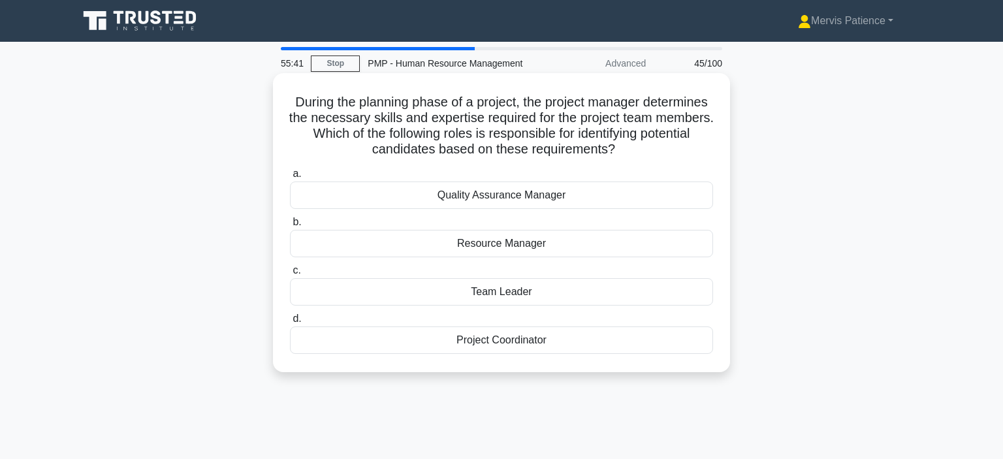
click at [506, 245] on div "Resource Manager" at bounding box center [501, 243] width 423 height 27
click at [290, 227] on input "b. Resource Manager" at bounding box center [290, 222] width 0 height 8
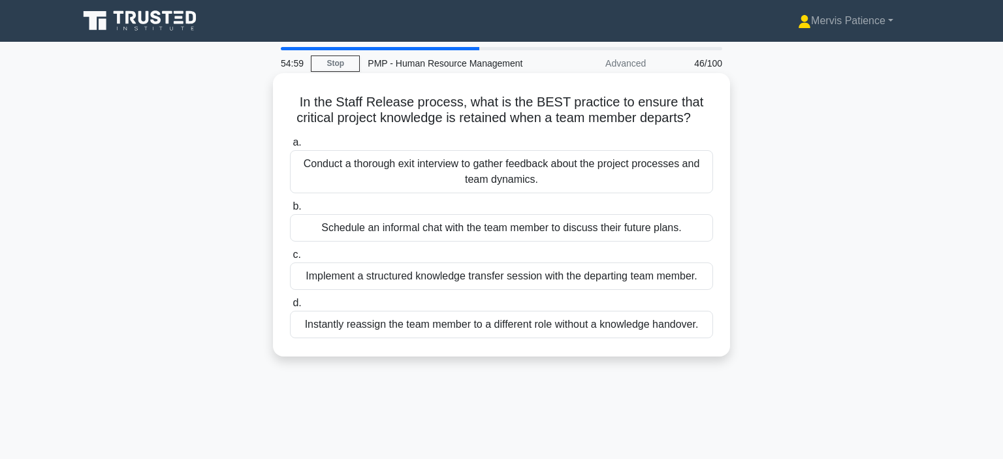
click at [605, 276] on div "Implement a structured knowledge transfer session with the departing team membe…" at bounding box center [501, 275] width 423 height 27
click at [290, 259] on input "c. Implement a structured knowledge transfer session with the departing team me…" at bounding box center [290, 255] width 0 height 8
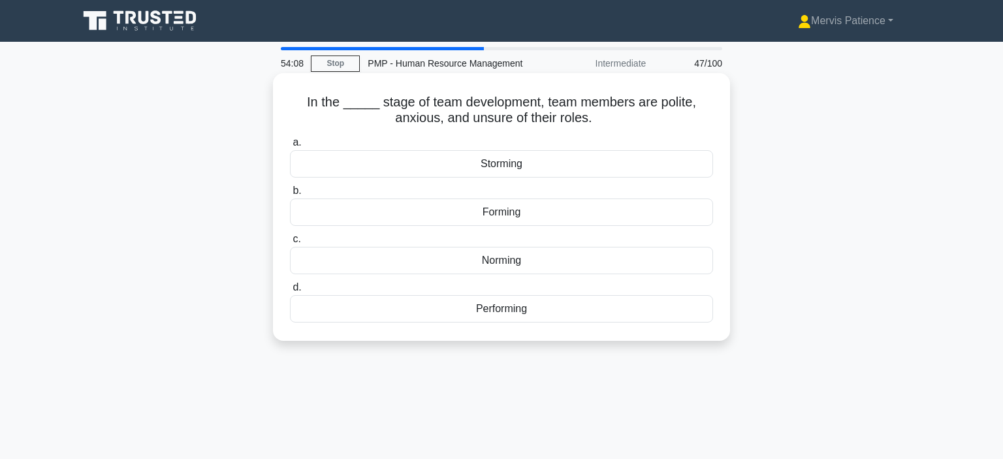
click at [484, 262] on div "Norming" at bounding box center [501, 260] width 423 height 27
click at [290, 244] on input "c. Norming" at bounding box center [290, 239] width 0 height 8
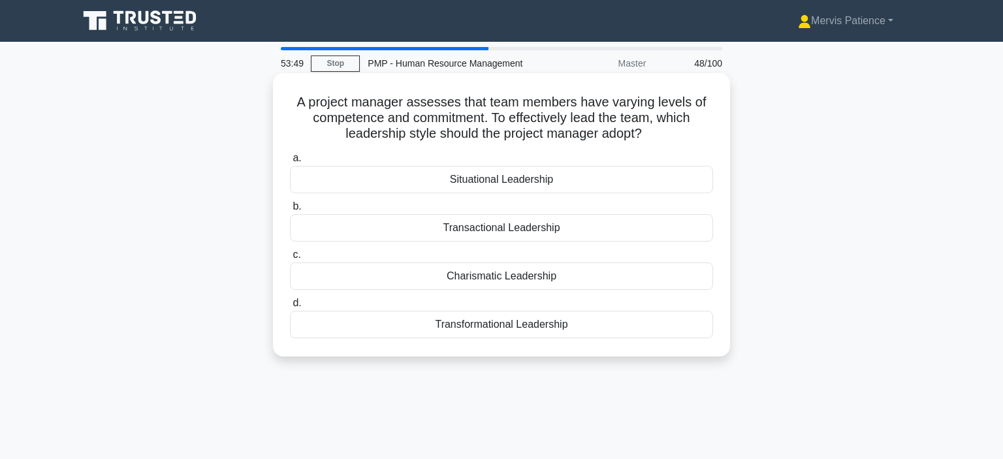
click at [518, 180] on div "Situational Leadership" at bounding box center [501, 179] width 423 height 27
click at [290, 163] on input "a. Situational Leadership" at bounding box center [290, 158] width 0 height 8
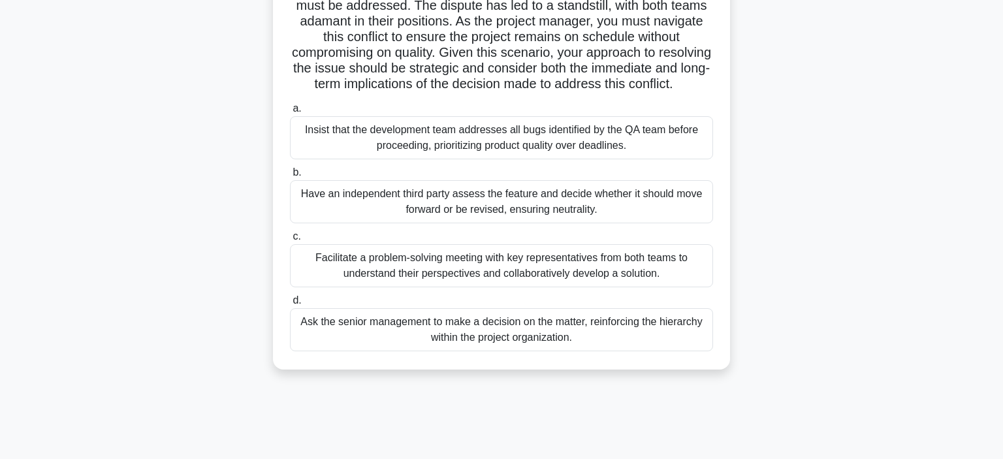
scroll to position [180, 0]
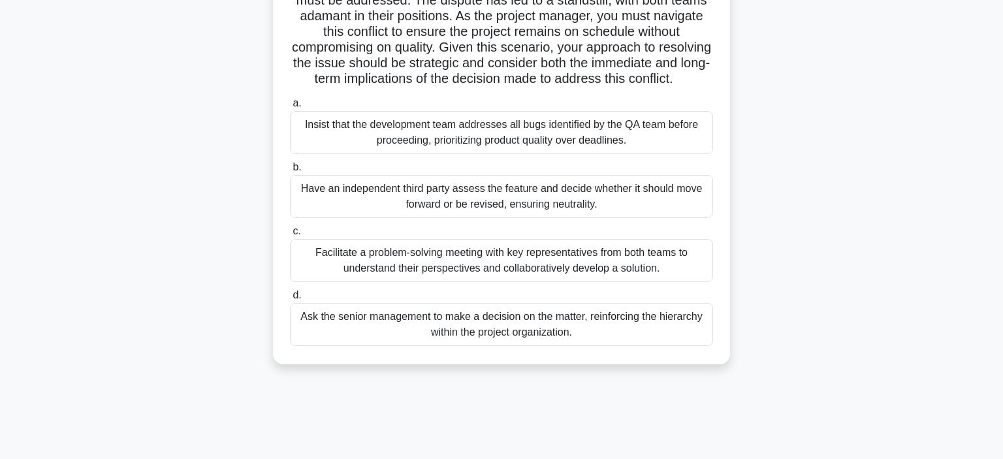
click at [538, 259] on div "Facilitate a problem-solving meeting with key representatives from both teams t…" at bounding box center [501, 260] width 423 height 43
click at [290, 236] on input "c. Facilitate a problem-solving meeting with key representatives from both team…" at bounding box center [290, 231] width 0 height 8
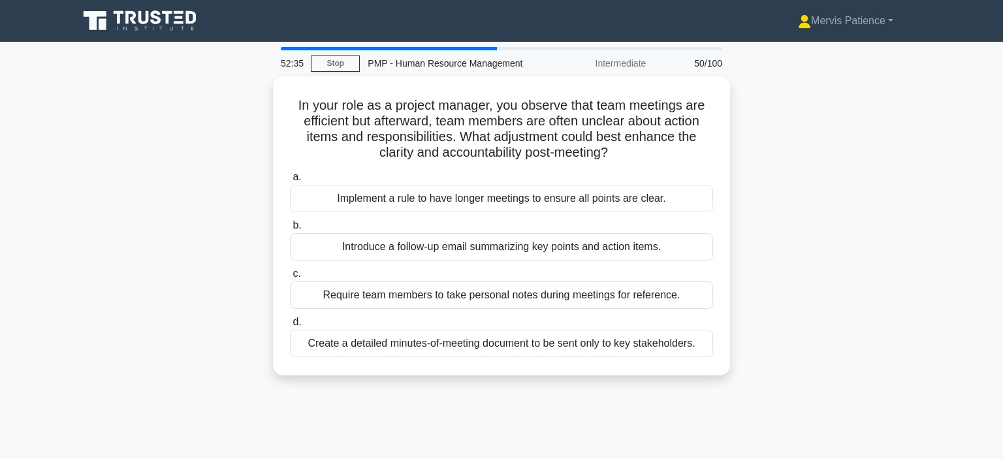
scroll to position [0, 0]
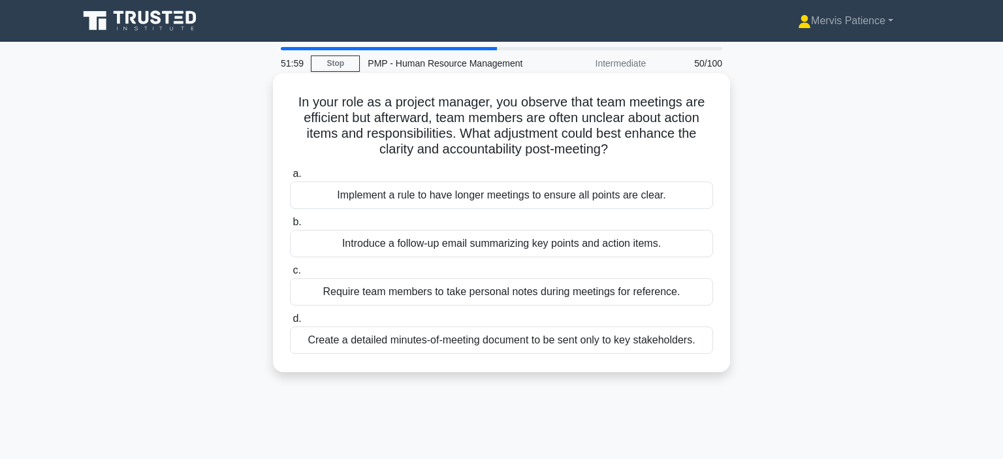
click at [603, 244] on div "Introduce a follow-up email summarizing key points and action items." at bounding box center [501, 243] width 423 height 27
click at [290, 227] on input "b. Introduce a follow-up email summarizing key points and action items." at bounding box center [290, 222] width 0 height 8
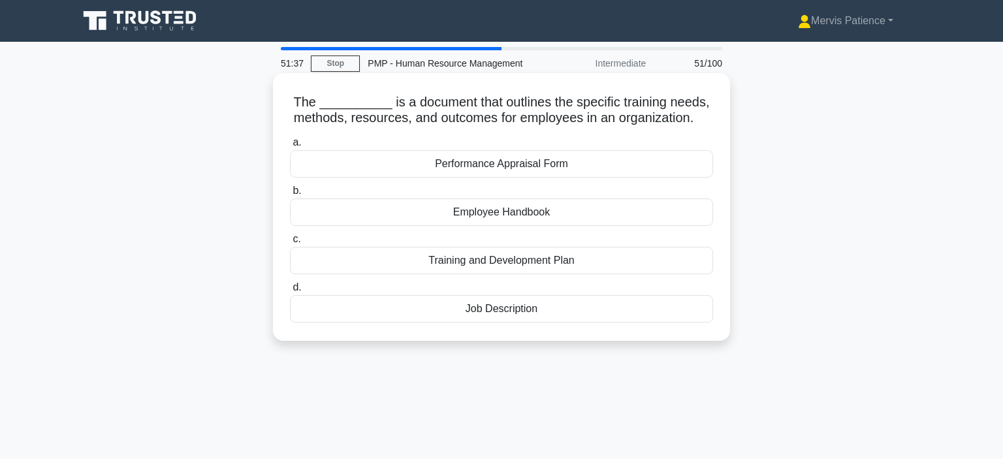
click at [550, 262] on div "Training and Development Plan" at bounding box center [501, 260] width 423 height 27
click at [290, 244] on input "c. Training and Development Plan" at bounding box center [290, 239] width 0 height 8
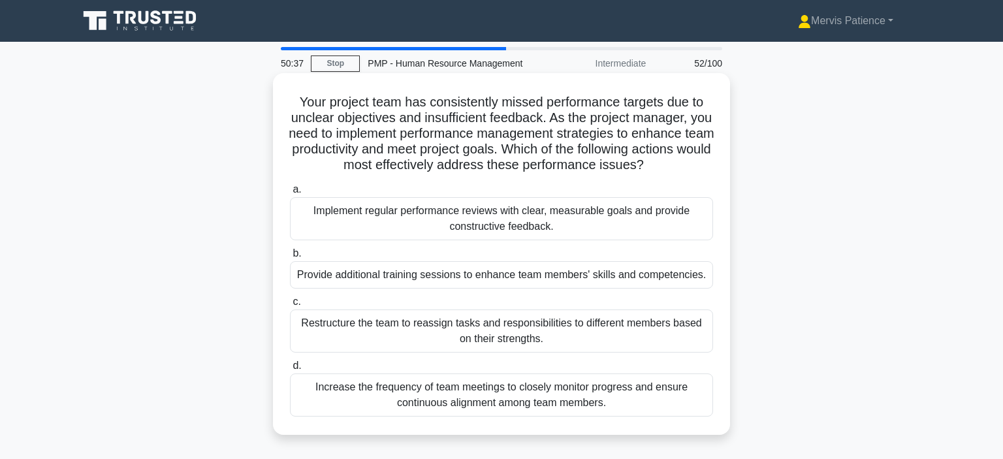
click at [448, 221] on div "Implement regular performance reviews with clear, measurable goals and provide …" at bounding box center [501, 218] width 423 height 43
click at [290, 194] on input "a. Implement regular performance reviews with clear, measurable goals and provi…" at bounding box center [290, 189] width 0 height 8
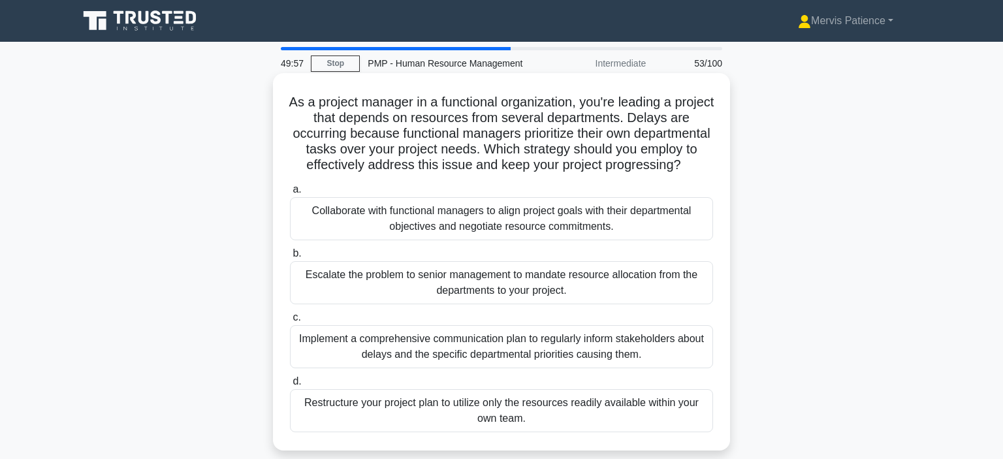
click at [576, 226] on div "Collaborate with functional managers to align project goals with their departme…" at bounding box center [501, 218] width 423 height 43
click at [290, 194] on input "a. Collaborate with functional managers to align project goals with their depar…" at bounding box center [290, 189] width 0 height 8
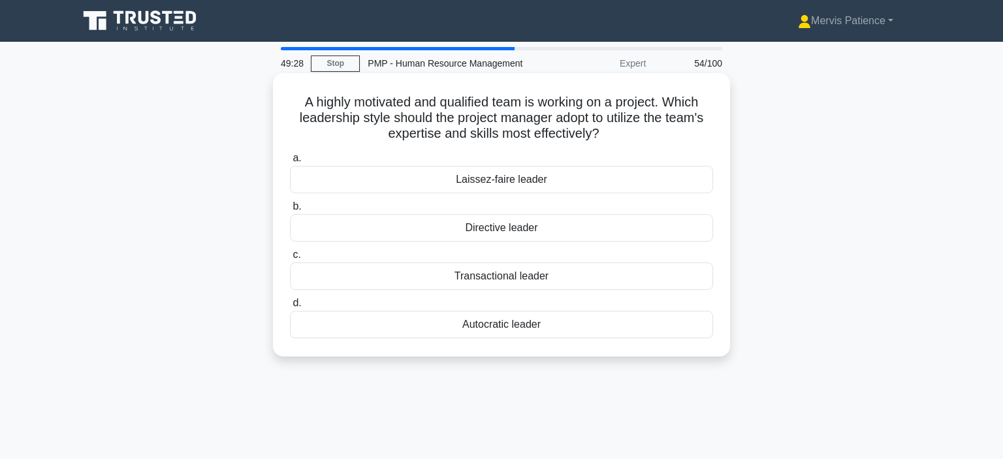
click at [541, 272] on div "Transactional leader" at bounding box center [501, 275] width 423 height 27
click at [290, 259] on input "c. Transactional leader" at bounding box center [290, 255] width 0 height 8
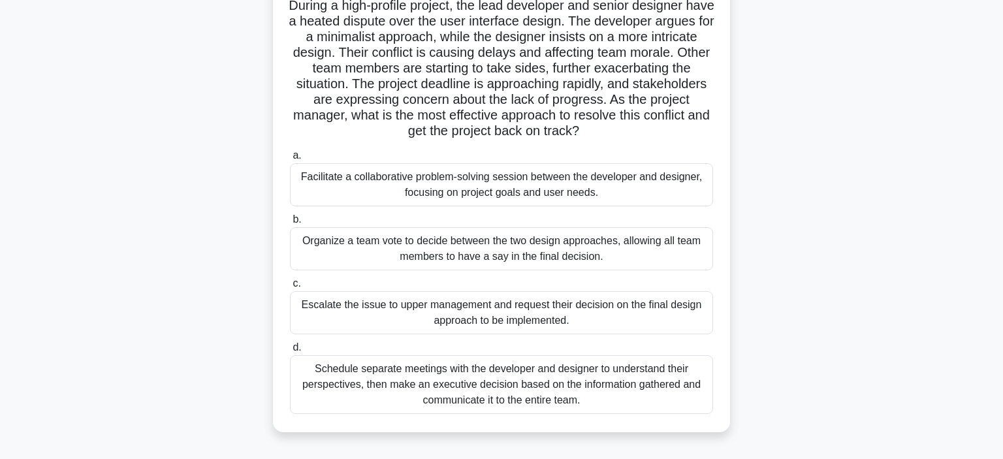
scroll to position [102, 0]
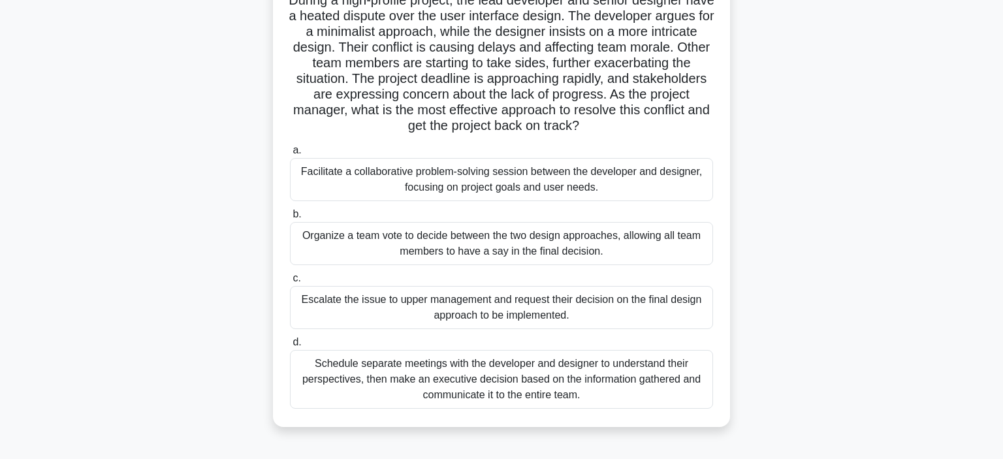
click at [539, 180] on div "Facilitate a collaborative problem-solving session between the developer and de…" at bounding box center [501, 179] width 423 height 43
click at [290, 155] on input "a. Facilitate a collaborative problem-solving session between the developer and…" at bounding box center [290, 150] width 0 height 8
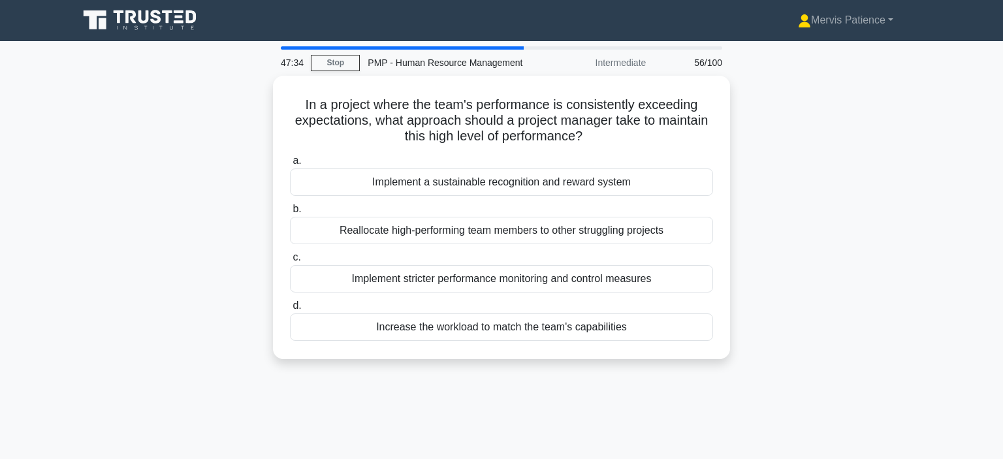
scroll to position [0, 0]
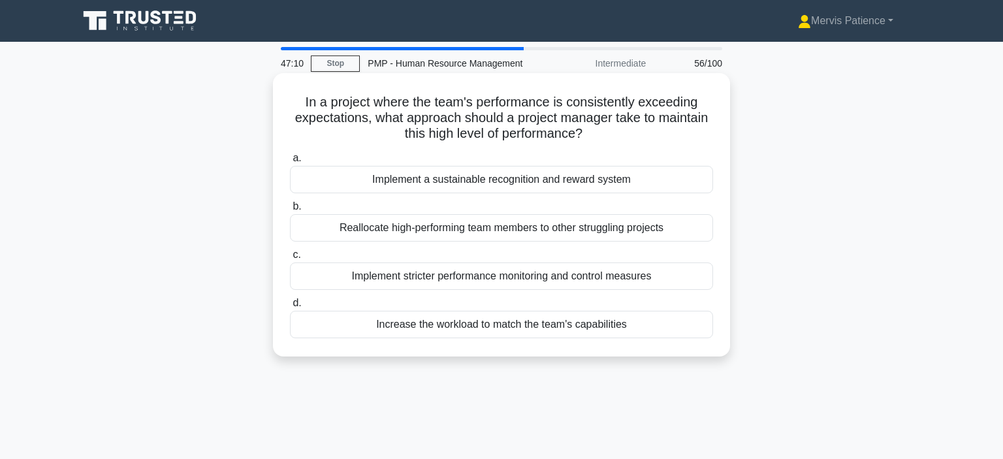
click at [611, 183] on div "Implement a sustainable recognition and reward system" at bounding box center [501, 179] width 423 height 27
click at [290, 163] on input "a. Implement a sustainable recognition and reward system" at bounding box center [290, 158] width 0 height 8
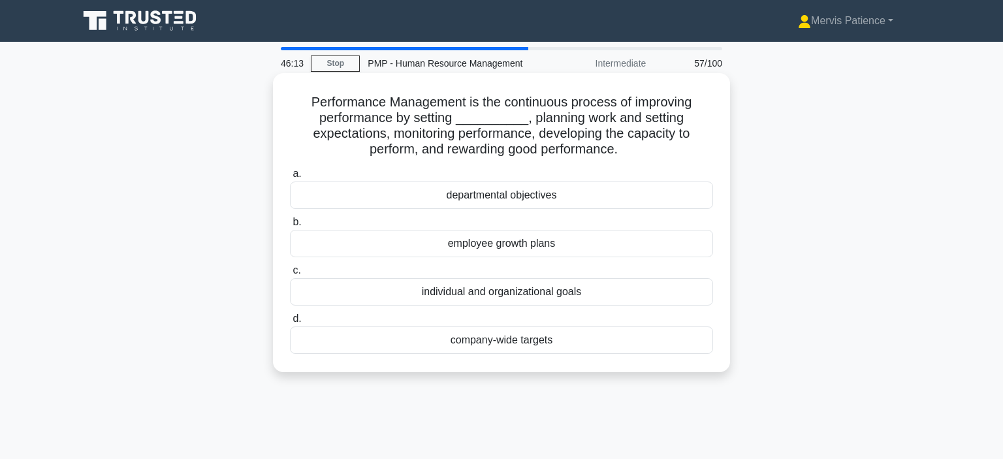
click at [545, 291] on div "individual and organizational goals" at bounding box center [501, 291] width 423 height 27
click at [290, 275] on input "c. individual and organizational goals" at bounding box center [290, 270] width 0 height 8
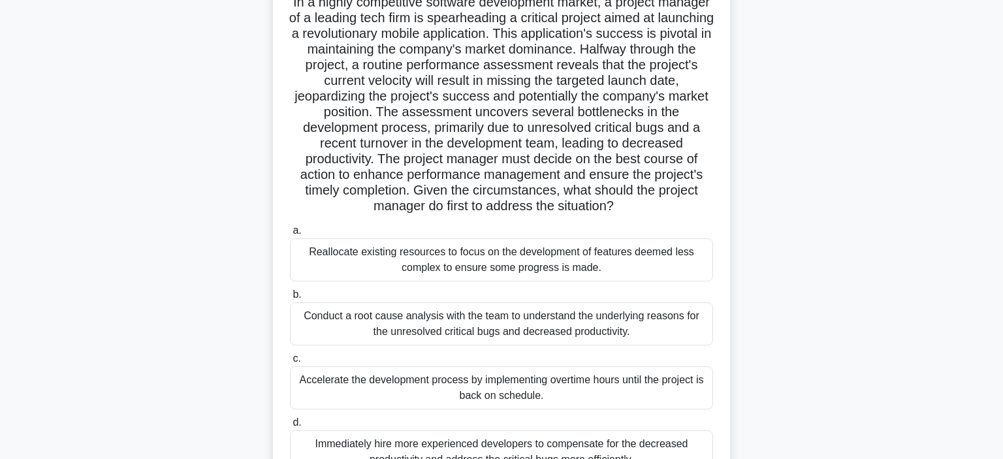
scroll to position [138, 0]
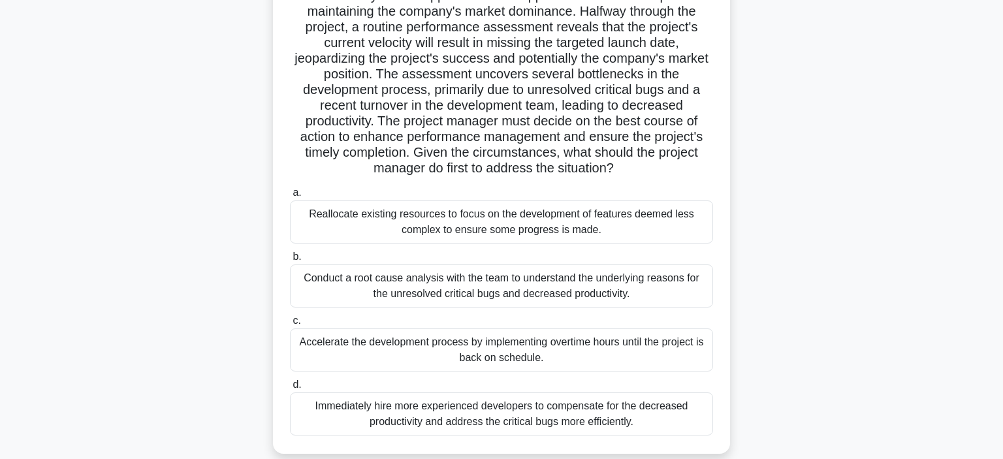
click at [554, 290] on div "Conduct a root cause analysis with the team to understand the underlying reason…" at bounding box center [501, 285] width 423 height 43
click at [290, 261] on input "b. Conduct a root cause analysis with the team to understand the underlying rea…" at bounding box center [290, 257] width 0 height 8
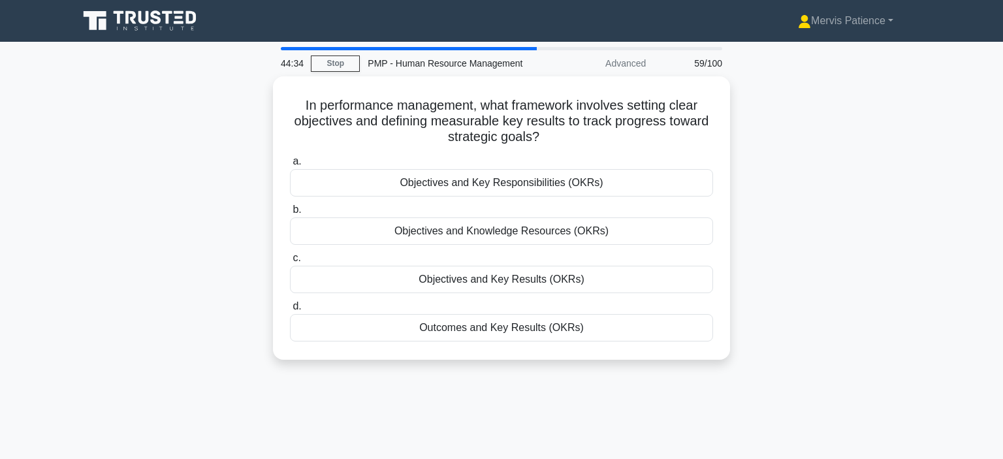
scroll to position [0, 0]
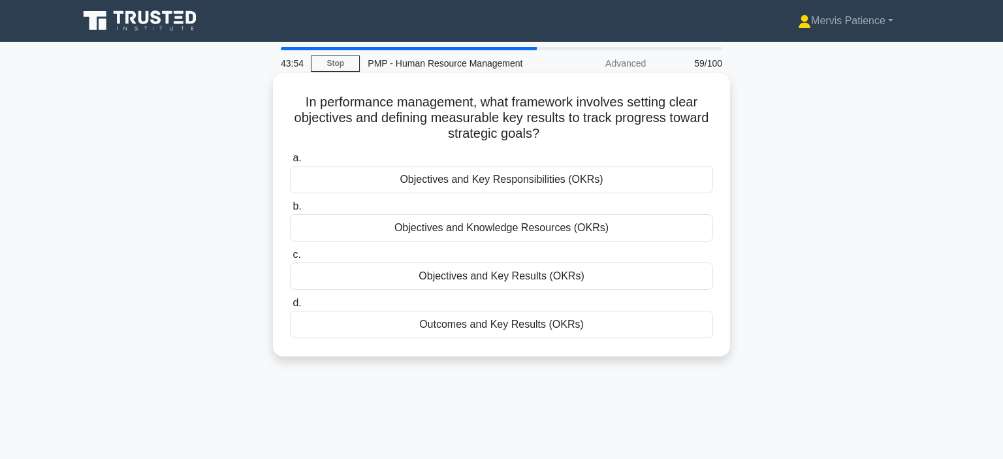
click at [526, 278] on div "Objectives and Key Results (OKRs)" at bounding box center [501, 275] width 423 height 27
click at [290, 259] on input "c. Objectives and Key Results (OKRs)" at bounding box center [290, 255] width 0 height 8
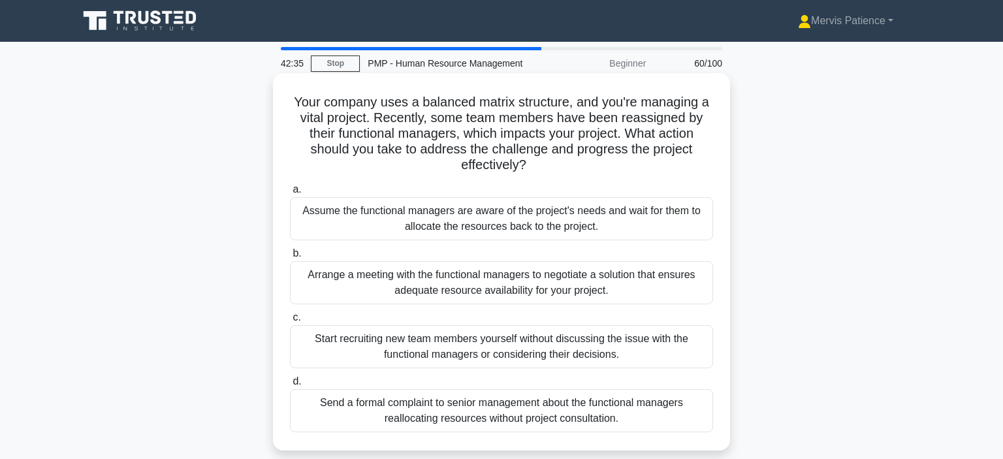
click at [535, 296] on div "Arrange a meeting with the functional managers to negotiate a solution that ens…" at bounding box center [501, 282] width 423 height 43
click at [290, 258] on input "b. Arrange a meeting with the functional managers to negotiate a solution that …" at bounding box center [290, 253] width 0 height 8
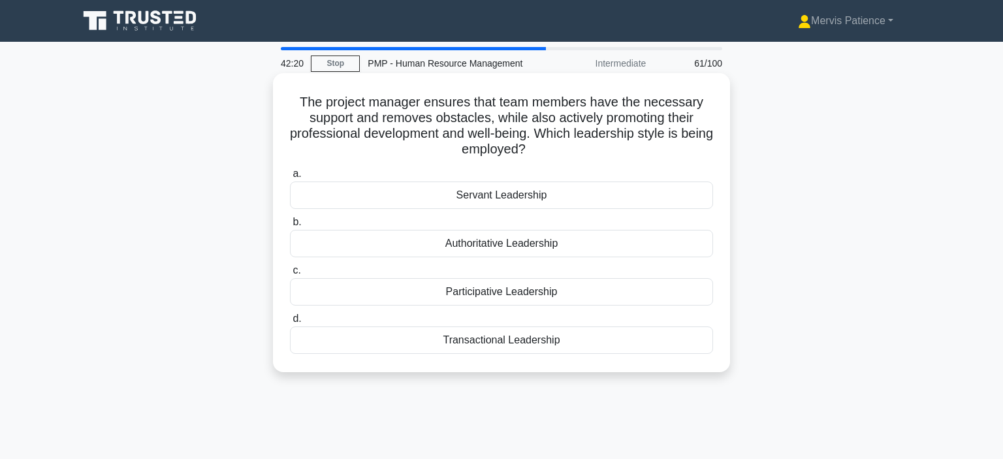
click at [526, 196] on div "Servant Leadership" at bounding box center [501, 195] width 423 height 27
click at [290, 178] on input "a. Servant Leadership" at bounding box center [290, 174] width 0 height 8
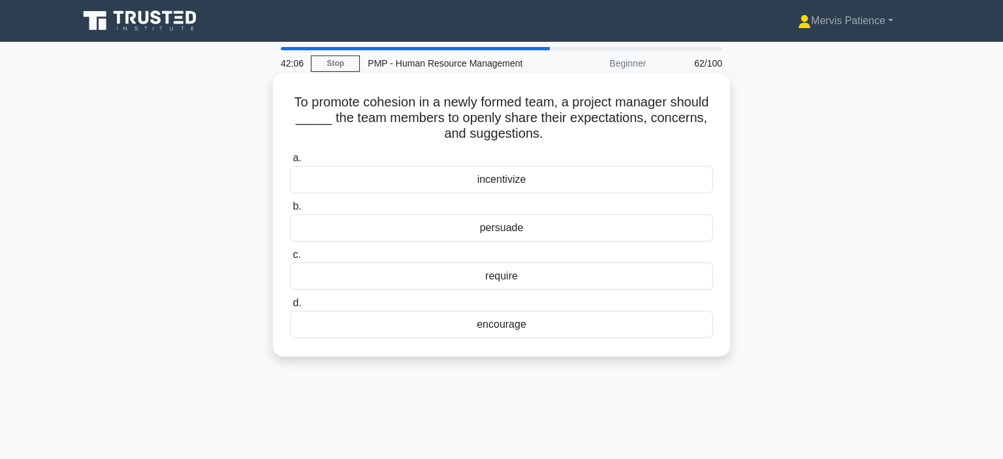
click at [512, 328] on div "encourage" at bounding box center [501, 324] width 423 height 27
click at [290, 308] on input "d. encourage" at bounding box center [290, 303] width 0 height 8
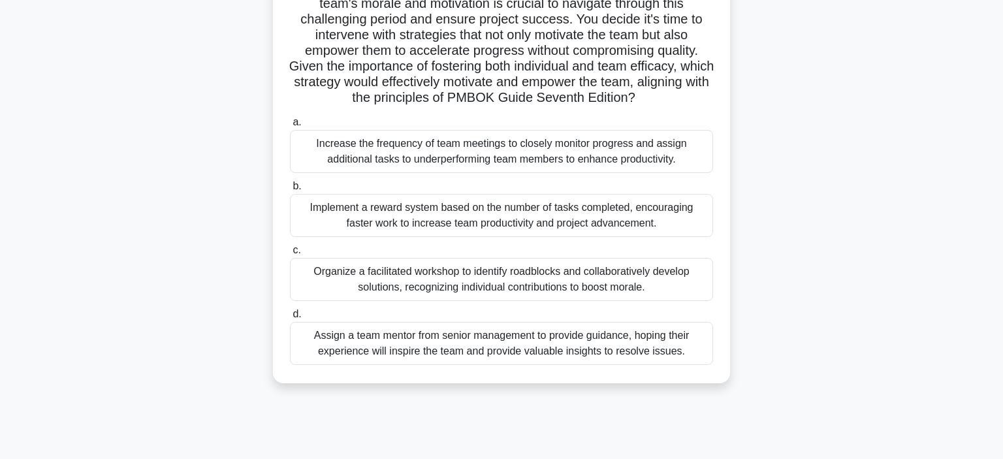
scroll to position [200, 0]
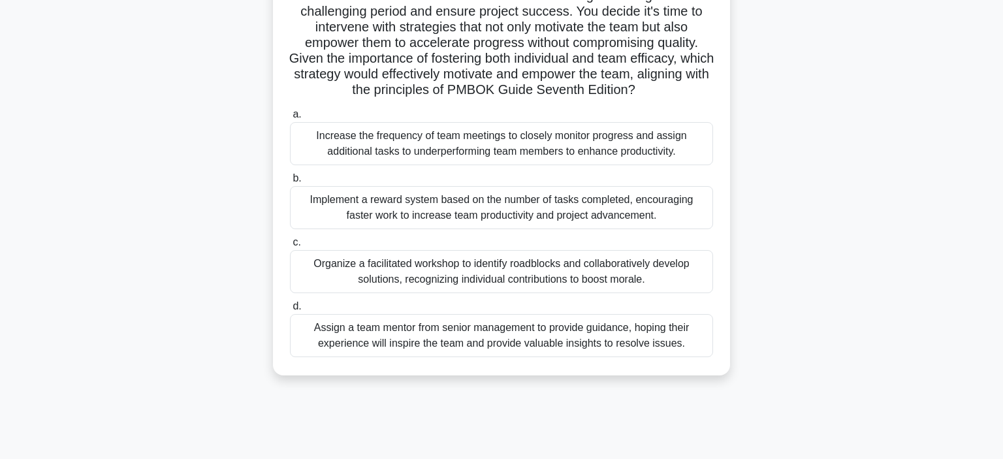
click at [603, 279] on div "Organize a facilitated workshop to identify roadblocks and collaboratively deve…" at bounding box center [501, 271] width 423 height 43
click at [290, 247] on input "c. Organize a facilitated workshop to identify roadblocks and collaboratively d…" at bounding box center [290, 242] width 0 height 8
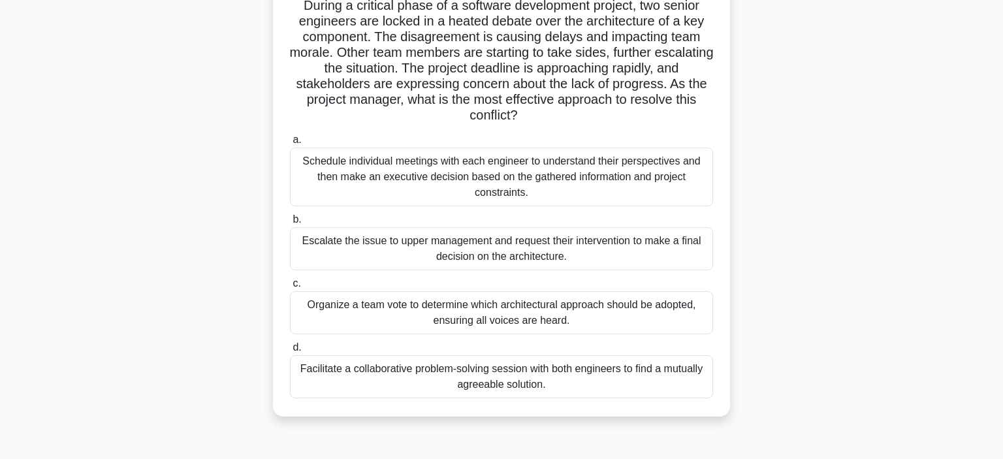
scroll to position [103, 0]
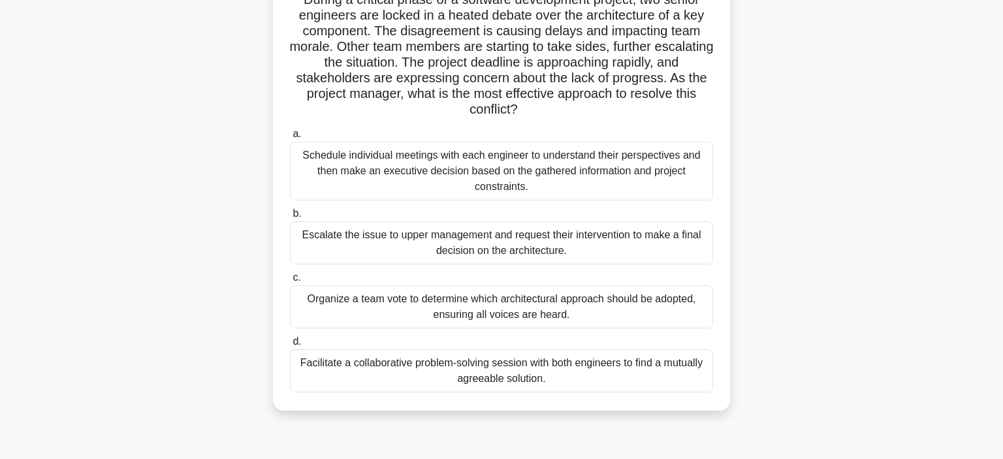
click at [532, 368] on div "Facilitate a collaborative problem-solving session with both engineers to find …" at bounding box center [501, 370] width 423 height 43
click at [290, 346] on input "d. Facilitate a collaborative problem-solving session with both engineers to fi…" at bounding box center [290, 342] width 0 height 8
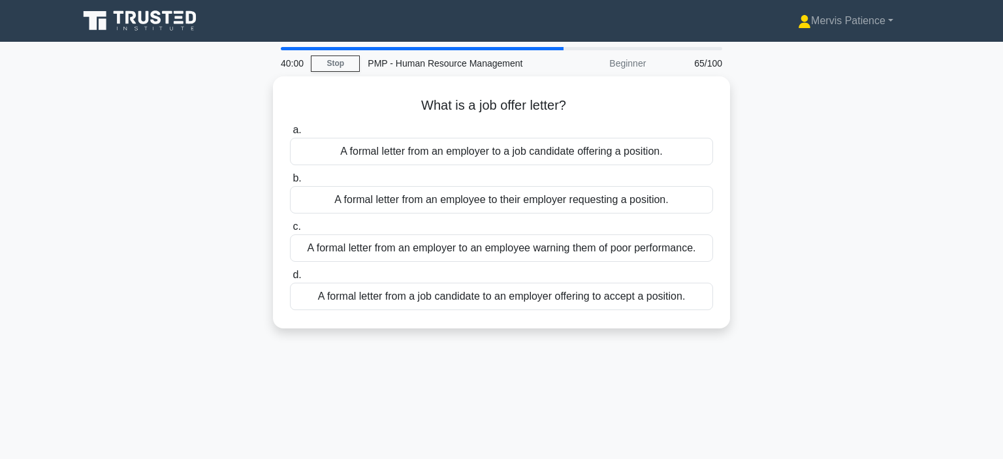
scroll to position [0, 0]
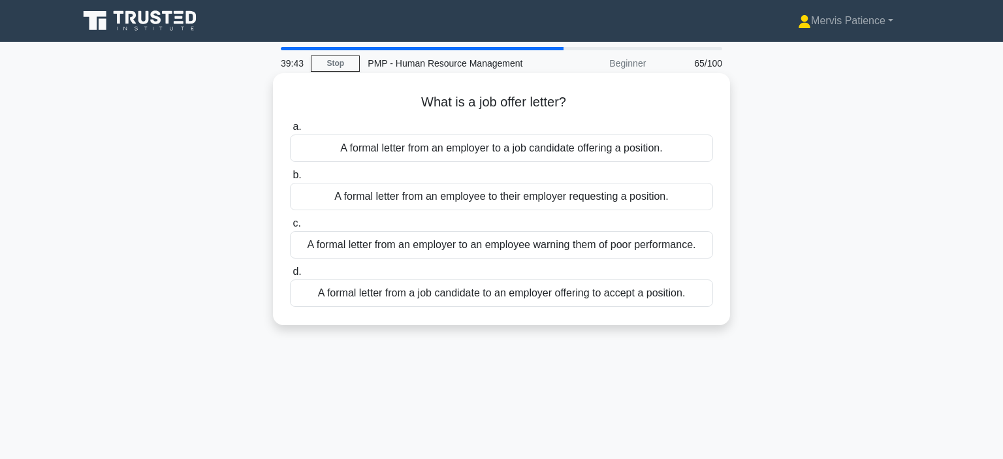
click at [518, 153] on div "A formal letter from an employer to a job candidate offering a position." at bounding box center [501, 147] width 423 height 27
click at [290, 131] on input "a. A formal letter from an employer to a job candidate offering a position." at bounding box center [290, 127] width 0 height 8
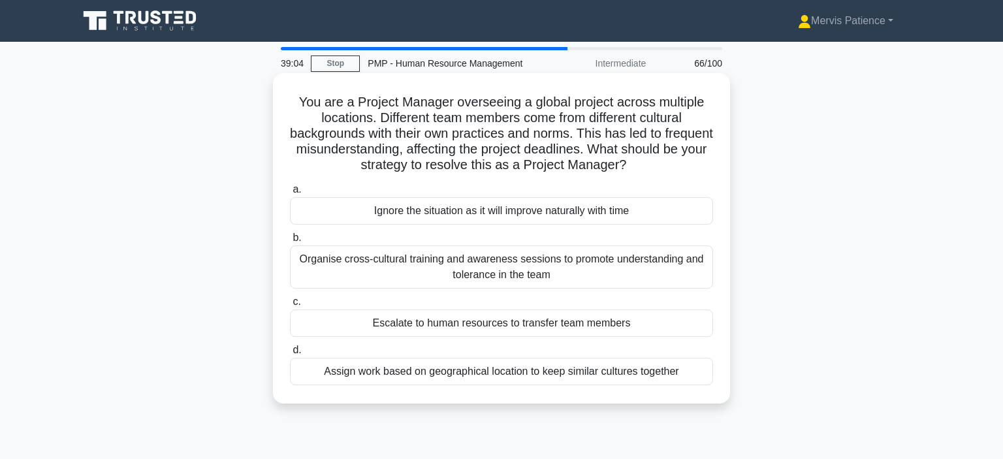
click at [563, 271] on div "Organise cross-cultural training and awareness sessions to promote understandin…" at bounding box center [501, 266] width 423 height 43
click at [290, 242] on input "b. Organise cross-cultural training and awareness sessions to promote understan…" at bounding box center [290, 238] width 0 height 8
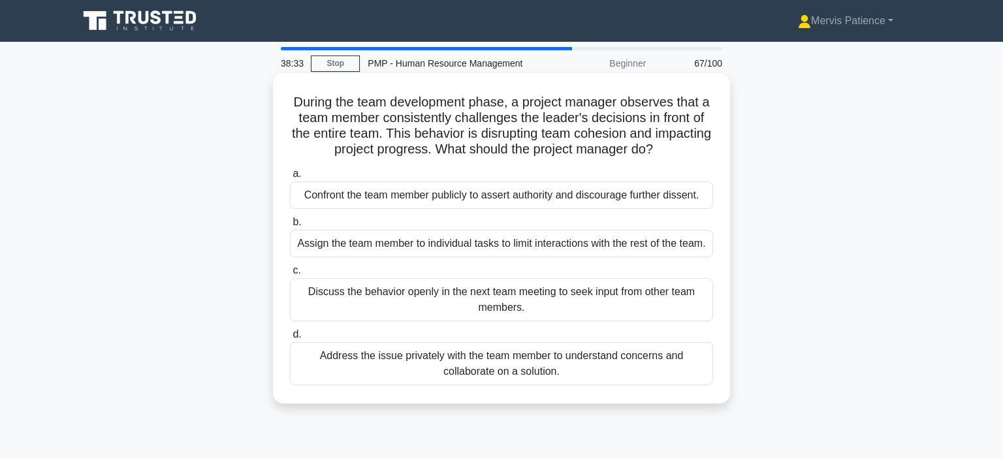
click at [537, 377] on div "Address the issue privately with the team member to understand concerns and col…" at bounding box center [501, 363] width 423 height 43
click at [290, 339] on input "d. Address the issue privately with the team member to understand concerns and …" at bounding box center [290, 334] width 0 height 8
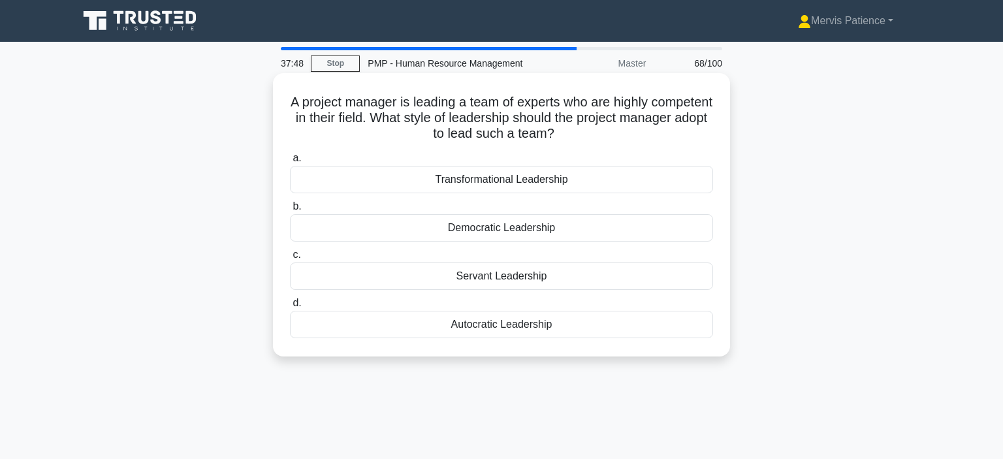
click at [533, 279] on div "Servant Leadership" at bounding box center [501, 275] width 423 height 27
click at [290, 259] on input "c. Servant Leadership" at bounding box center [290, 255] width 0 height 8
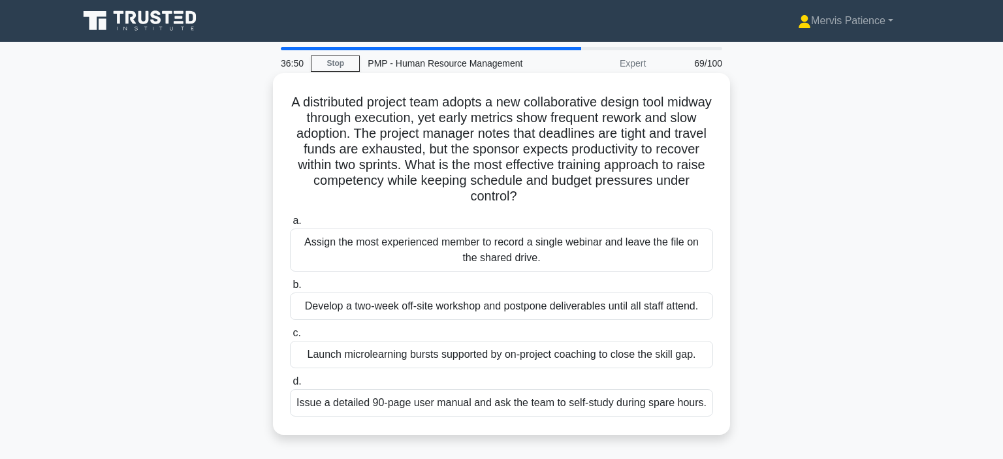
click at [584, 356] on div "Launch microlearning bursts supported by on-project coaching to close the skill…" at bounding box center [501, 354] width 423 height 27
click at [290, 338] on input "c. Launch microlearning bursts supported by on-project coaching to close the sk…" at bounding box center [290, 333] width 0 height 8
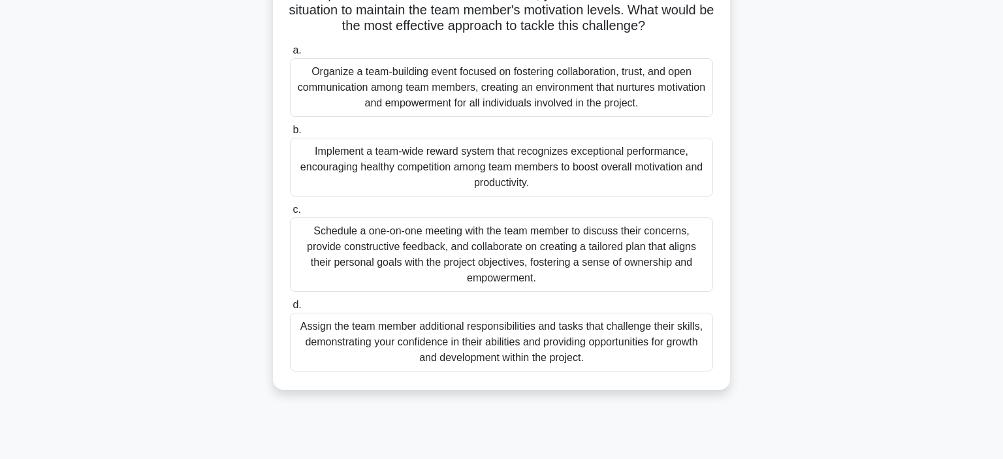
scroll to position [176, 0]
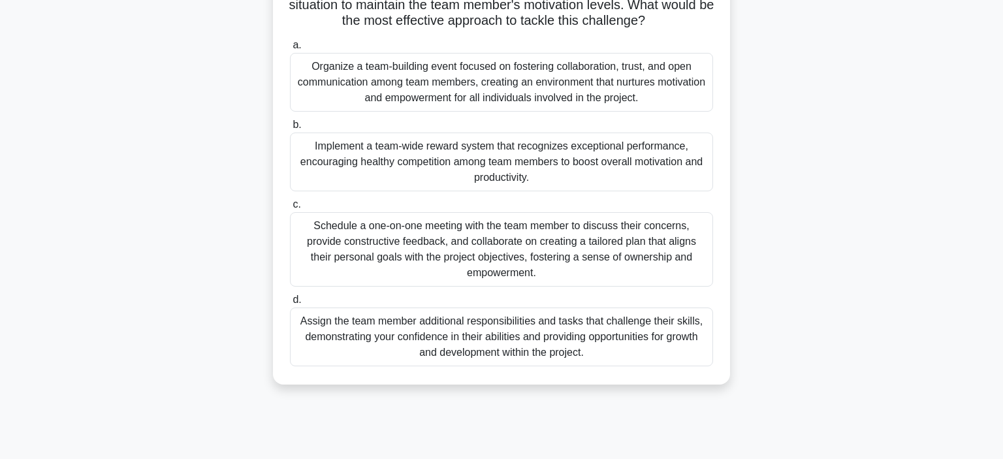
click at [578, 244] on div "Schedule a one-on-one meeting with the team member to discuss their concerns, p…" at bounding box center [501, 249] width 423 height 74
click at [290, 209] on input "c. Schedule a one-on-one meeting with the team member to discuss their concerns…" at bounding box center [290, 204] width 0 height 8
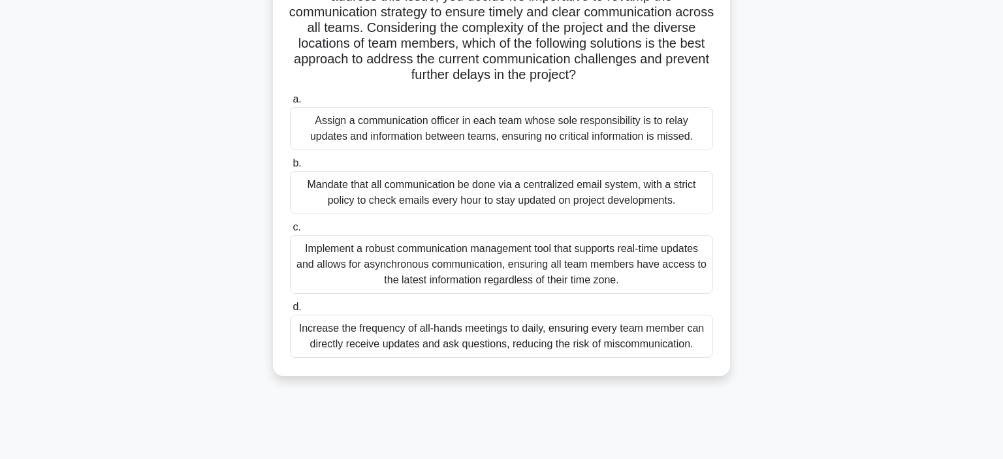
scroll to position [206, 0]
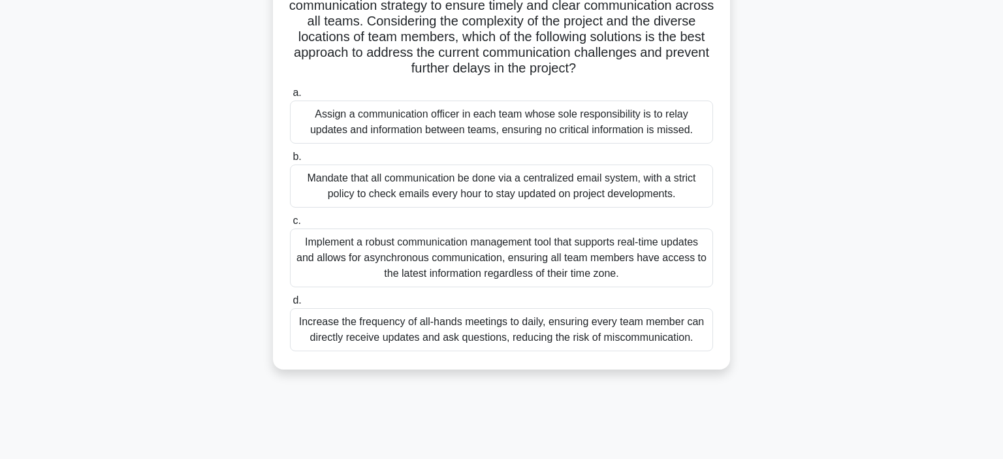
click at [539, 260] on div "Implement a robust communication management tool that supports real-time update…" at bounding box center [501, 258] width 423 height 59
click at [290, 225] on input "c. Implement a robust communication management tool that supports real-time upd…" at bounding box center [290, 221] width 0 height 8
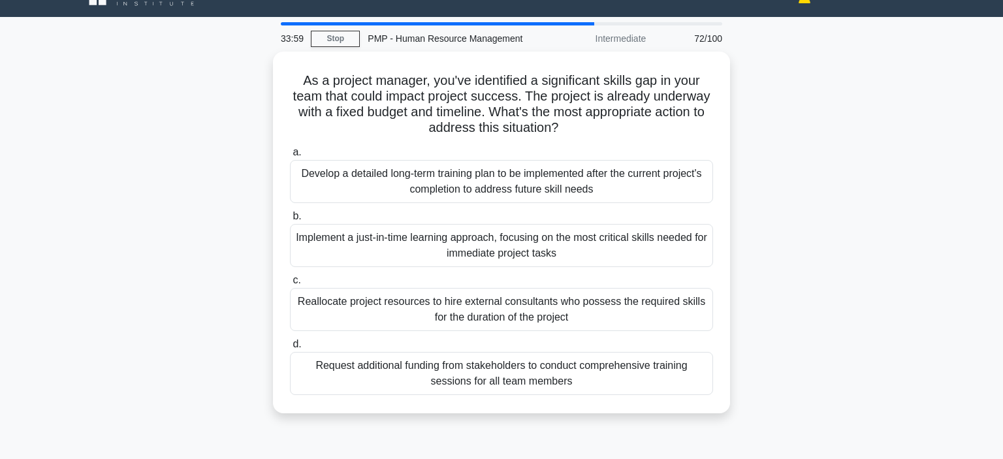
scroll to position [5, 0]
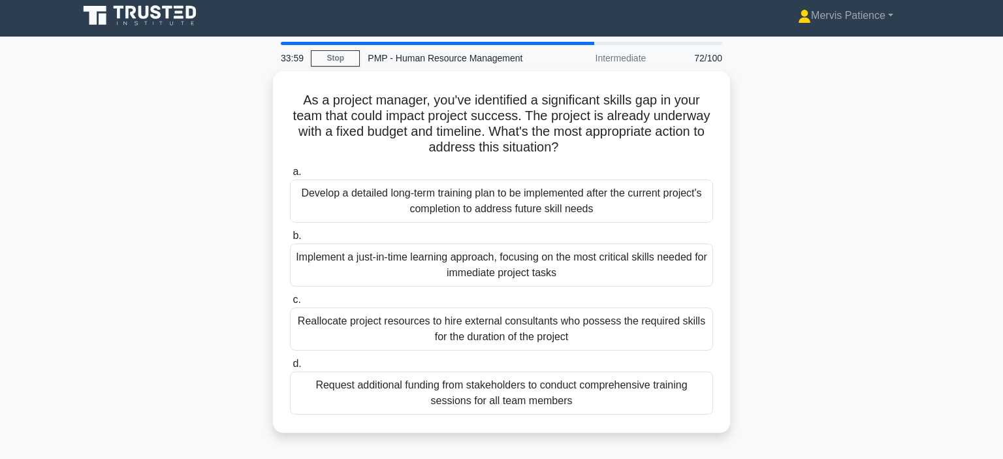
click at [829, 253] on div "As a project manager, you've identified a significant skills gap in your team t…" at bounding box center [502, 259] width 862 height 377
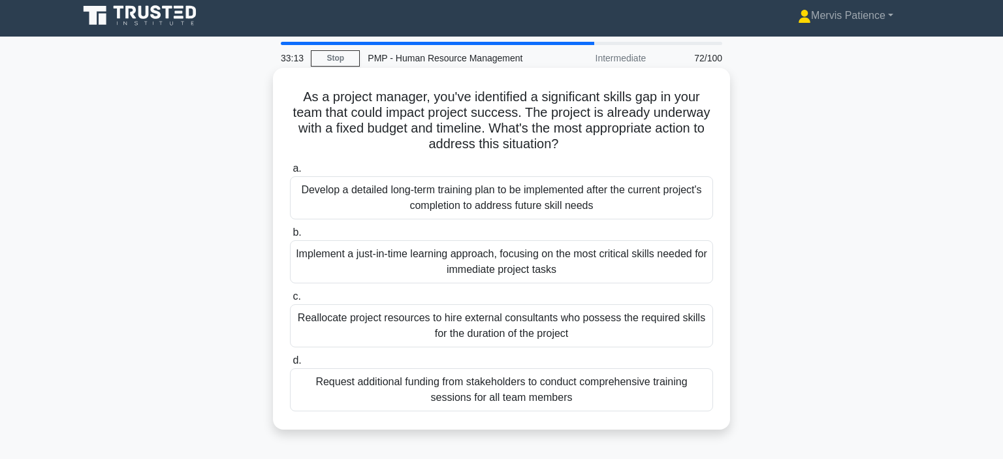
click at [561, 259] on div "Implement a just-in-time learning approach, focusing on the most critical skill…" at bounding box center [501, 261] width 423 height 43
click at [290, 237] on input "b. Implement a just-in-time learning approach, focusing on the most critical sk…" at bounding box center [290, 233] width 0 height 8
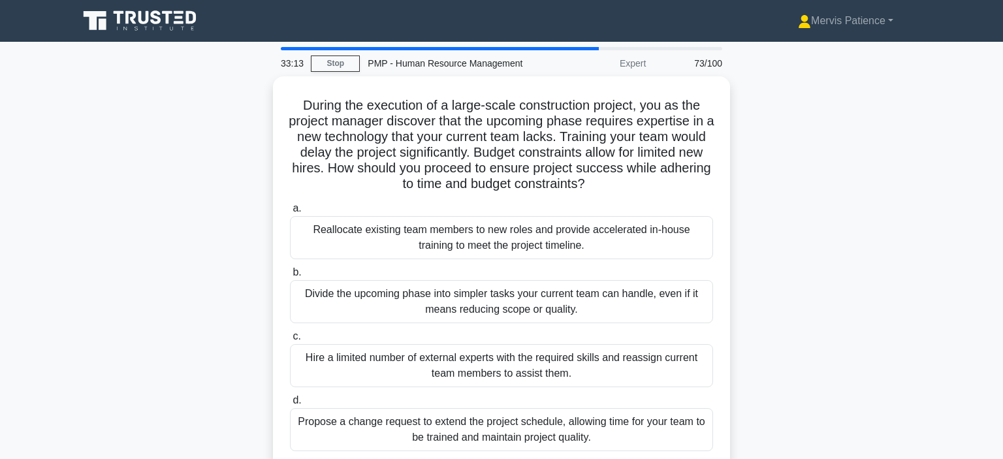
scroll to position [0, 0]
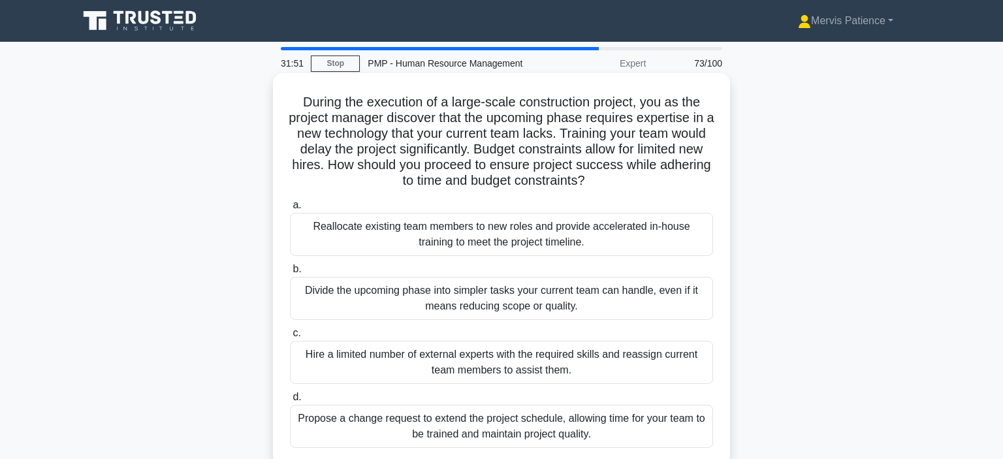
click at [490, 234] on div "Reallocate existing team members to new roles and provide accelerated in-house …" at bounding box center [501, 234] width 423 height 43
click at [290, 210] on input "a. Reallocate existing team members to new roles and provide accelerated in-hou…" at bounding box center [290, 205] width 0 height 8
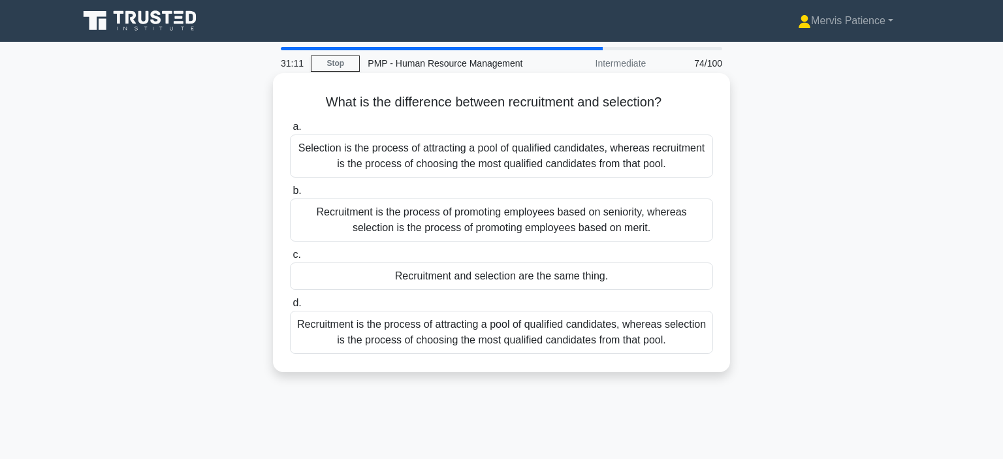
click at [610, 336] on div "Recruitment is the process of attracting a pool of qualified candidates, wherea…" at bounding box center [501, 332] width 423 height 43
click at [290, 308] on input "d. Recruitment is the process of attracting a pool of qualified candidates, whe…" at bounding box center [290, 303] width 0 height 8
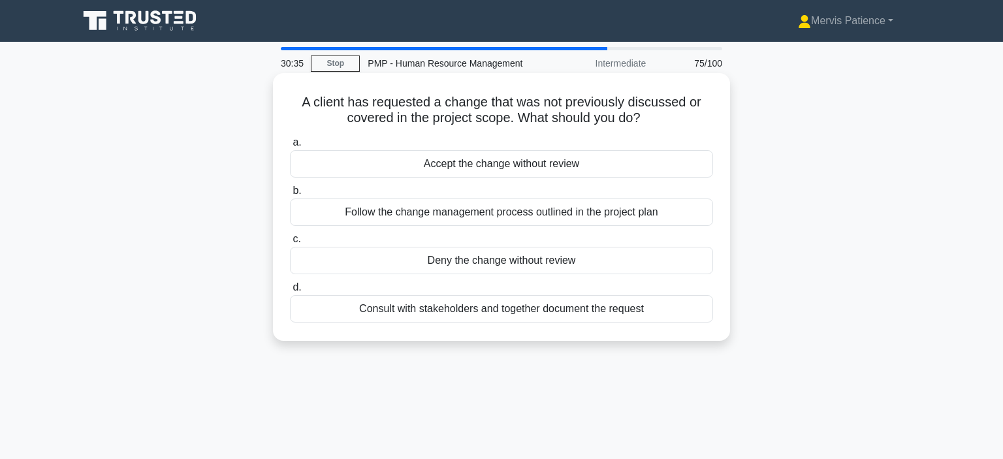
click at [526, 309] on div "Consult with stakeholders and together document the request" at bounding box center [501, 308] width 423 height 27
click at [290, 292] on input "d. Consult with stakeholders and together document the request" at bounding box center [290, 287] width 0 height 8
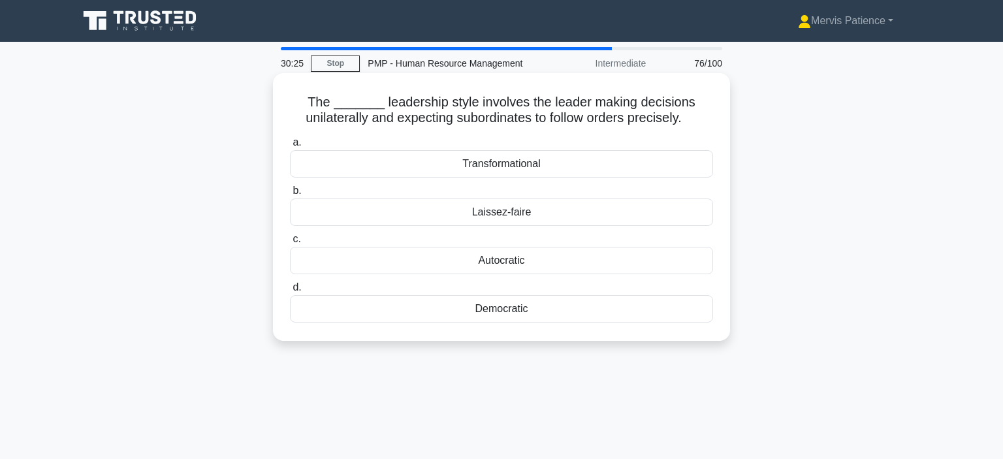
click at [516, 261] on div "Autocratic" at bounding box center [501, 260] width 423 height 27
click at [290, 244] on input "c. Autocratic" at bounding box center [290, 239] width 0 height 8
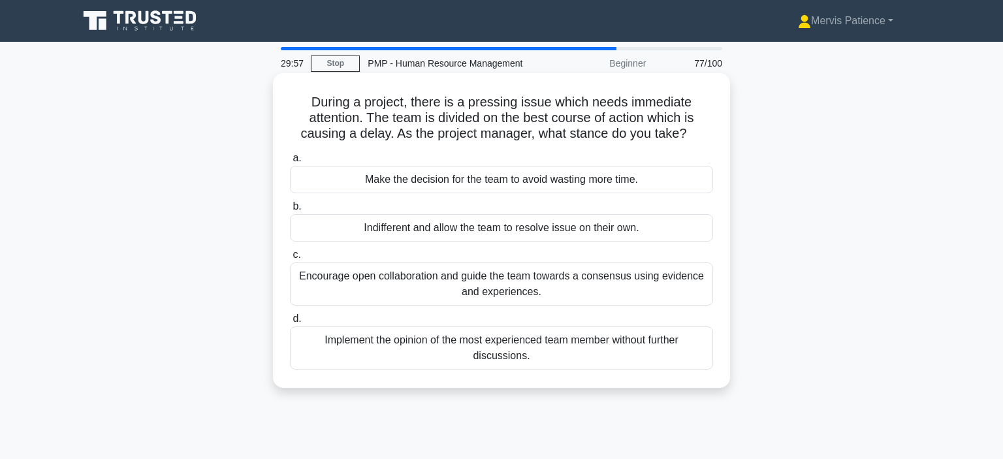
click at [529, 285] on div "Encourage open collaboration and guide the team towards a consensus using evide…" at bounding box center [501, 283] width 423 height 43
click at [290, 259] on input "c. Encourage open collaboration and guide the team towards a consensus using ev…" at bounding box center [290, 255] width 0 height 8
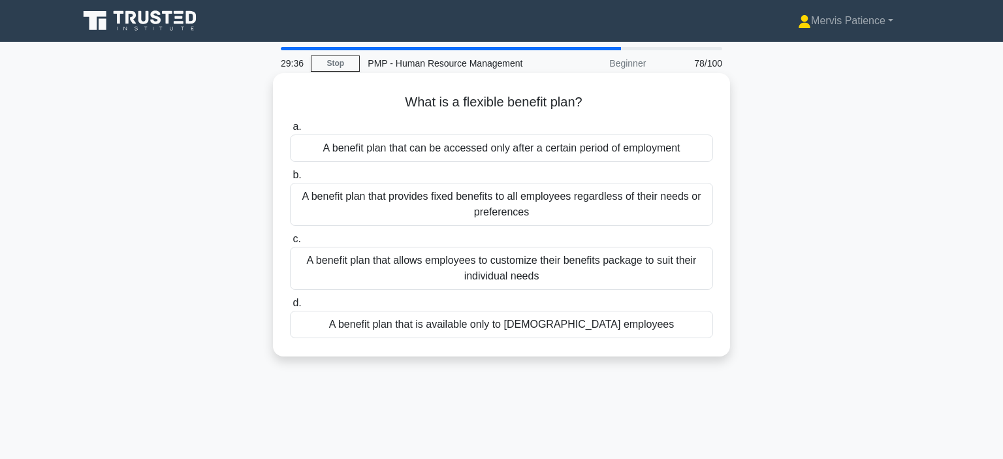
click at [521, 267] on div "A benefit plan that allows employees to customize their benefits package to sui…" at bounding box center [501, 268] width 423 height 43
click at [290, 244] on input "c. A benefit plan that allows employees to customize their benefits package to …" at bounding box center [290, 239] width 0 height 8
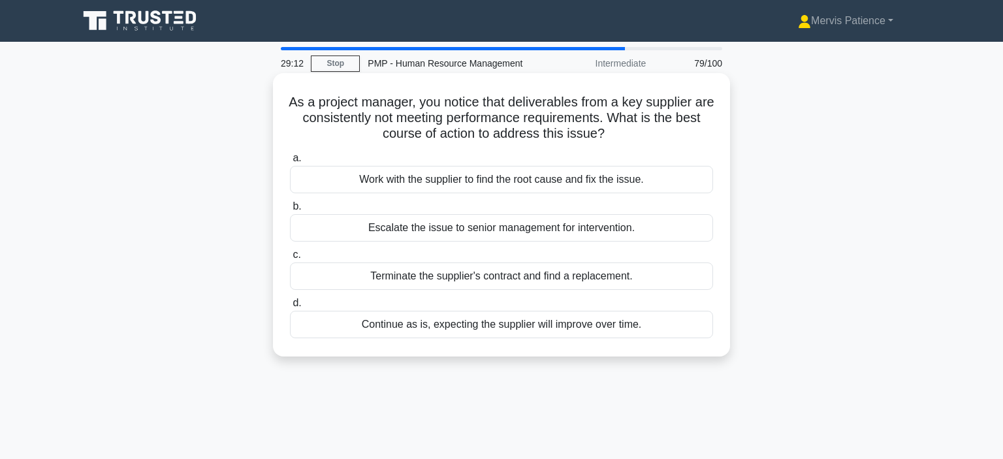
click at [466, 182] on div "Work with the supplier to find the root cause and fix the issue." at bounding box center [501, 179] width 423 height 27
click at [290, 163] on input "a. Work with the supplier to find the root cause and fix the issue." at bounding box center [290, 158] width 0 height 8
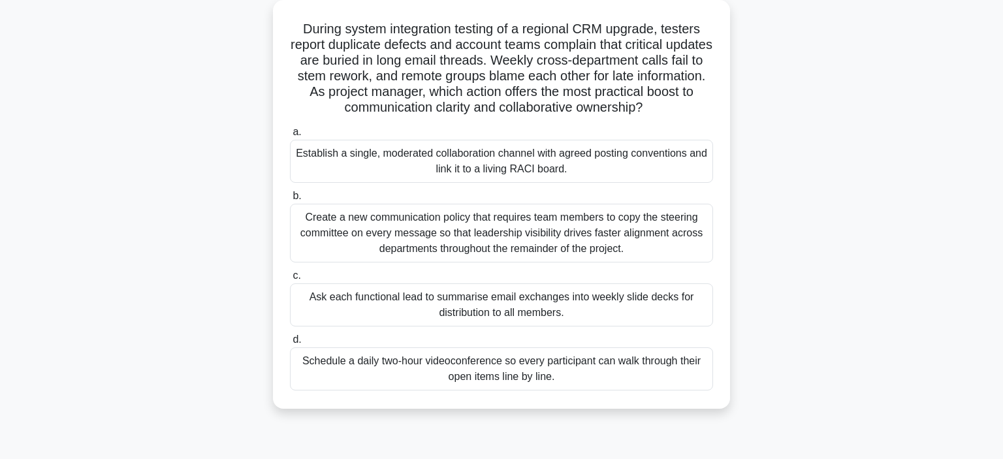
scroll to position [77, 0]
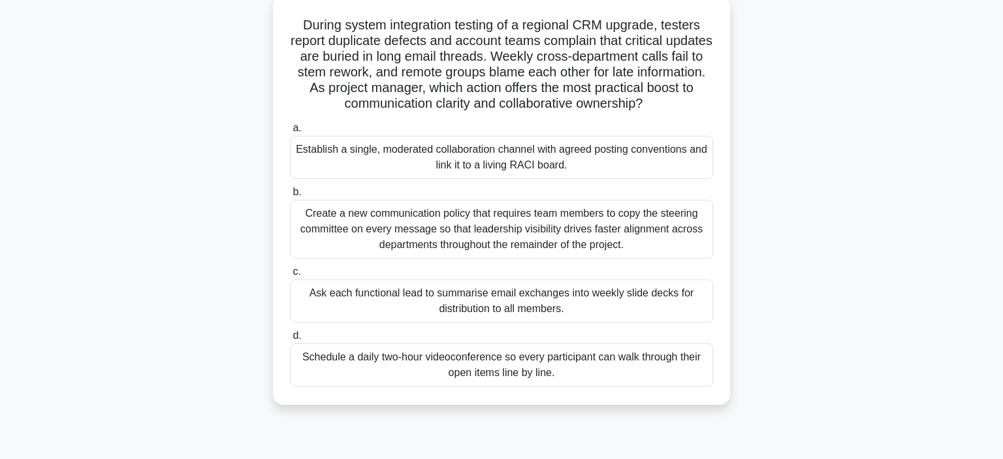
click at [553, 161] on div "Establish a single, moderated collaboration channel with agreed posting convent…" at bounding box center [501, 157] width 423 height 43
click at [290, 133] on input "a. Establish a single, moderated collaboration channel with agreed posting conv…" at bounding box center [290, 128] width 0 height 8
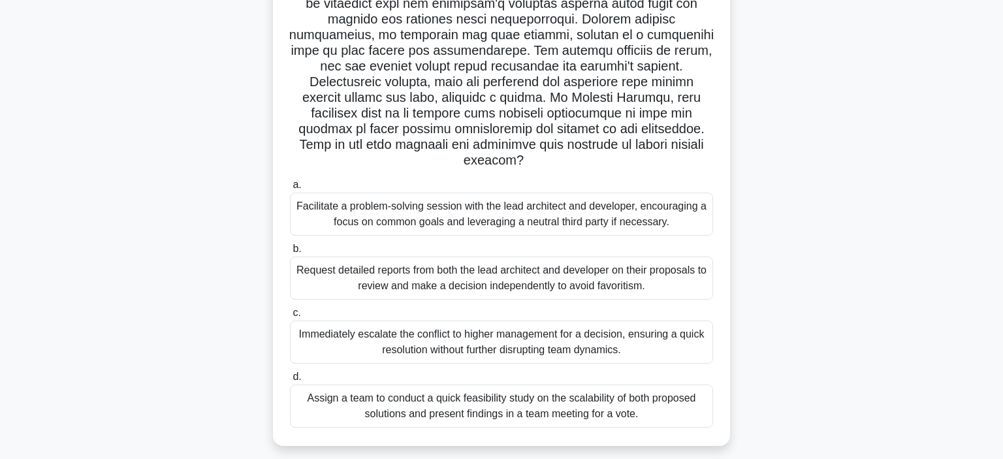
scroll to position [183, 0]
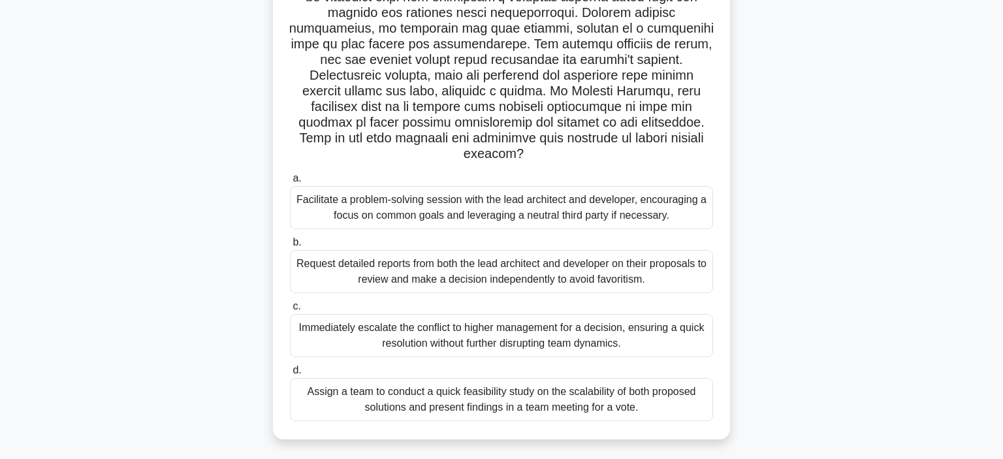
click at [551, 203] on div "Facilitate a problem-solving session with the lead architect and developer, enc…" at bounding box center [501, 207] width 423 height 43
click at [290, 183] on input "a. Facilitate a problem-solving session with the lead architect and developer, …" at bounding box center [290, 178] width 0 height 8
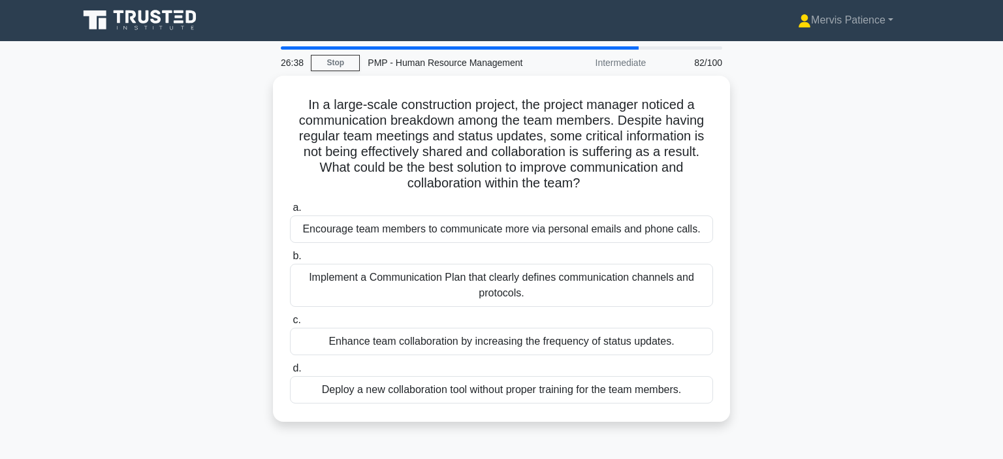
scroll to position [0, 0]
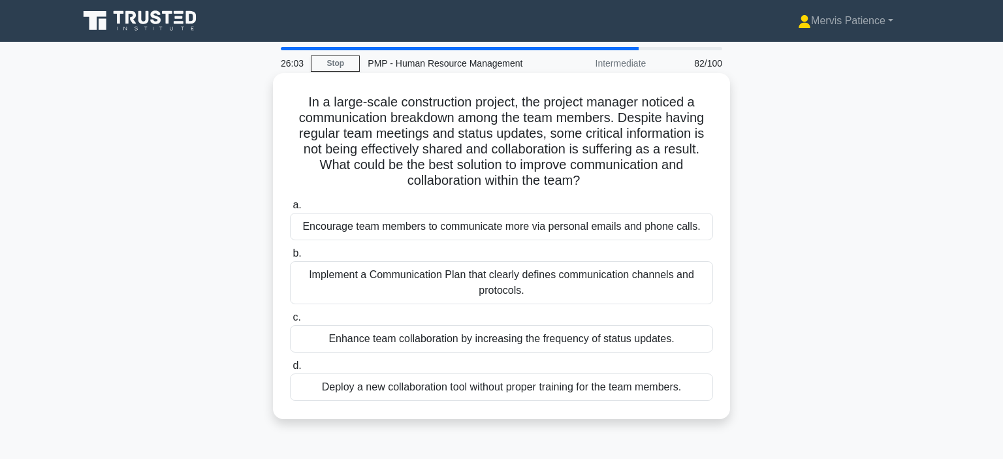
click at [637, 277] on div "Implement a Communication Plan that clearly defines communication channels and …" at bounding box center [501, 282] width 423 height 43
click at [290, 258] on input "b. Implement a Communication Plan that clearly defines communication channels a…" at bounding box center [290, 253] width 0 height 8
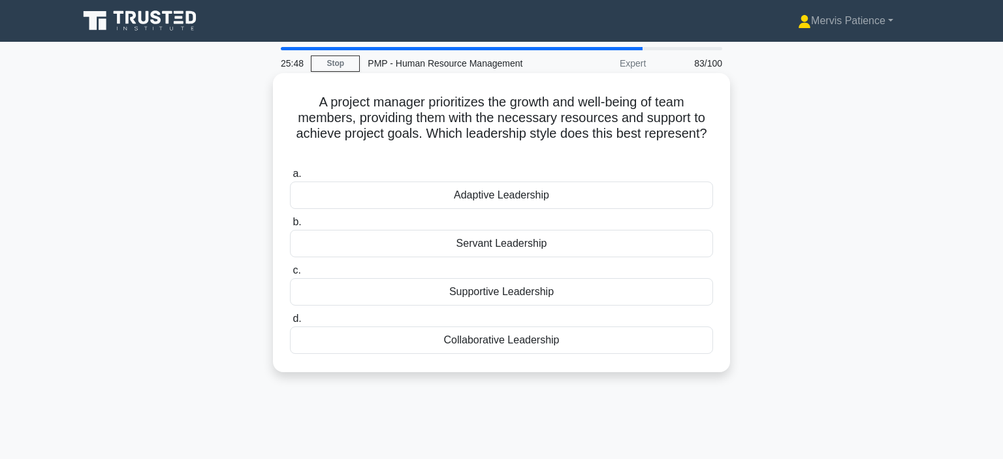
click at [533, 231] on div "Servant Leadership" at bounding box center [501, 243] width 423 height 27
click at [290, 227] on input "b. Servant Leadership" at bounding box center [290, 222] width 0 height 8
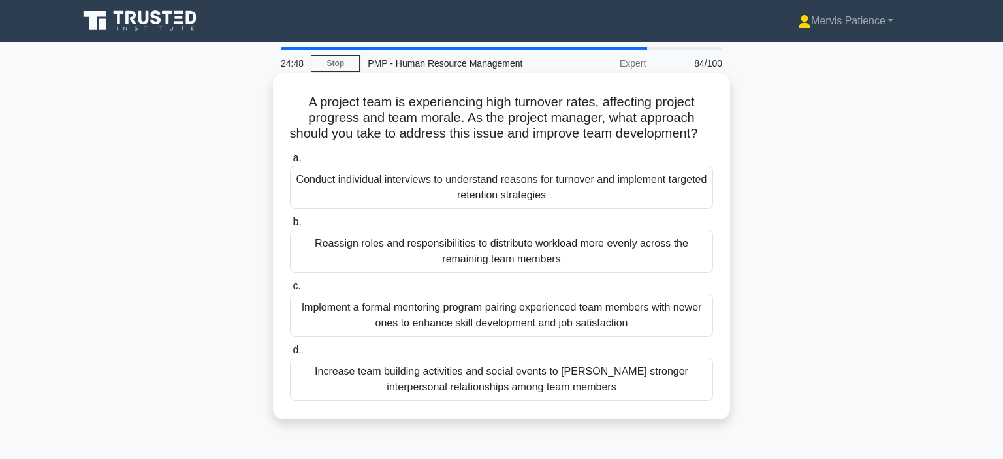
click at [571, 185] on div "Conduct individual interviews to understand reasons for turnover and implement …" at bounding box center [501, 187] width 423 height 43
click at [290, 163] on input "a. Conduct individual interviews to understand reasons for turnover and impleme…" at bounding box center [290, 158] width 0 height 8
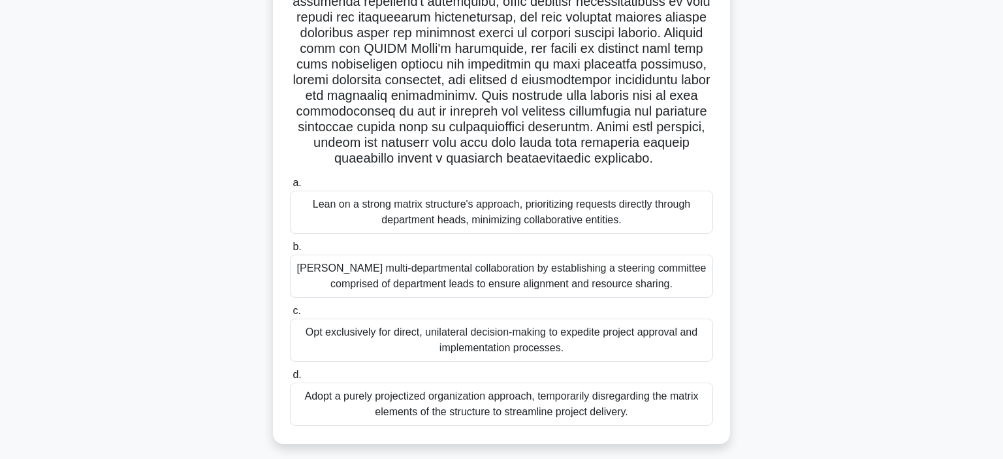
scroll to position [246, 0]
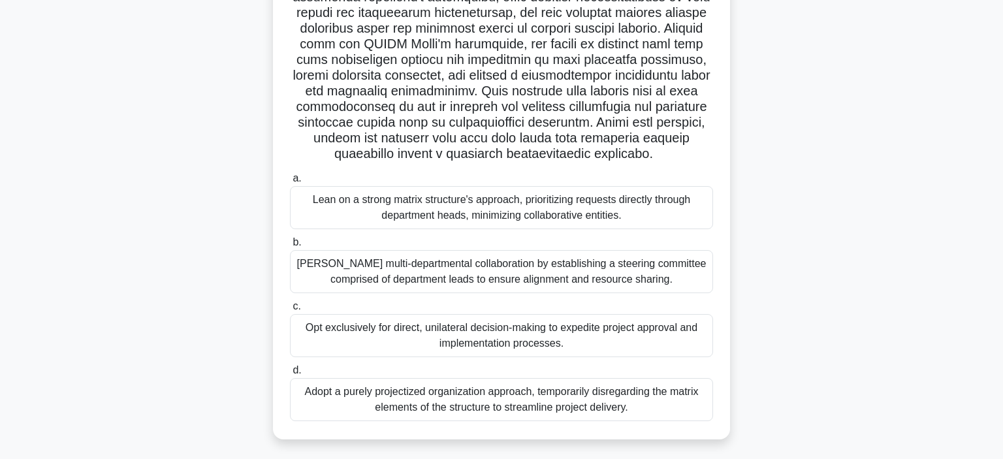
click at [564, 272] on div "Foster multi-departmental collaboration by establishing a steering committee co…" at bounding box center [501, 271] width 423 height 43
click at [290, 247] on input "b. Foster multi-departmental collaboration by establishing a steering committee…" at bounding box center [290, 242] width 0 height 8
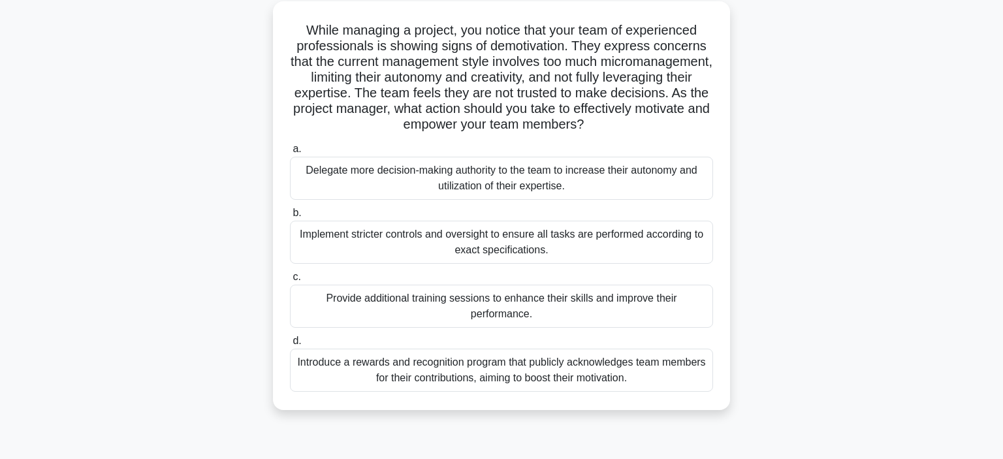
scroll to position [76, 0]
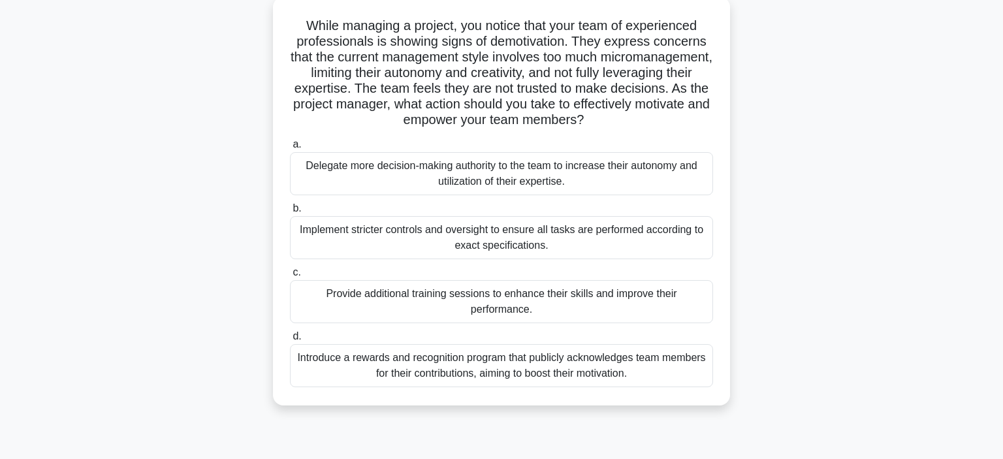
click at [553, 168] on div "Delegate more decision-making authority to the team to increase their autonomy …" at bounding box center [501, 173] width 423 height 43
click at [290, 149] on input "a. Delegate more decision-making authority to the team to increase their autono…" at bounding box center [290, 144] width 0 height 8
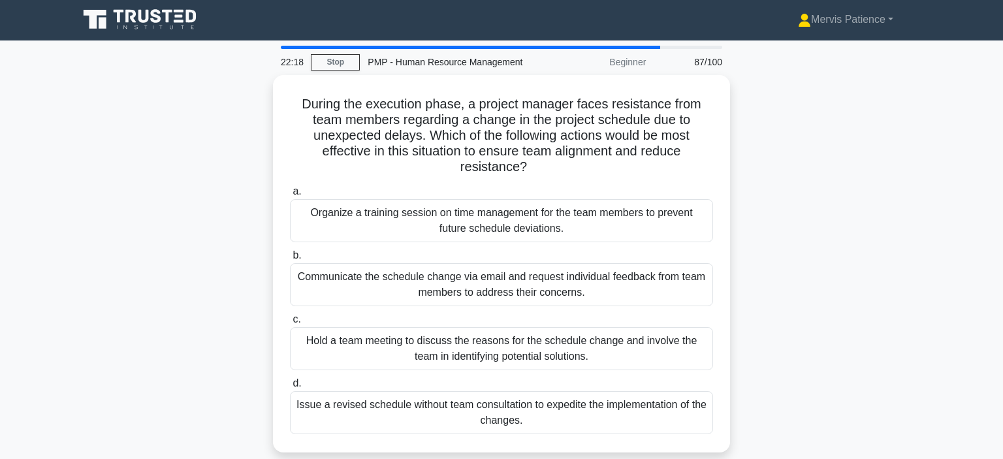
scroll to position [0, 0]
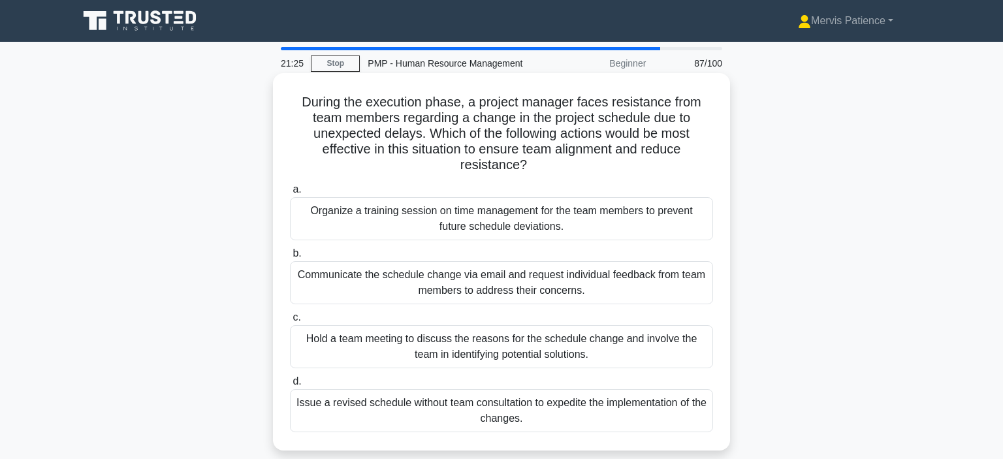
click at [521, 350] on div "Hold a team meeting to discuss the reasons for the schedule change and involve …" at bounding box center [501, 346] width 423 height 43
click at [290, 322] on input "c. Hold a team meeting to discuss the reasons for the schedule change and invol…" at bounding box center [290, 317] width 0 height 8
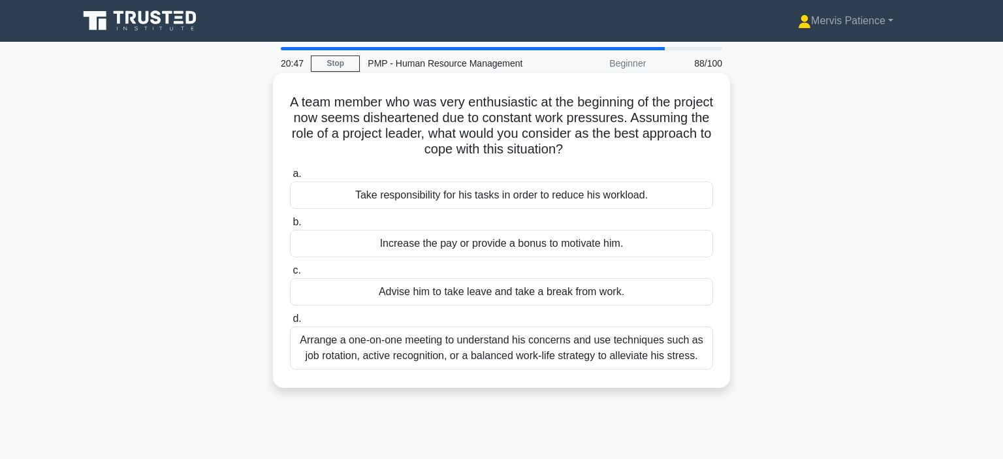
click at [628, 350] on div "Arrange a one-on-one meeting to understand his concerns and use techniques such…" at bounding box center [501, 347] width 423 height 43
click at [290, 323] on input "d. Arrange a one-on-one meeting to understand his concerns and use techniques s…" at bounding box center [290, 319] width 0 height 8
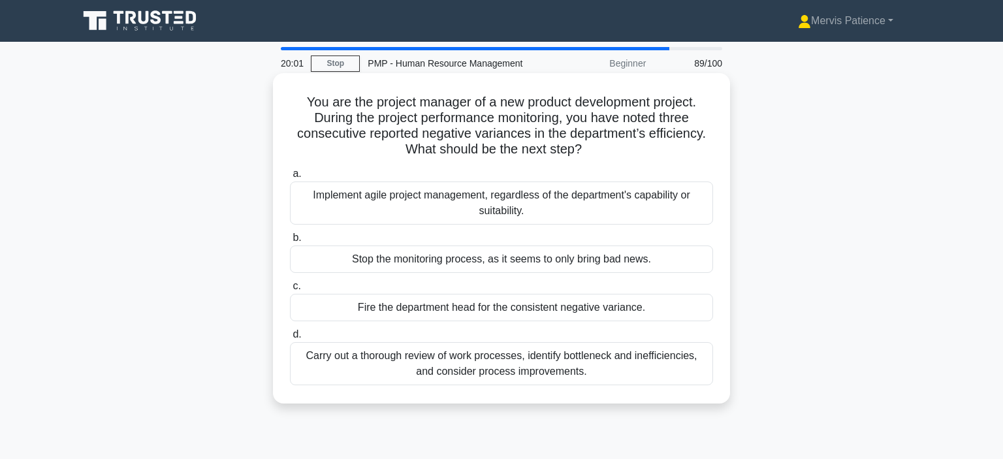
click at [614, 354] on div "Carry out a thorough review of work processes, identify bottleneck and ineffici…" at bounding box center [501, 363] width 423 height 43
click at [290, 339] on input "d. Carry out a thorough review of work processes, identify bottleneck and ineff…" at bounding box center [290, 334] width 0 height 8
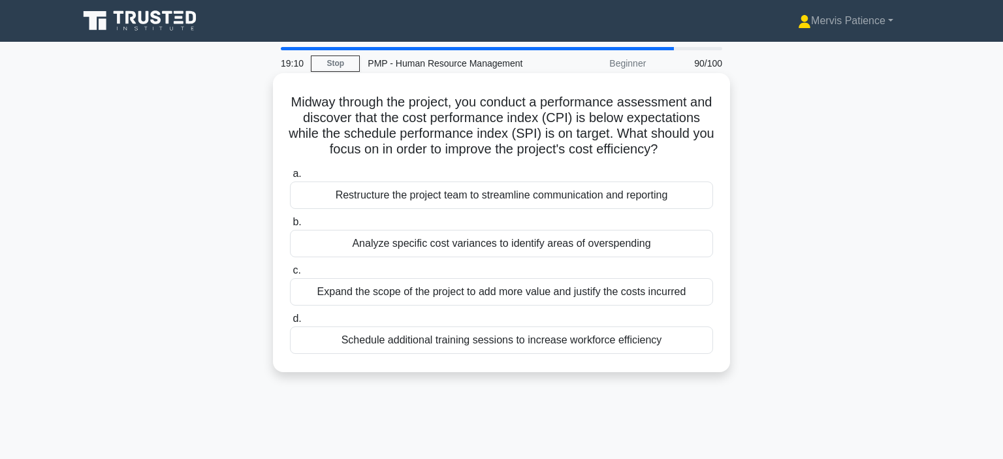
click at [568, 247] on div "Analyze specific cost variances to identify areas of overspending" at bounding box center [501, 243] width 423 height 27
click at [290, 227] on input "b. Analyze specific cost variances to identify areas of overspending" at bounding box center [290, 222] width 0 height 8
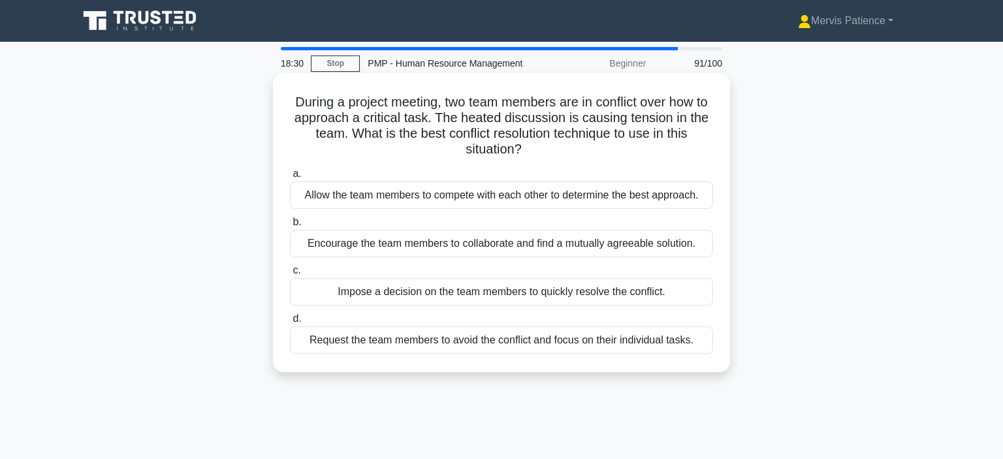
click at [549, 244] on div "Encourage the team members to collaborate and find a mutually agreeable solutio…" at bounding box center [501, 243] width 423 height 27
click at [290, 227] on input "b. Encourage the team members to collaborate and find a mutually agreeable solu…" at bounding box center [290, 222] width 0 height 8
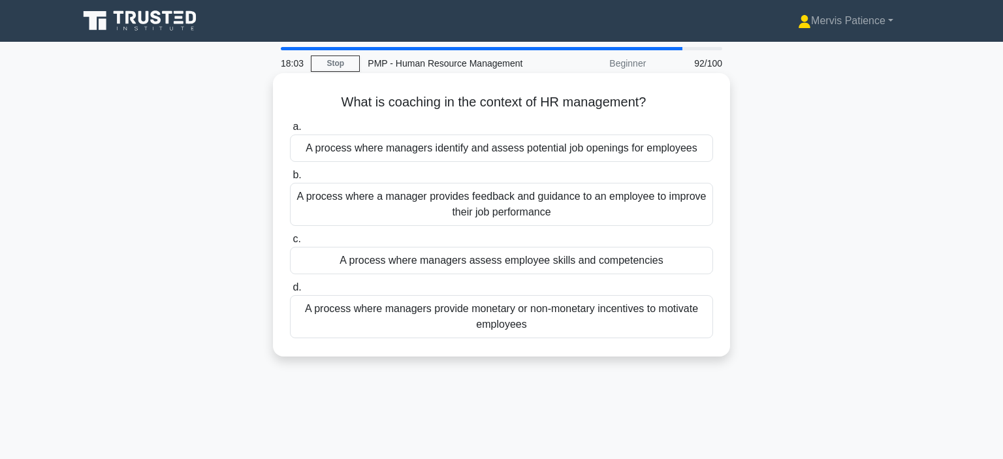
click at [555, 208] on div "A process where a manager provides feedback and guidance to an employee to impr…" at bounding box center [501, 204] width 423 height 43
click at [290, 180] on input "b. A process where a manager provides feedback and guidance to an employee to i…" at bounding box center [290, 175] width 0 height 8
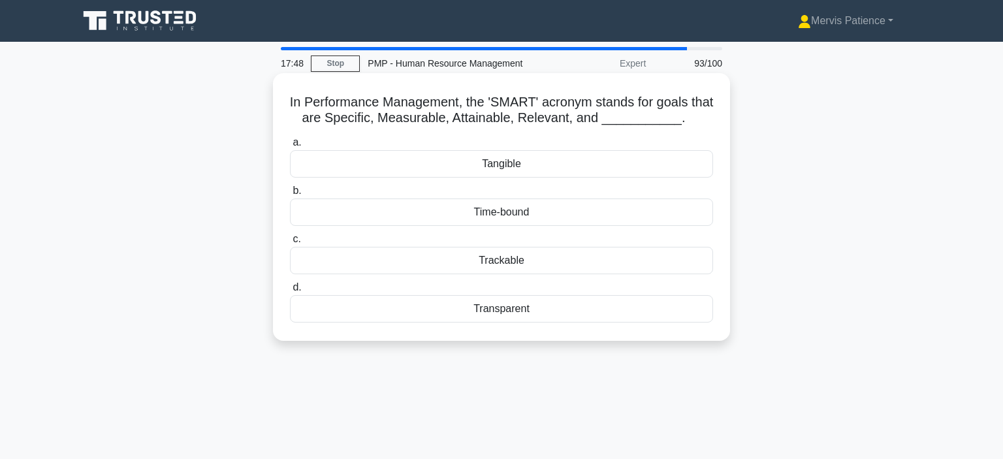
click at [522, 215] on div "Time-bound" at bounding box center [501, 211] width 423 height 27
click at [290, 195] on input "b. Time-bound" at bounding box center [290, 191] width 0 height 8
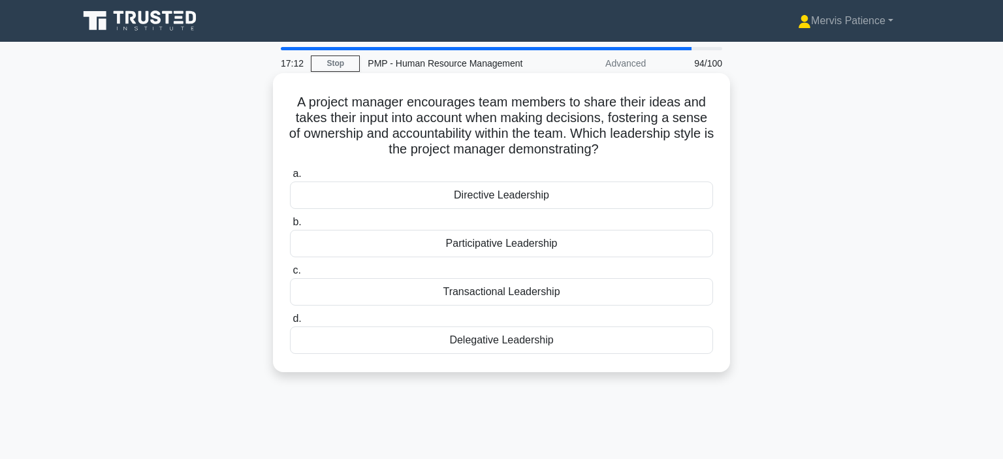
click at [515, 242] on div "Participative Leadership" at bounding box center [501, 243] width 423 height 27
click at [290, 227] on input "b. Participative Leadership" at bounding box center [290, 222] width 0 height 8
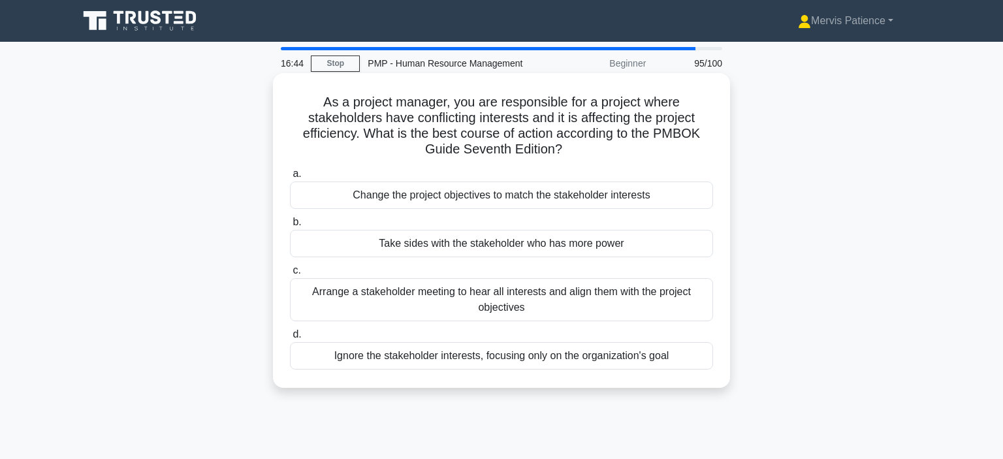
click at [561, 294] on div "Arrange a stakeholder meeting to hear all interests and align them with the pro…" at bounding box center [501, 299] width 423 height 43
click at [290, 275] on input "c. Arrange a stakeholder meeting to hear all interests and align them with the …" at bounding box center [290, 270] width 0 height 8
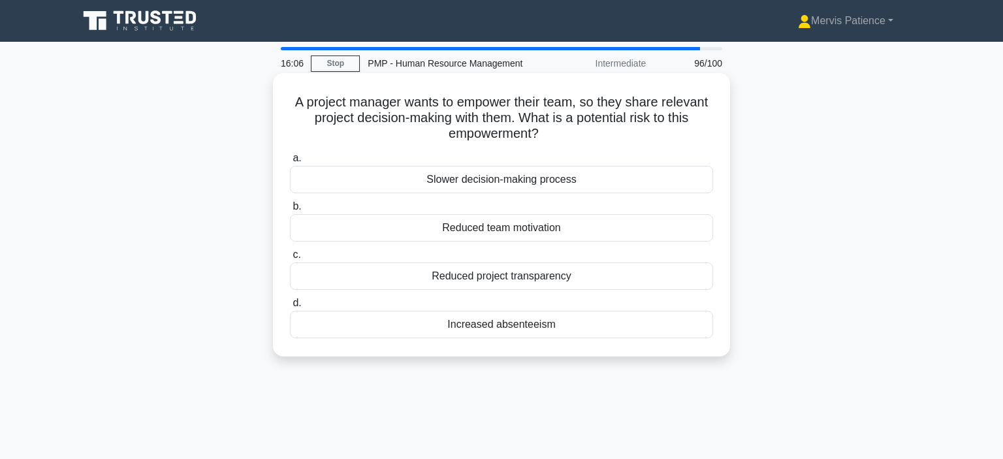
click at [540, 179] on div "Slower decision-making process" at bounding box center [501, 179] width 423 height 27
click at [290, 163] on input "a. Slower decision-making process" at bounding box center [290, 158] width 0 height 8
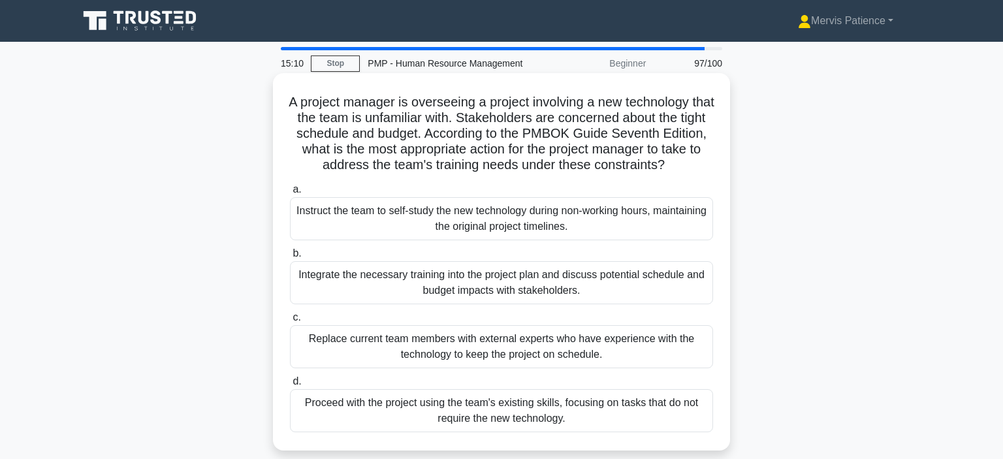
click at [545, 281] on div "Integrate the necessary training into the project plan and discuss potential sc…" at bounding box center [501, 282] width 423 height 43
click at [290, 258] on input "b. Integrate the necessary training into the project plan and discuss potential…" at bounding box center [290, 253] width 0 height 8
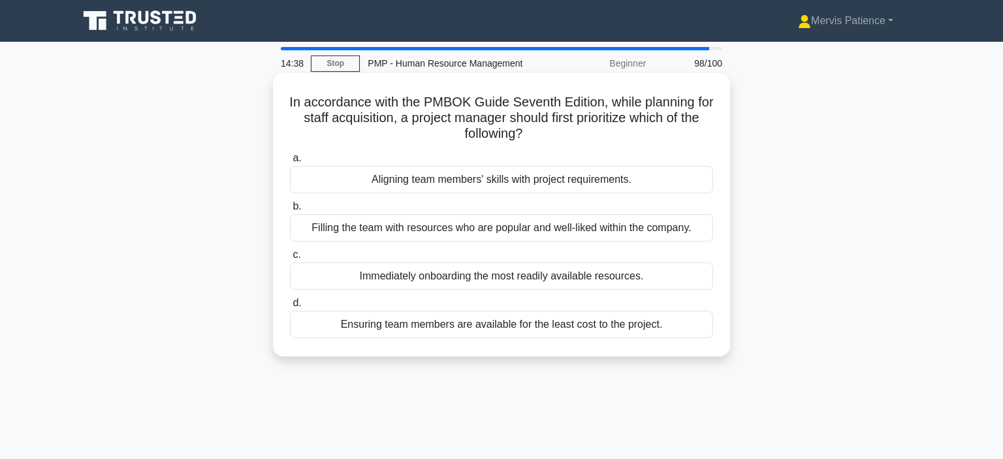
click at [563, 182] on div "Aligning team members' skills with project requirements." at bounding box center [501, 179] width 423 height 27
click at [290, 163] on input "a. Aligning team members' skills with project requirements." at bounding box center [290, 158] width 0 height 8
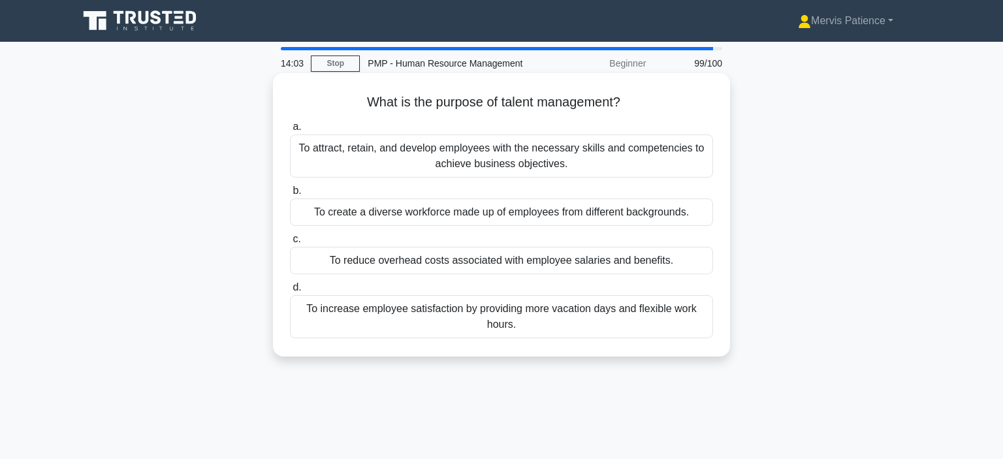
click at [540, 155] on div "To attract, retain, and develop employees with the necessary skills and compete…" at bounding box center [501, 155] width 423 height 43
click at [290, 131] on input "a. To attract, retain, and develop employees with the necessary skills and comp…" at bounding box center [290, 127] width 0 height 8
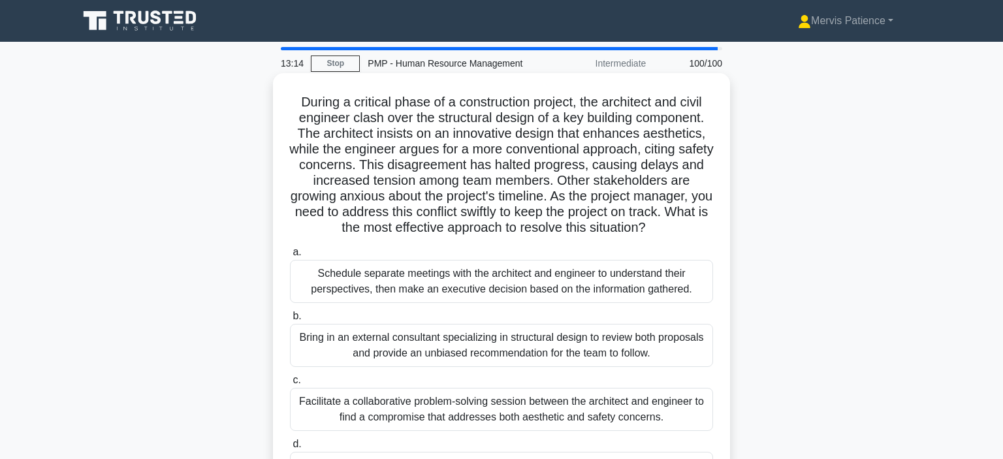
click at [520, 422] on div "Facilitate a collaborative problem-solving session between the architect and en…" at bounding box center [501, 409] width 423 height 43
click at [290, 385] on input "c. Facilitate a collaborative problem-solving session between the architect and…" at bounding box center [290, 380] width 0 height 8
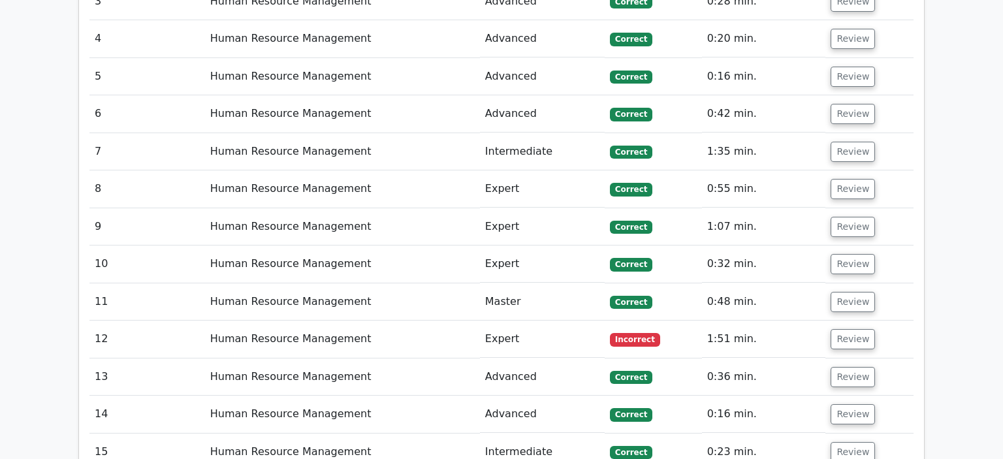
scroll to position [1454, 0]
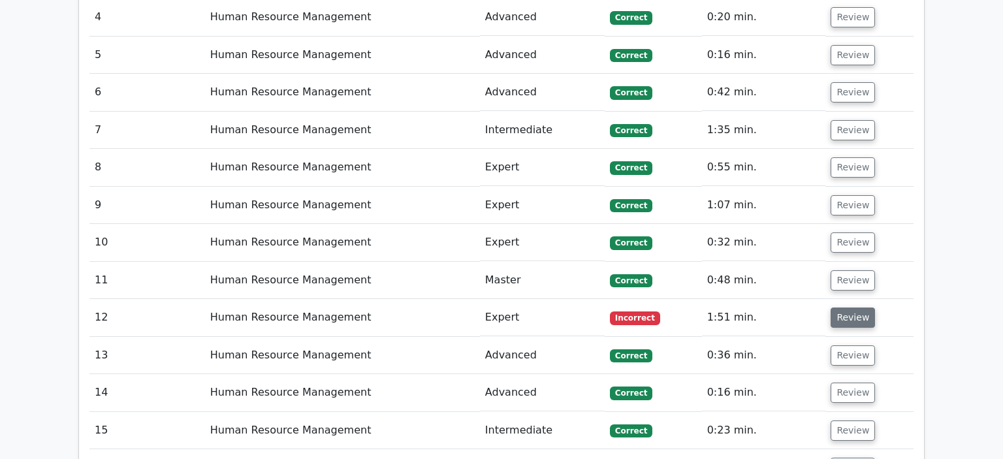
click at [843, 308] on button "Review" at bounding box center [852, 318] width 44 height 20
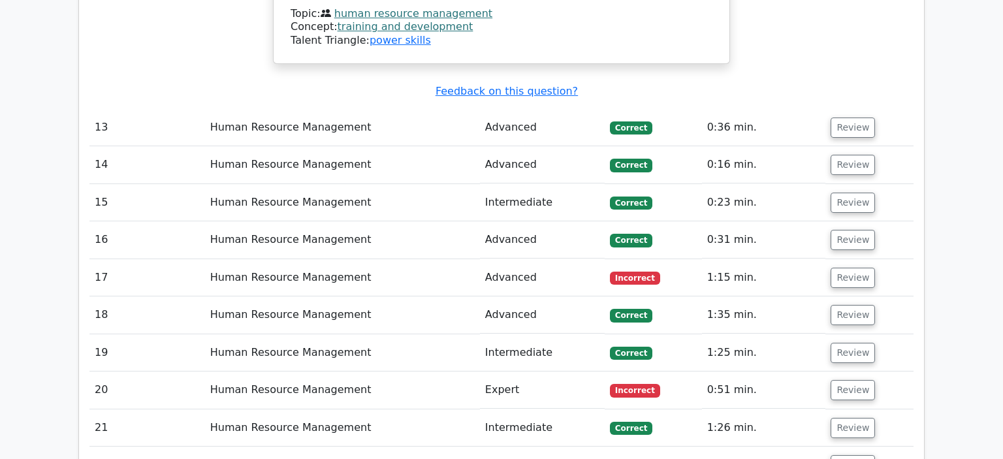
scroll to position [2435, 0]
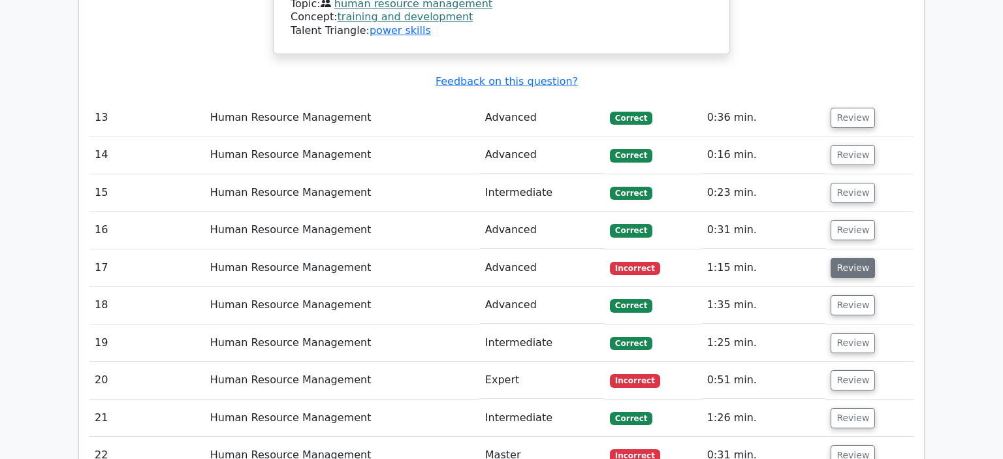
click at [847, 258] on button "Review" at bounding box center [852, 268] width 44 height 20
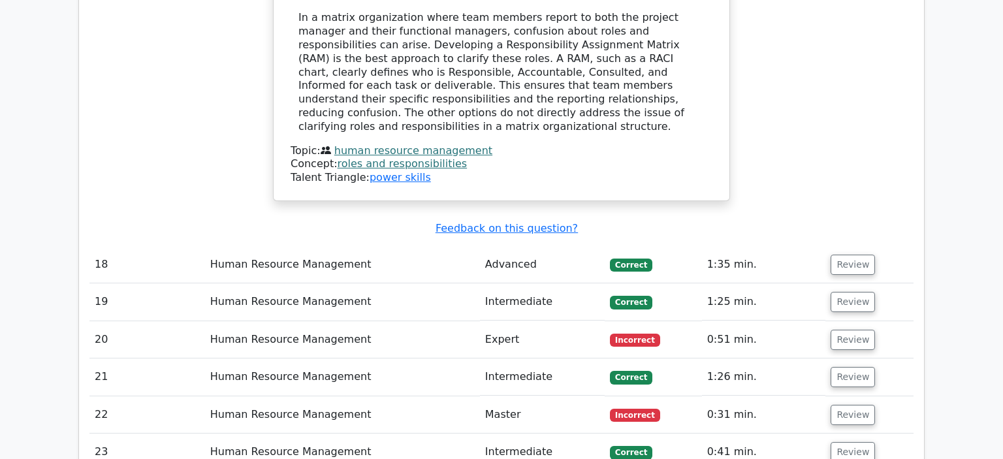
scroll to position [3105, 0]
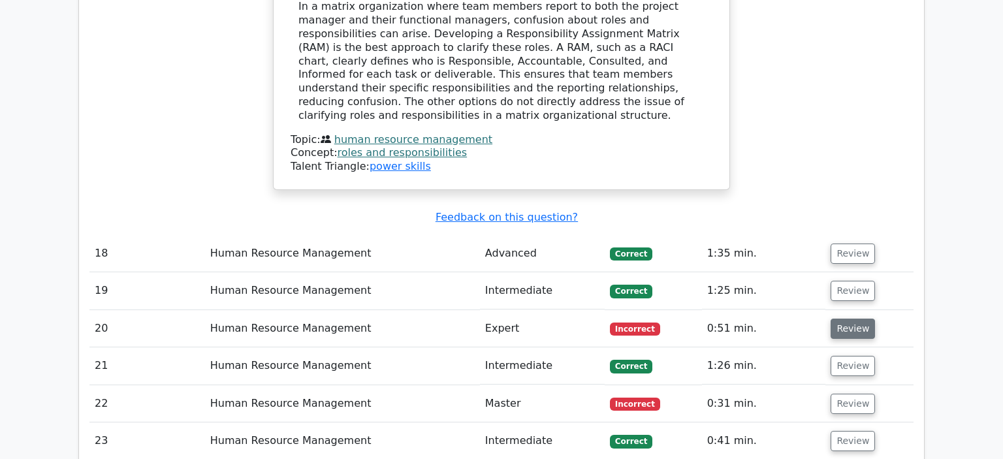
click at [852, 319] on button "Review" at bounding box center [852, 329] width 44 height 20
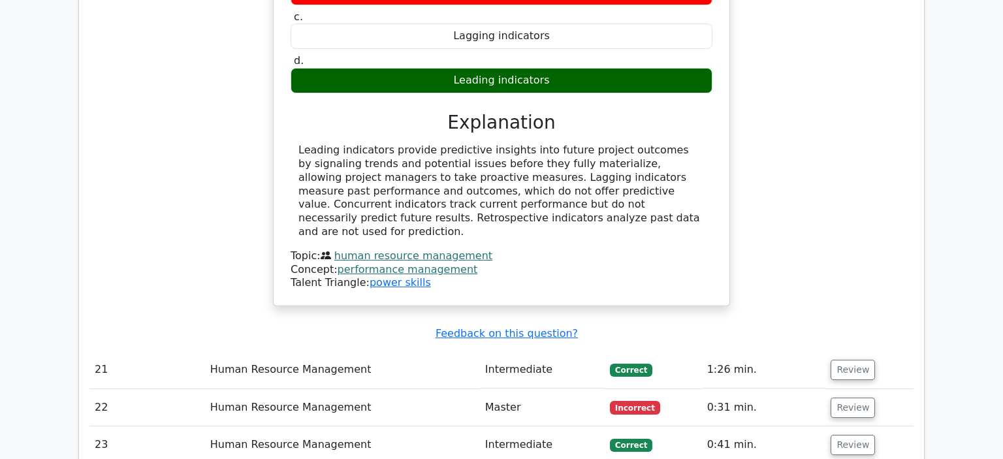
scroll to position [3618, 0]
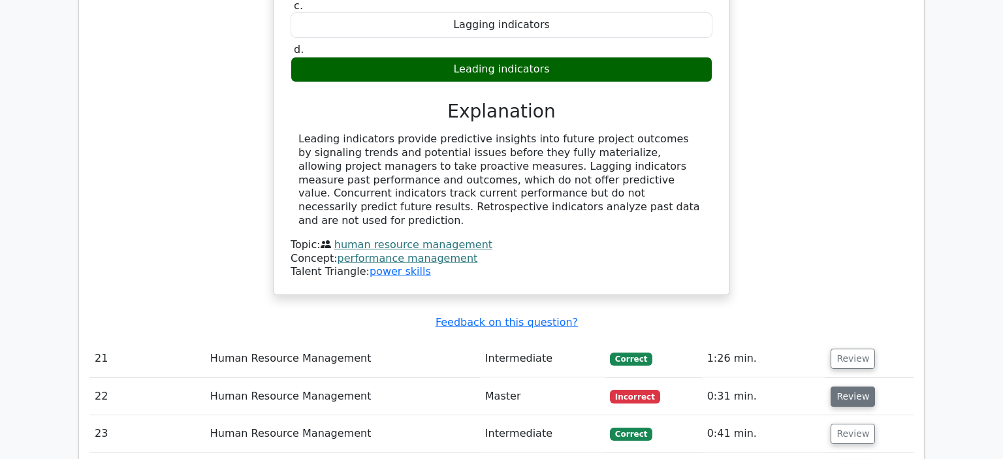
click at [845, 387] on button "Review" at bounding box center [852, 397] width 44 height 20
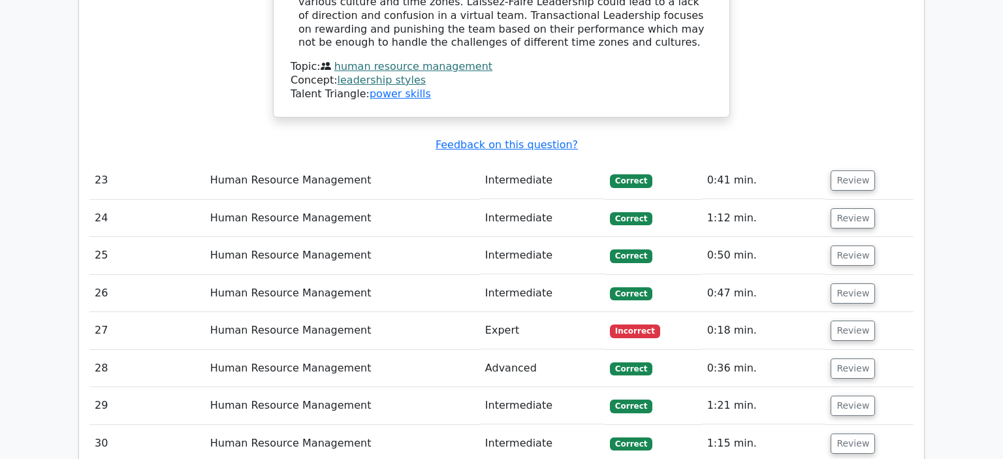
scroll to position [4466, 0]
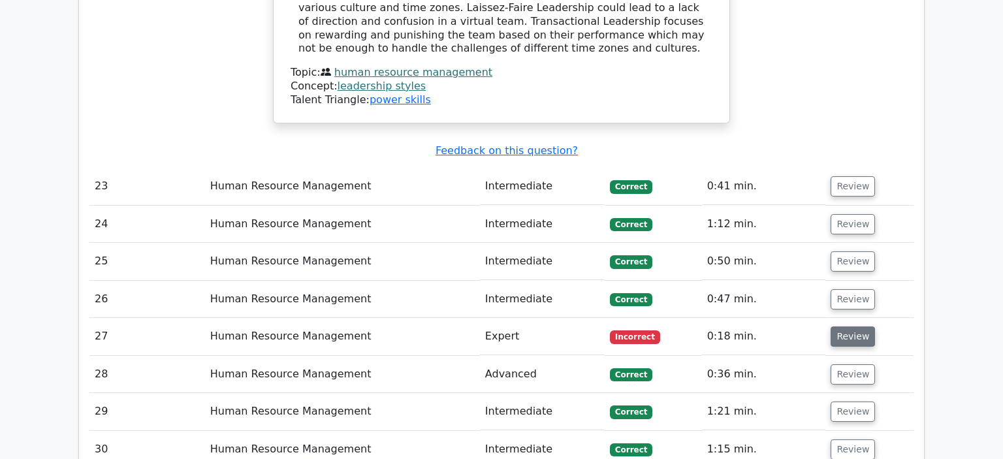
click at [846, 326] on button "Review" at bounding box center [852, 336] width 44 height 20
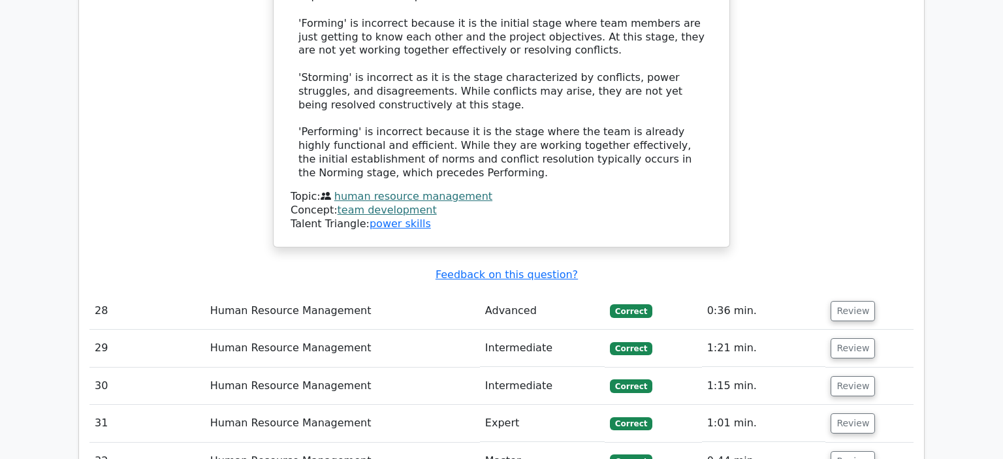
scroll to position [5351, 0]
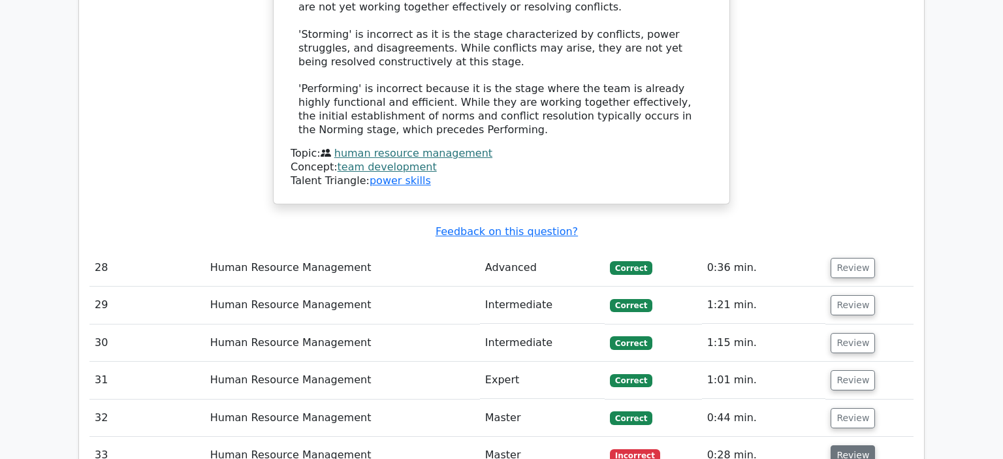
click at [850, 445] on button "Review" at bounding box center [852, 455] width 44 height 20
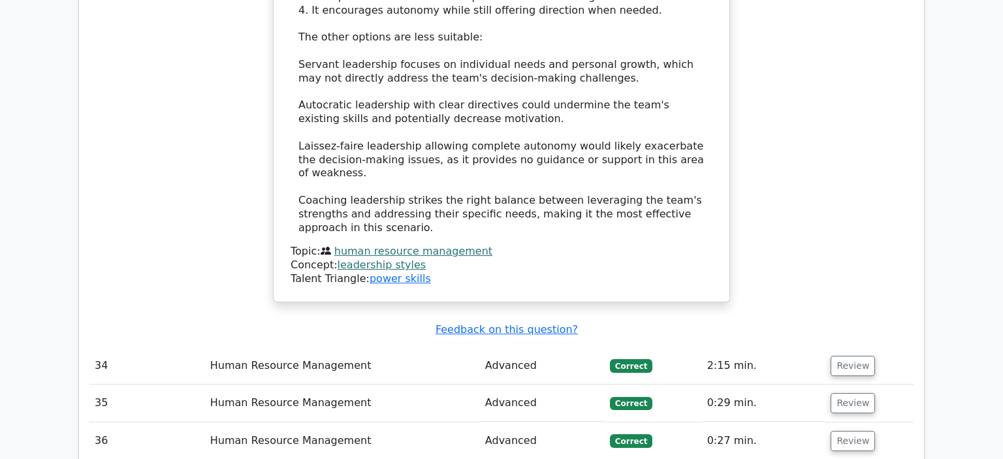
scroll to position [6242, 0]
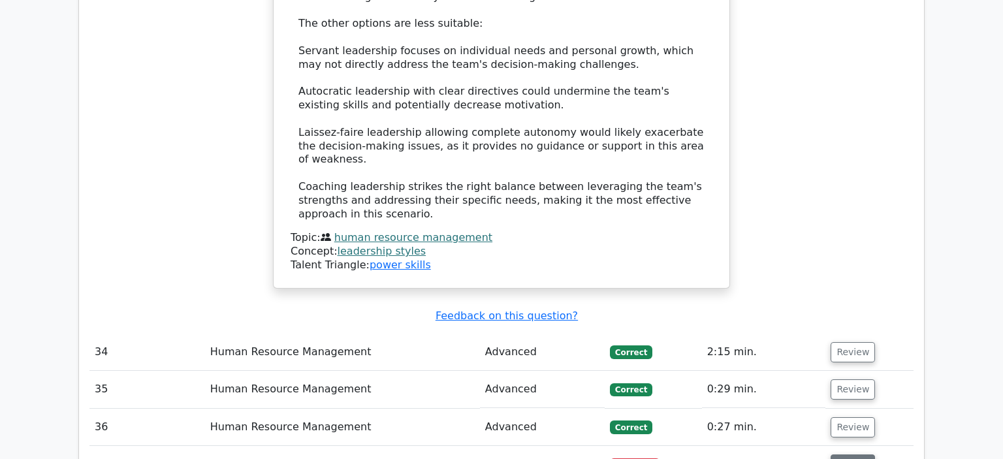
click at [842, 454] on button "Review" at bounding box center [852, 464] width 44 height 20
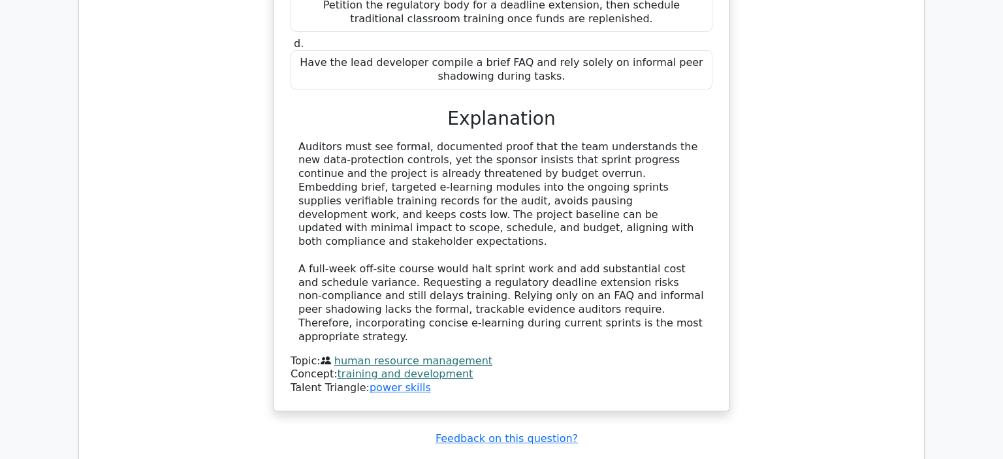
scroll to position [7045, 0]
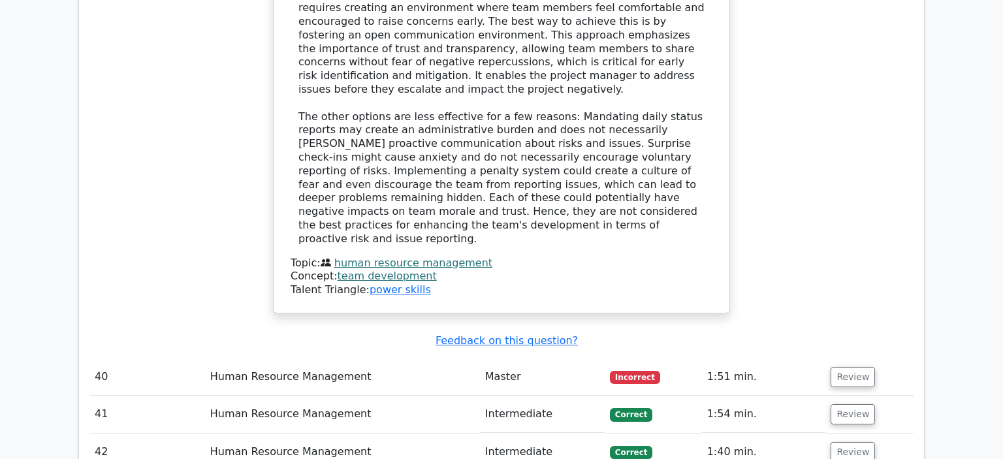
scroll to position [7867, 0]
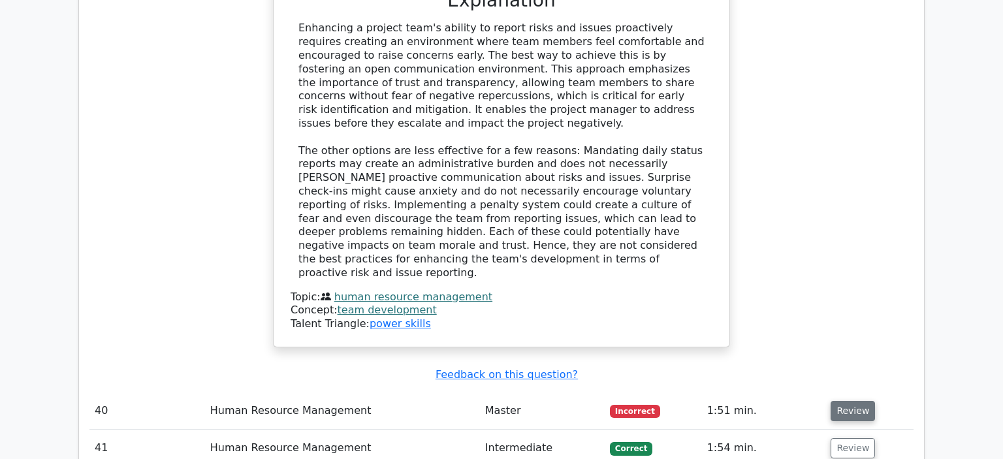
click at [845, 401] on button "Review" at bounding box center [852, 411] width 44 height 20
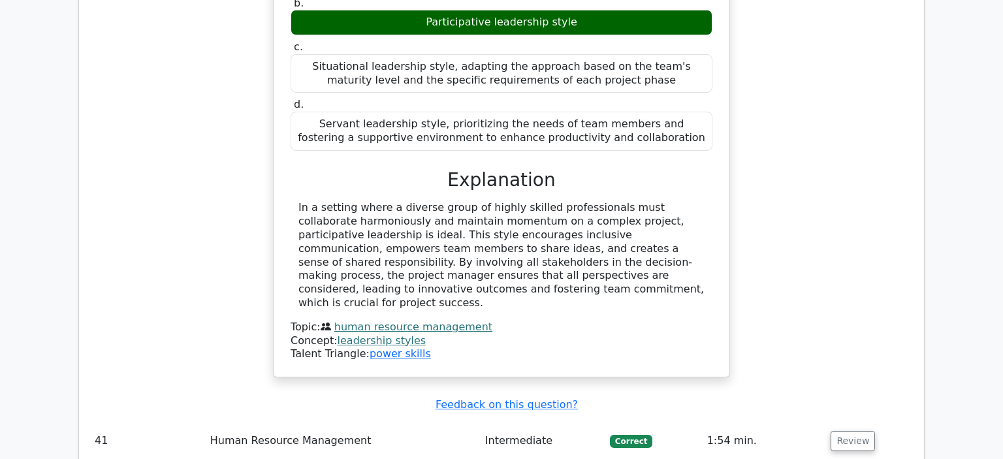
scroll to position [8543, 0]
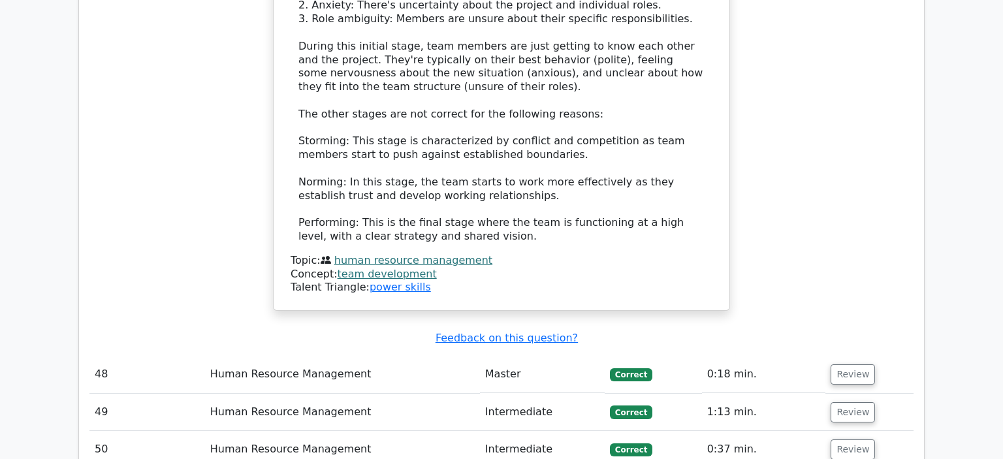
scroll to position [9690, 0]
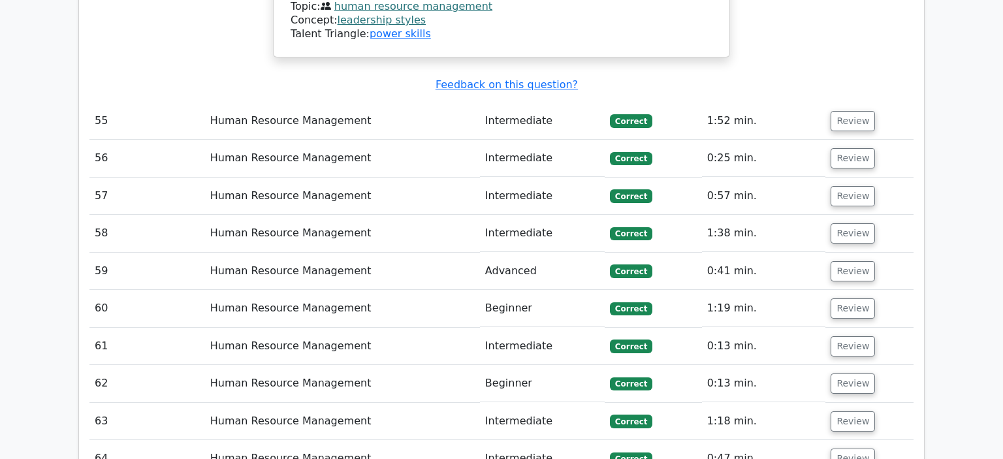
scroll to position [10711, 0]
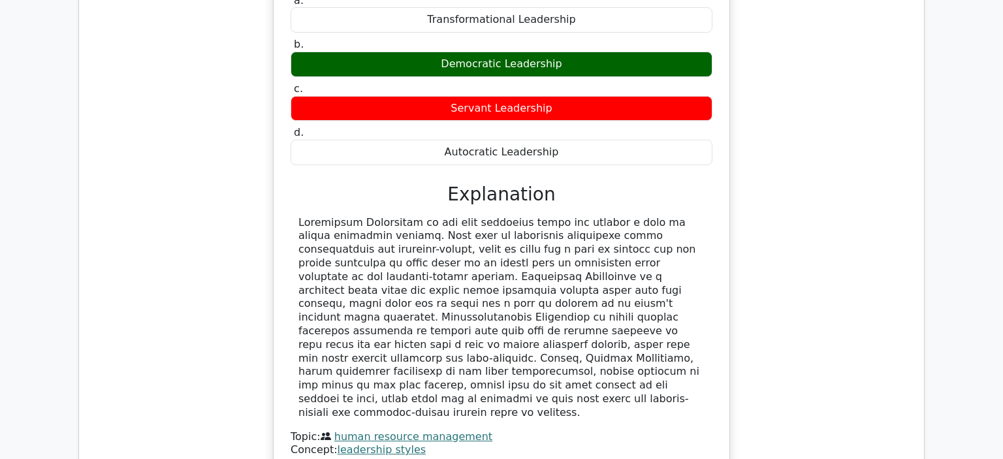
scroll to position [11453, 0]
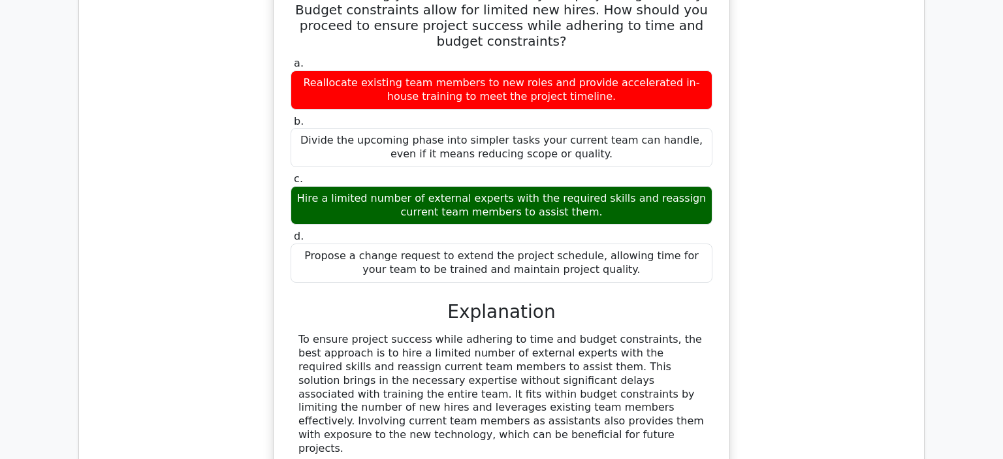
scroll to position [12306, 0]
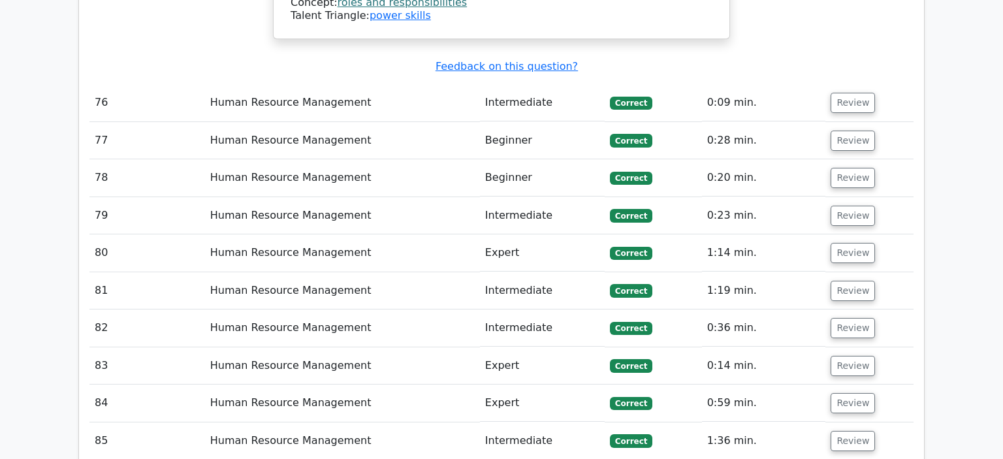
scroll to position [13737, 0]
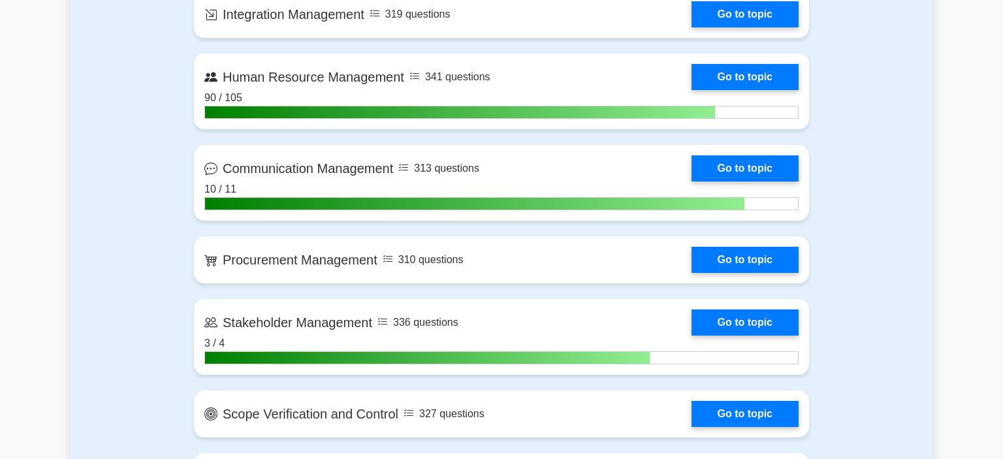
scroll to position [1069, 0]
